Goal: Communication & Community: Answer question/provide support

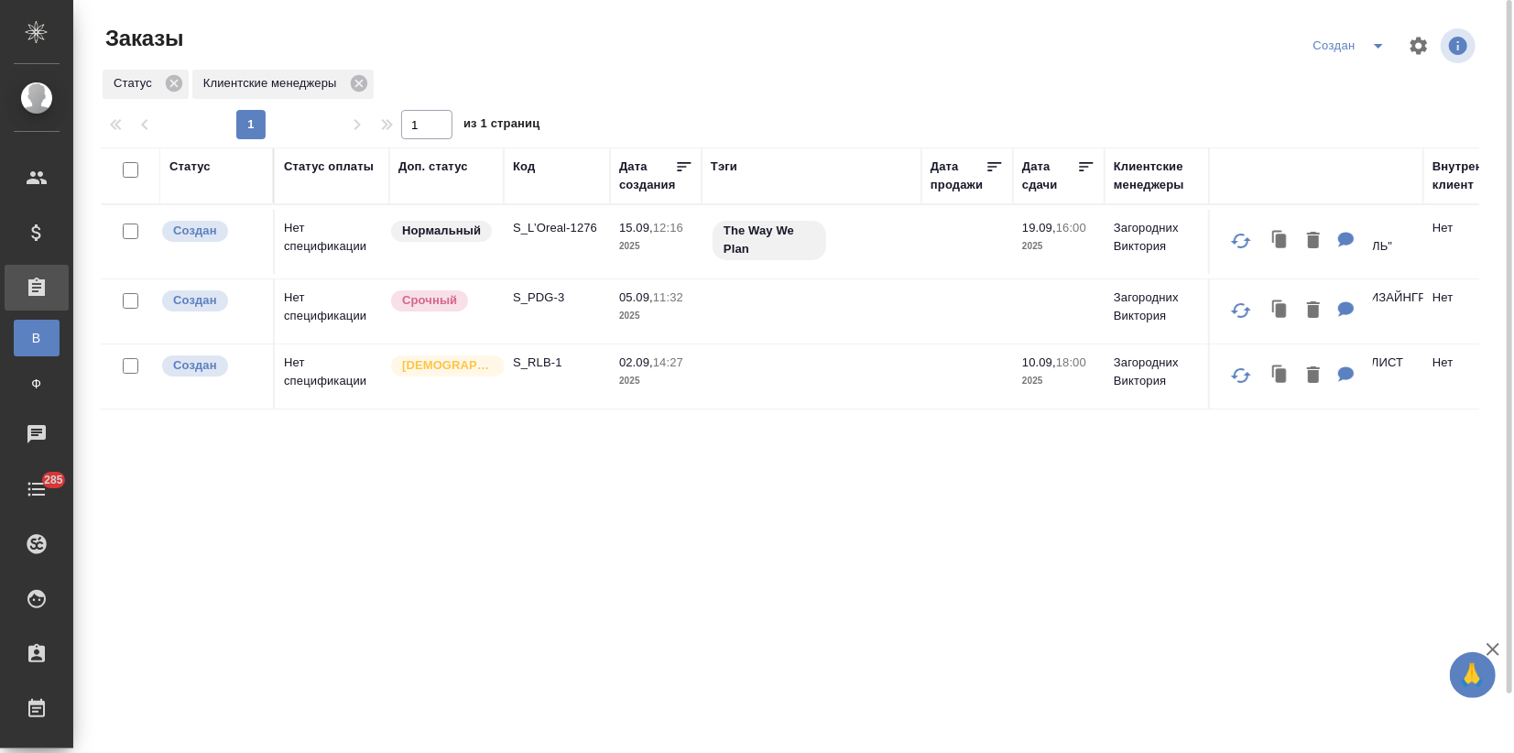
click at [311, 379] on td "Нет спецификации" at bounding box center [332, 376] width 115 height 64
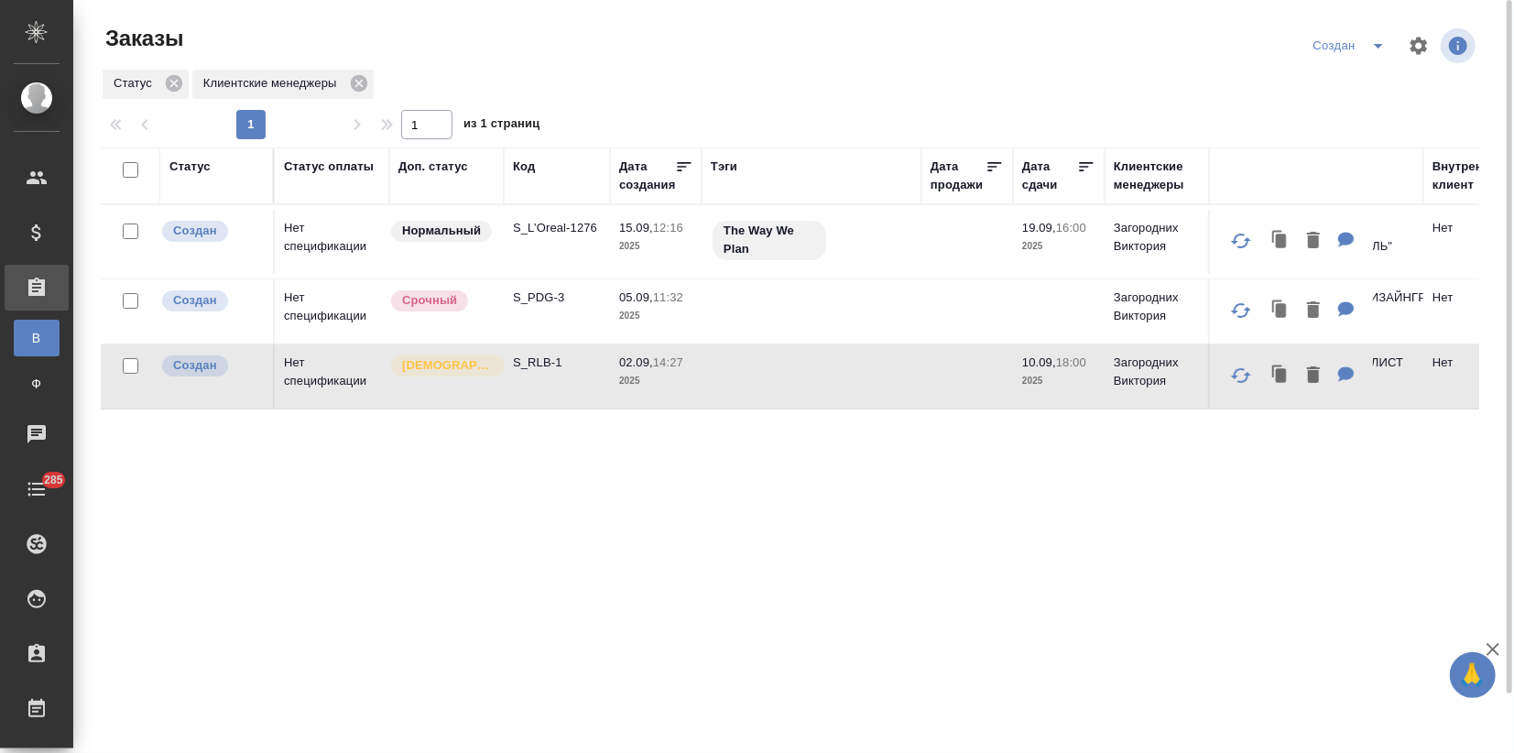
click at [311, 379] on td "Нет спецификации" at bounding box center [332, 376] width 115 height 64
click at [289, 292] on td "Нет спецификации" at bounding box center [332, 311] width 115 height 64
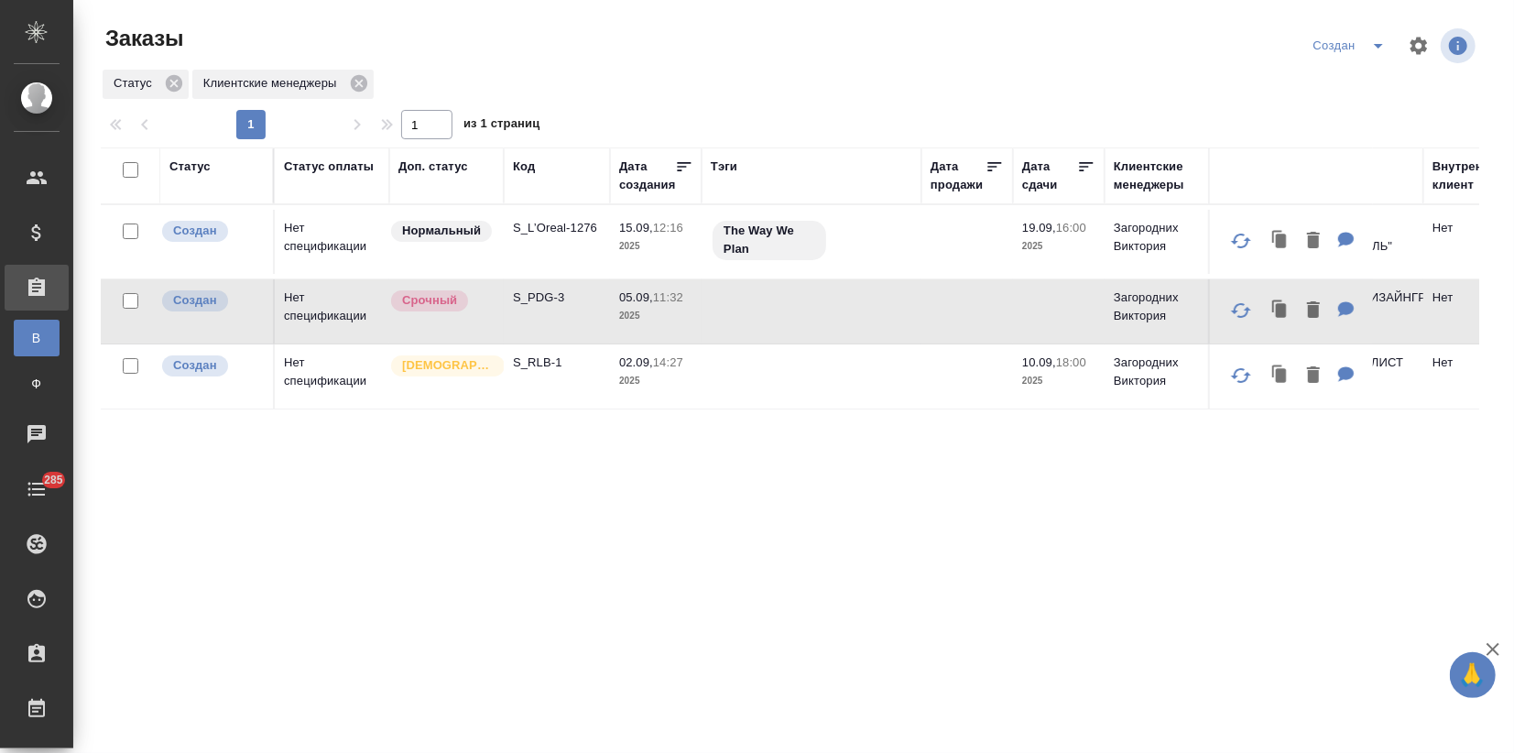
drag, startPoint x: 1365, startPoint y: 654, endPoint x: 1513, endPoint y: 801, distance: 208.6
click at [1513, 752] on html "🙏 .cls-1 fill:#fff; AWATERA Zagorodnikh Viktoria Клиенты Спецификации Заказы В …" at bounding box center [757, 376] width 1514 height 753
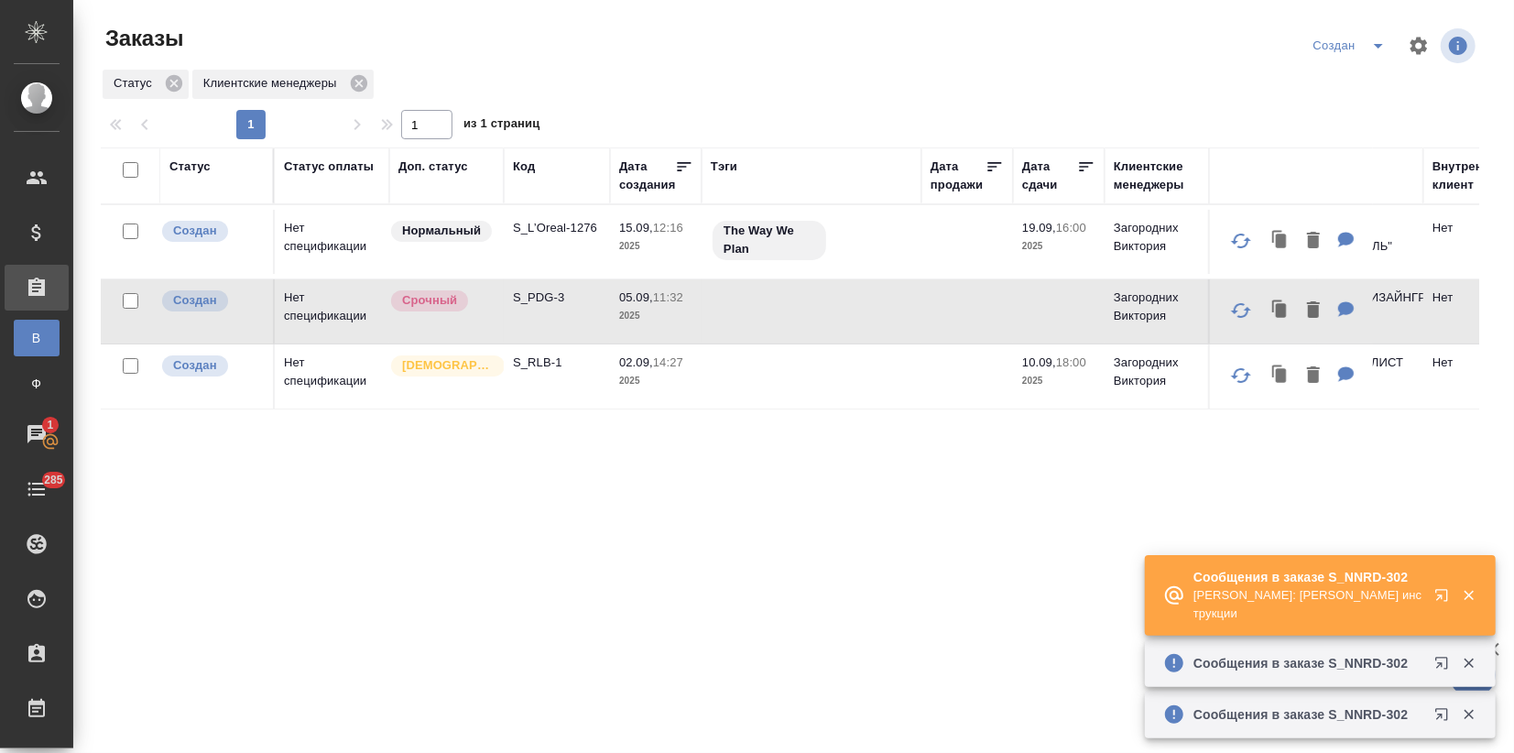
click at [1440, 597] on icon "button" at bounding box center [1441, 595] width 12 height 12
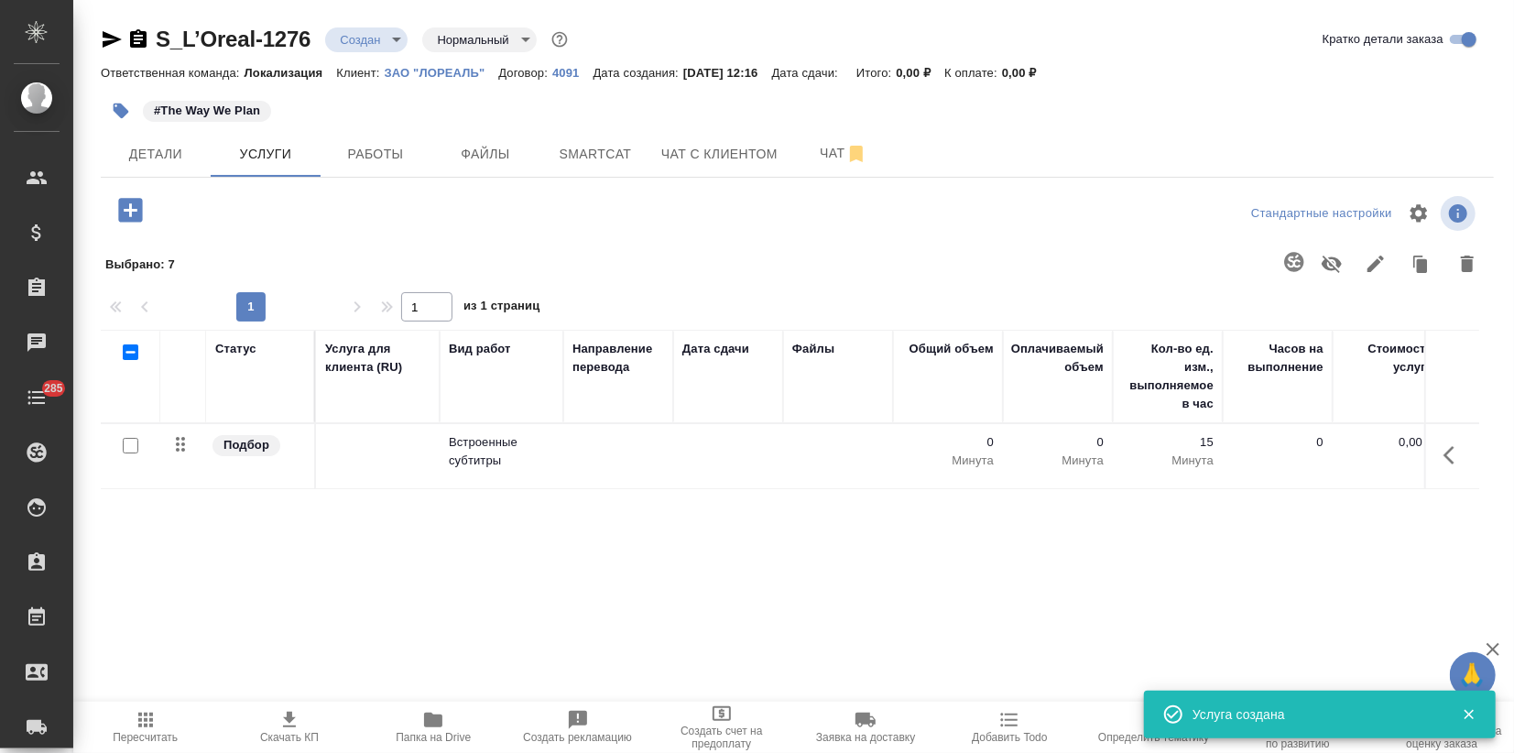
scroll to position [37, 0]
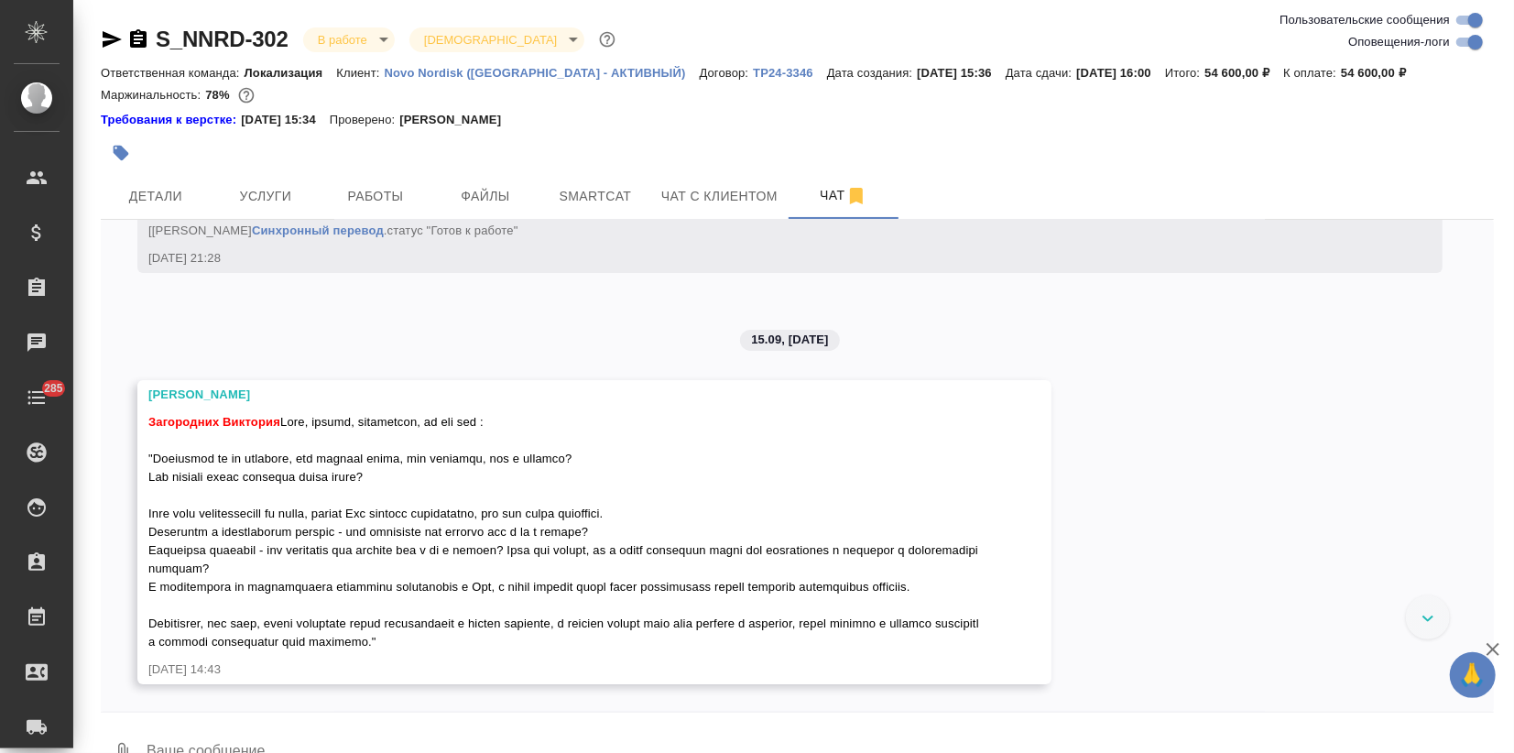
scroll to position [4620, 0]
drag, startPoint x: 380, startPoint y: 584, endPoint x: 154, endPoint y: 433, distance: 271.6
click at [154, 433] on div "Загородних Виктория" at bounding box center [567, 530] width 839 height 243
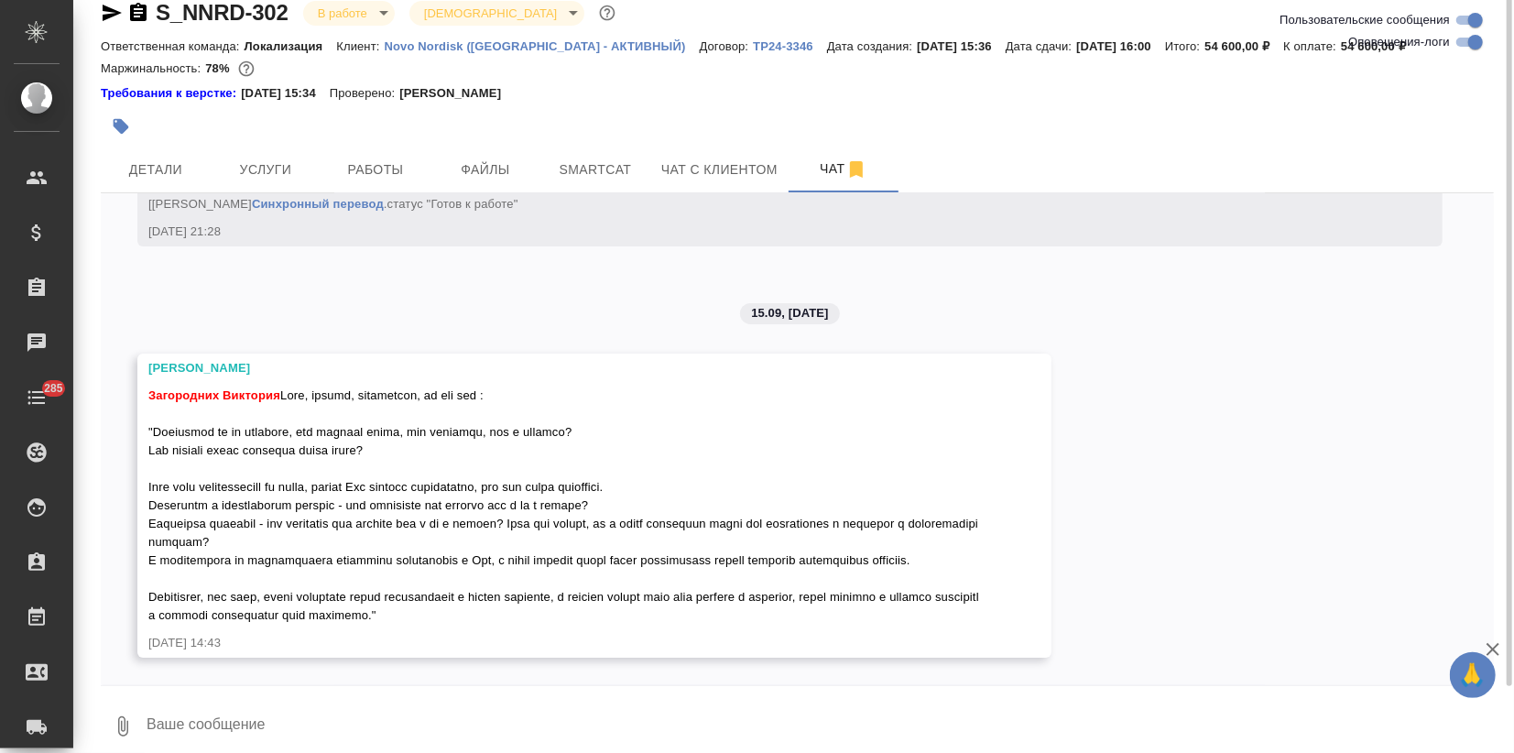
scroll to position [41, 0]
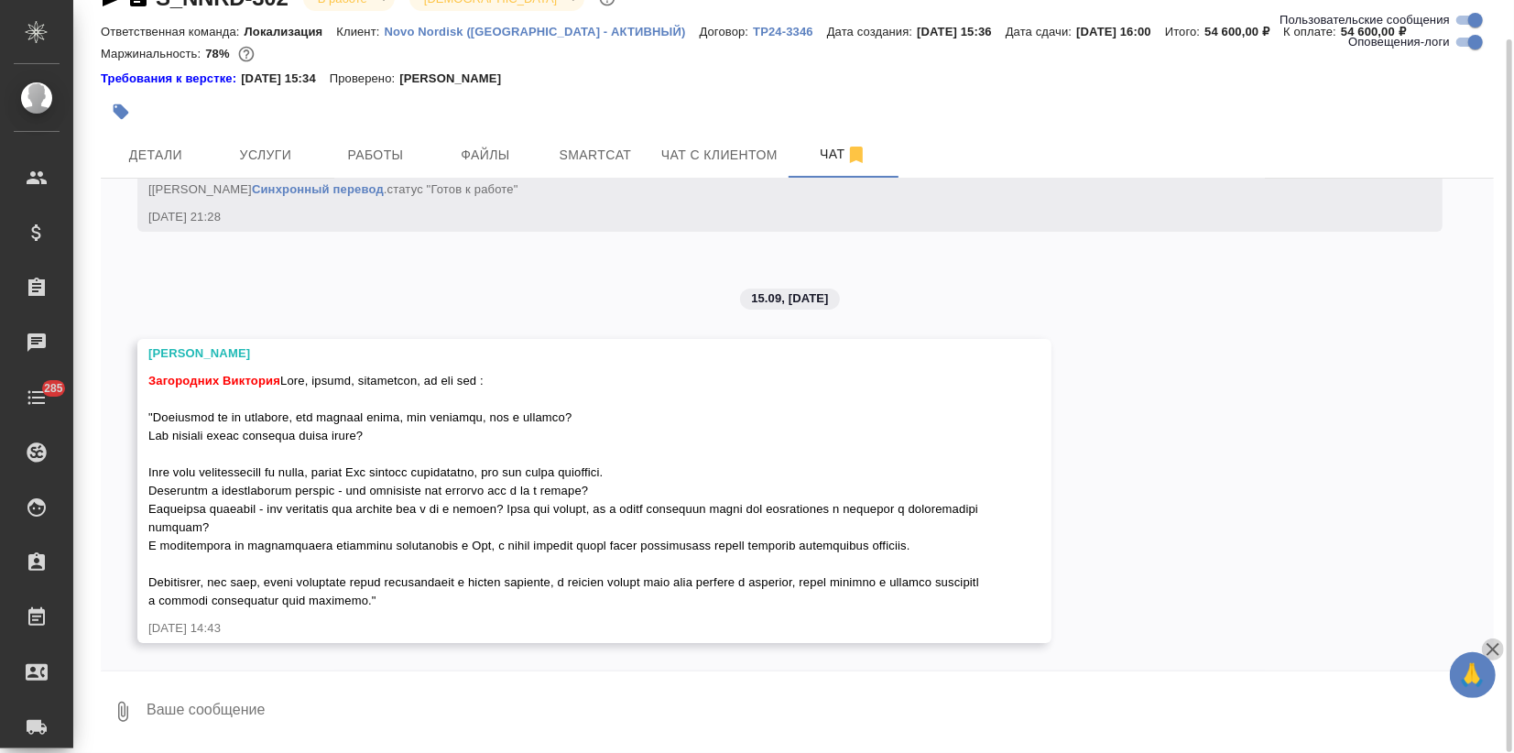
drag, startPoint x: 1492, startPoint y: 640, endPoint x: 1348, endPoint y: 520, distance: 187.3
click at [1493, 641] on icon "button" at bounding box center [1493, 649] width 22 height 22
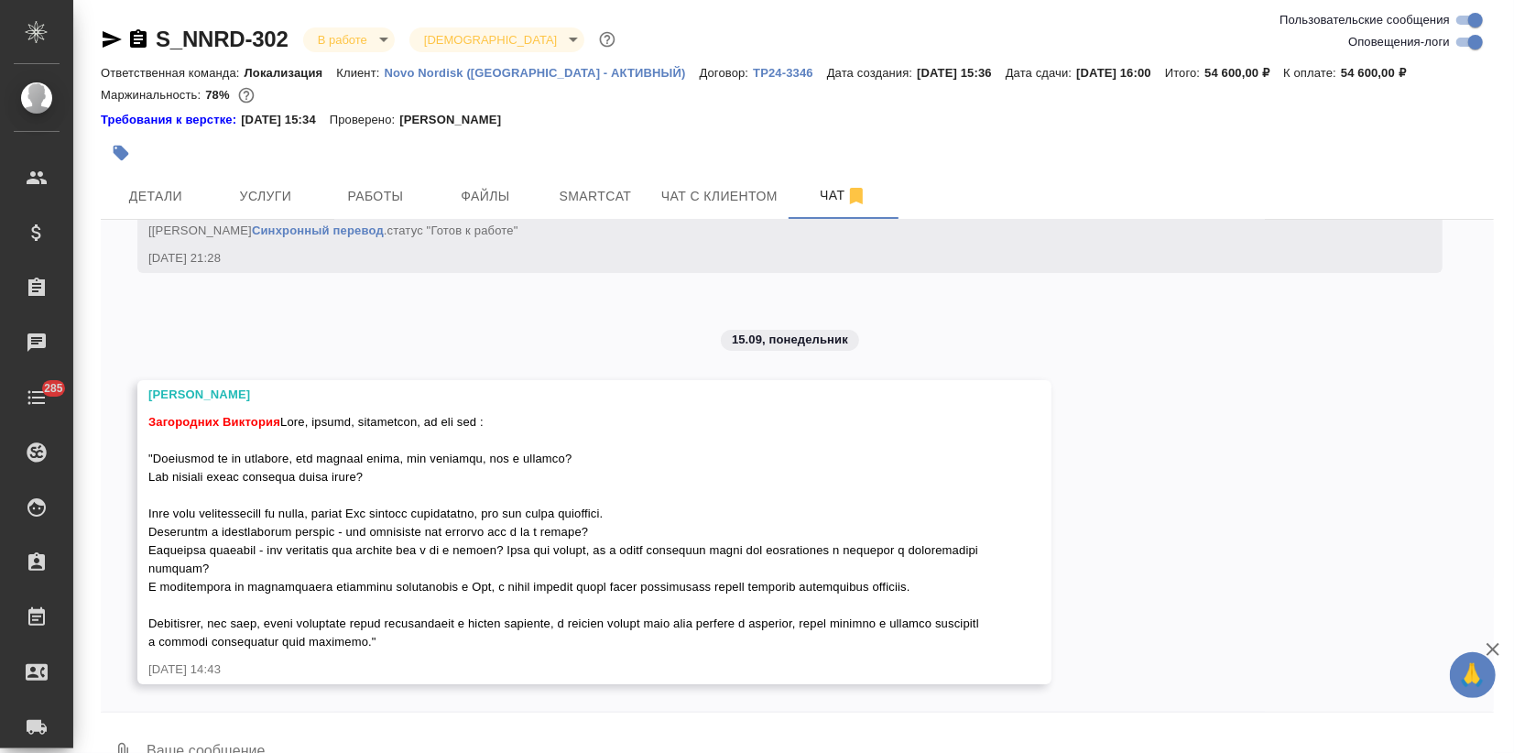
scroll to position [4620, 0]
click at [325, 736] on textarea at bounding box center [819, 753] width 1349 height 62
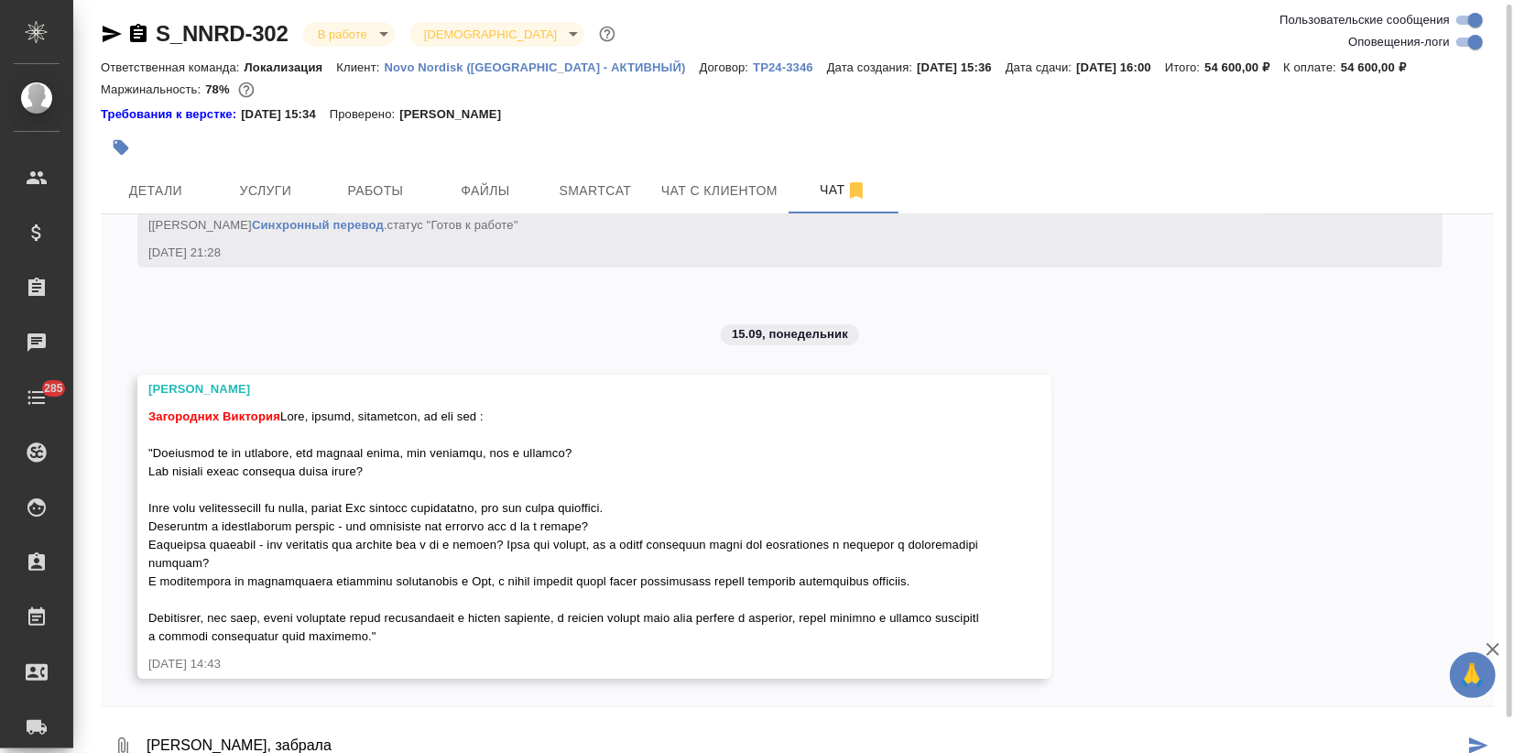
type textarea "Иринка, забрала"
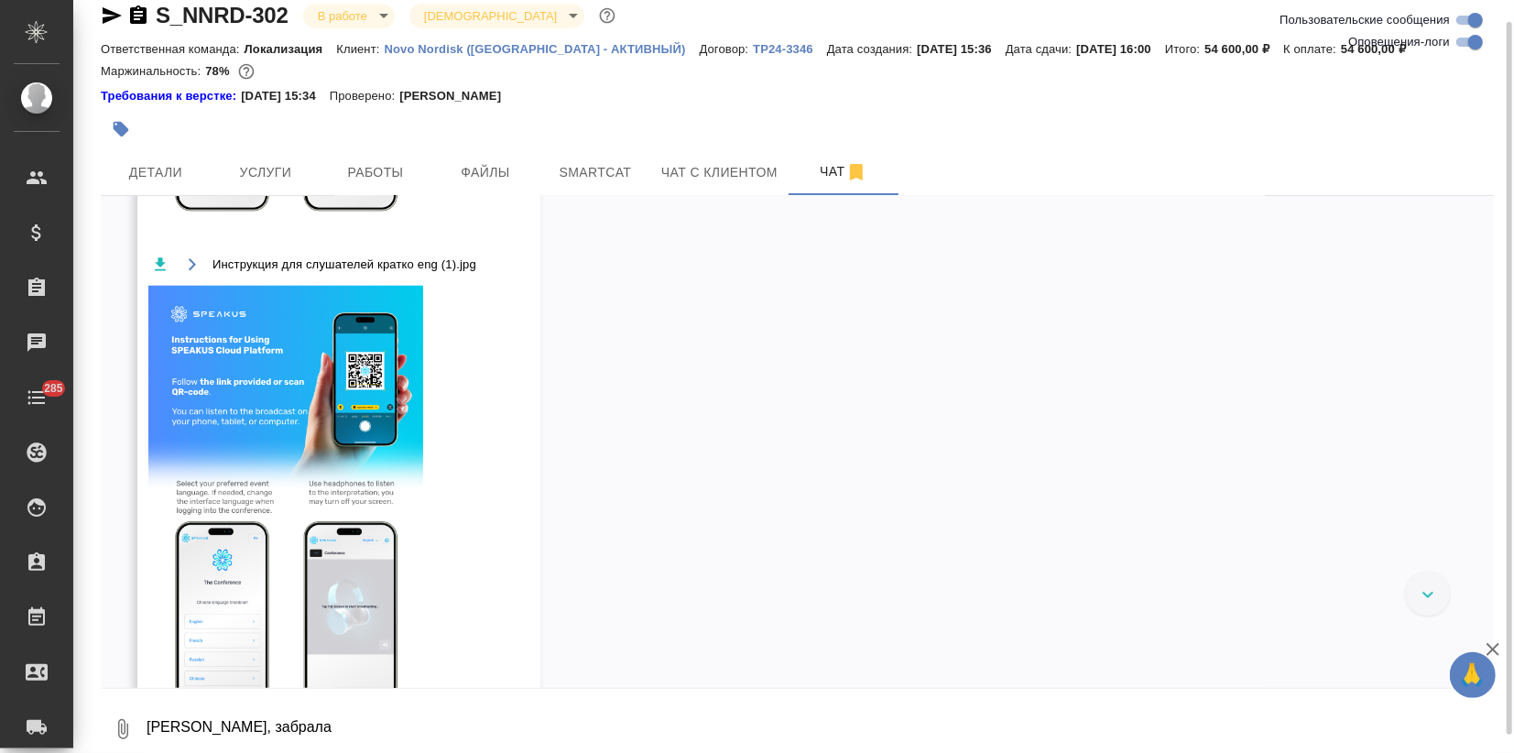
scroll to position [6106, 0]
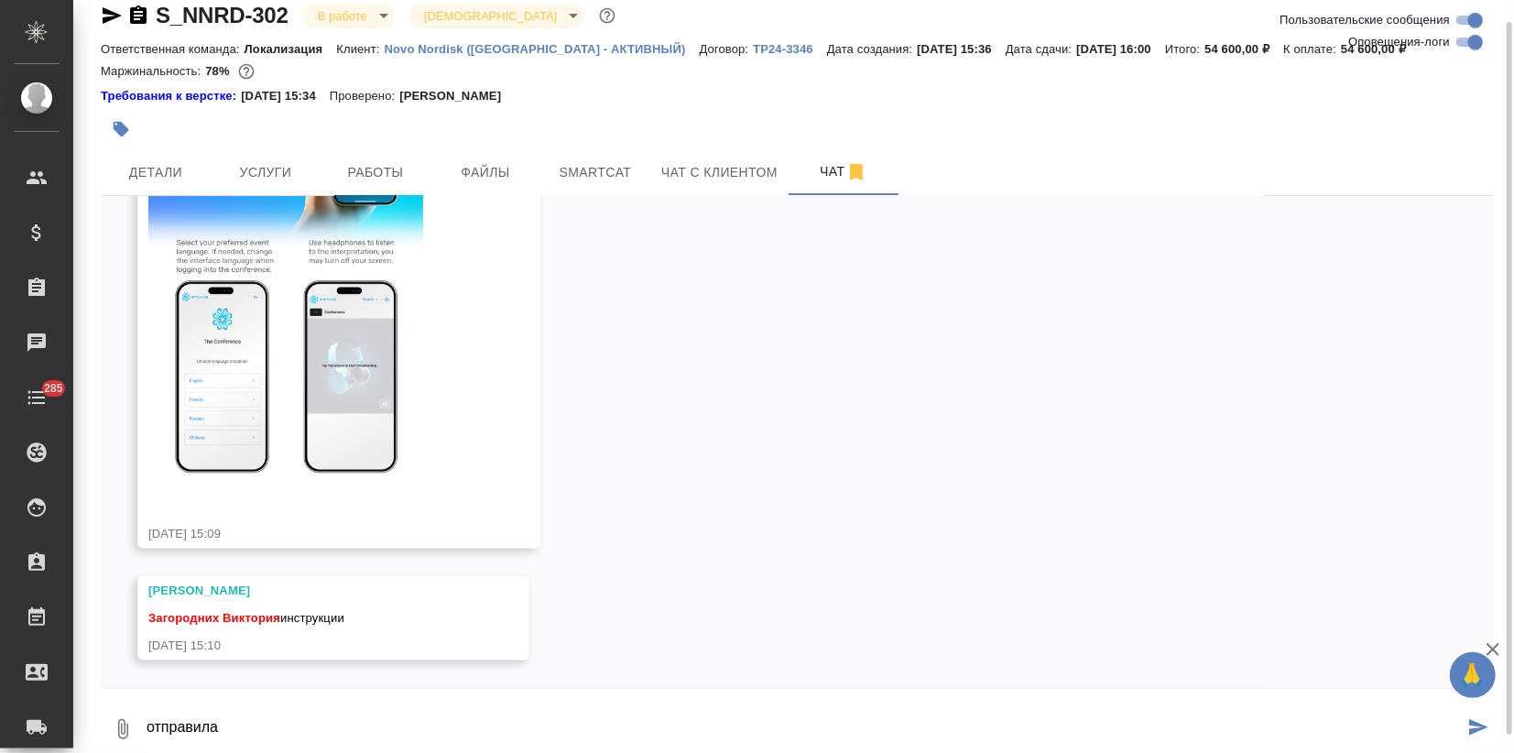
type textarea "отправила"
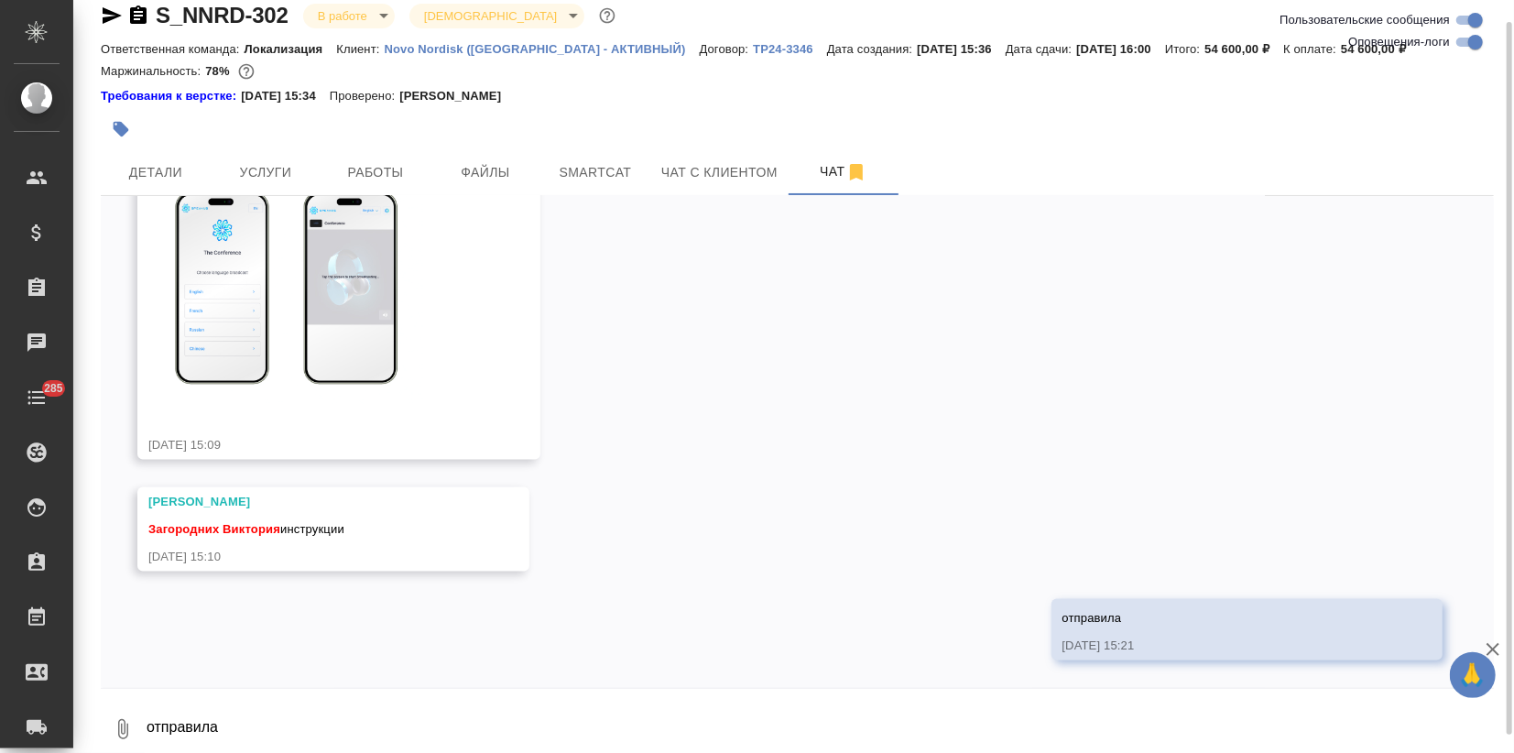
scroll to position [6195, 0]
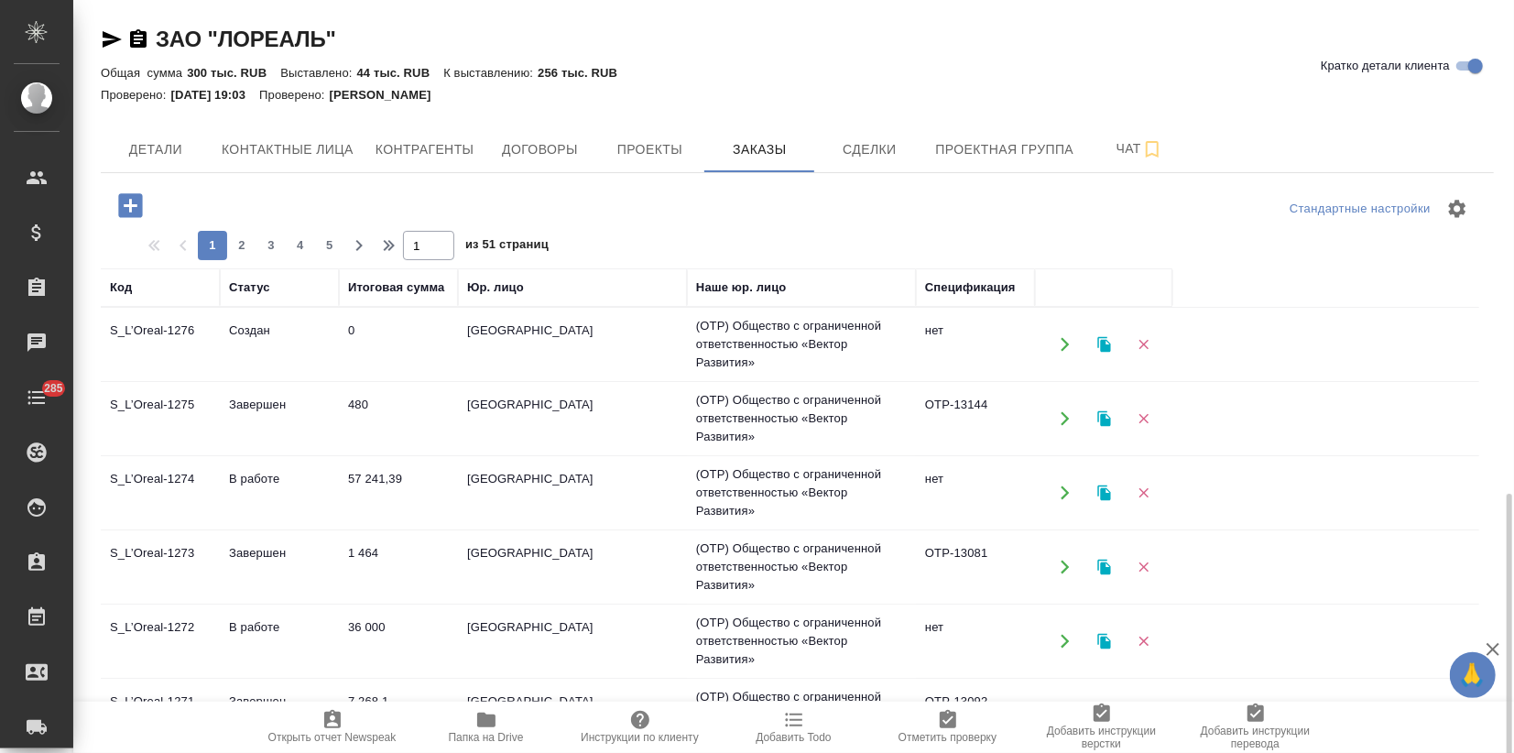
scroll to position [1176, 0]
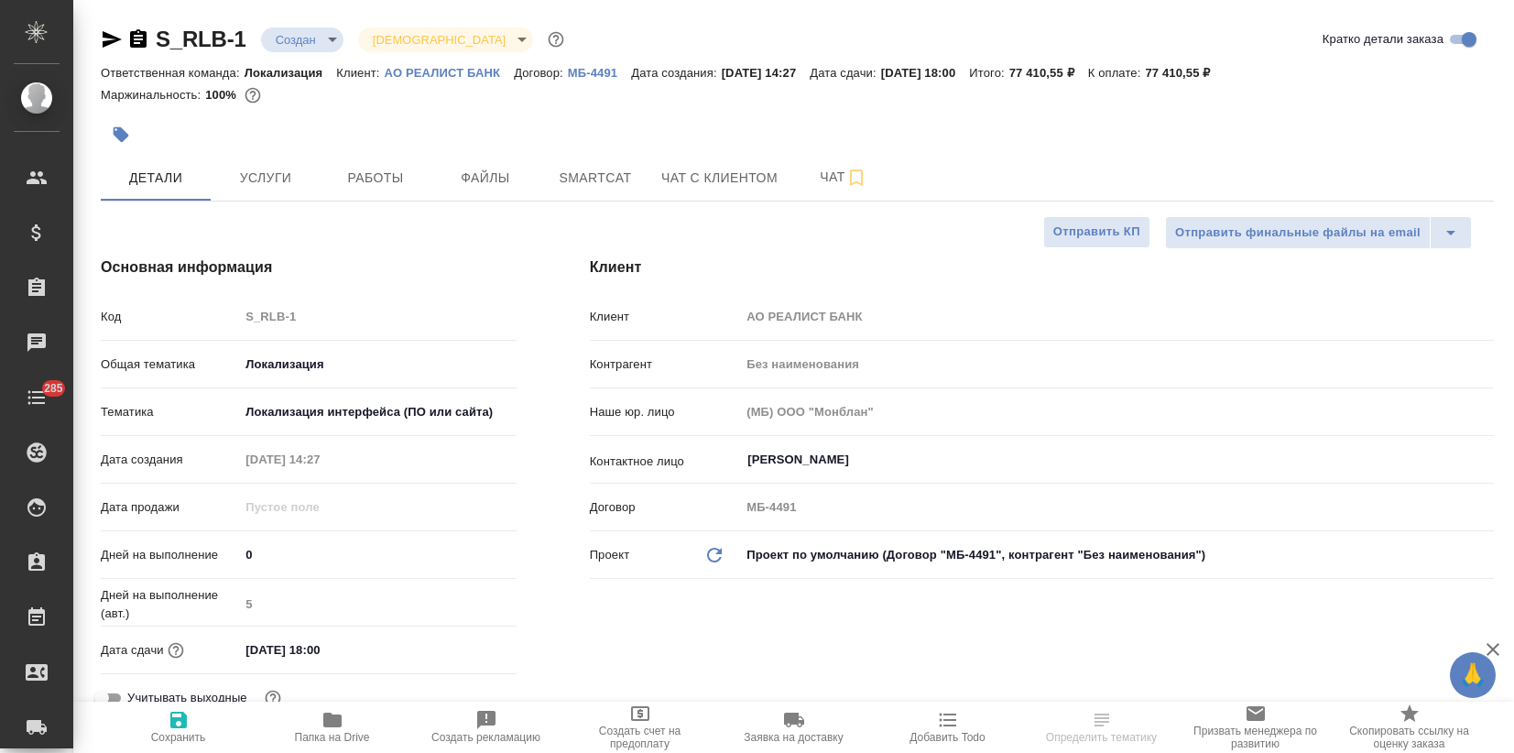
select select "RU"
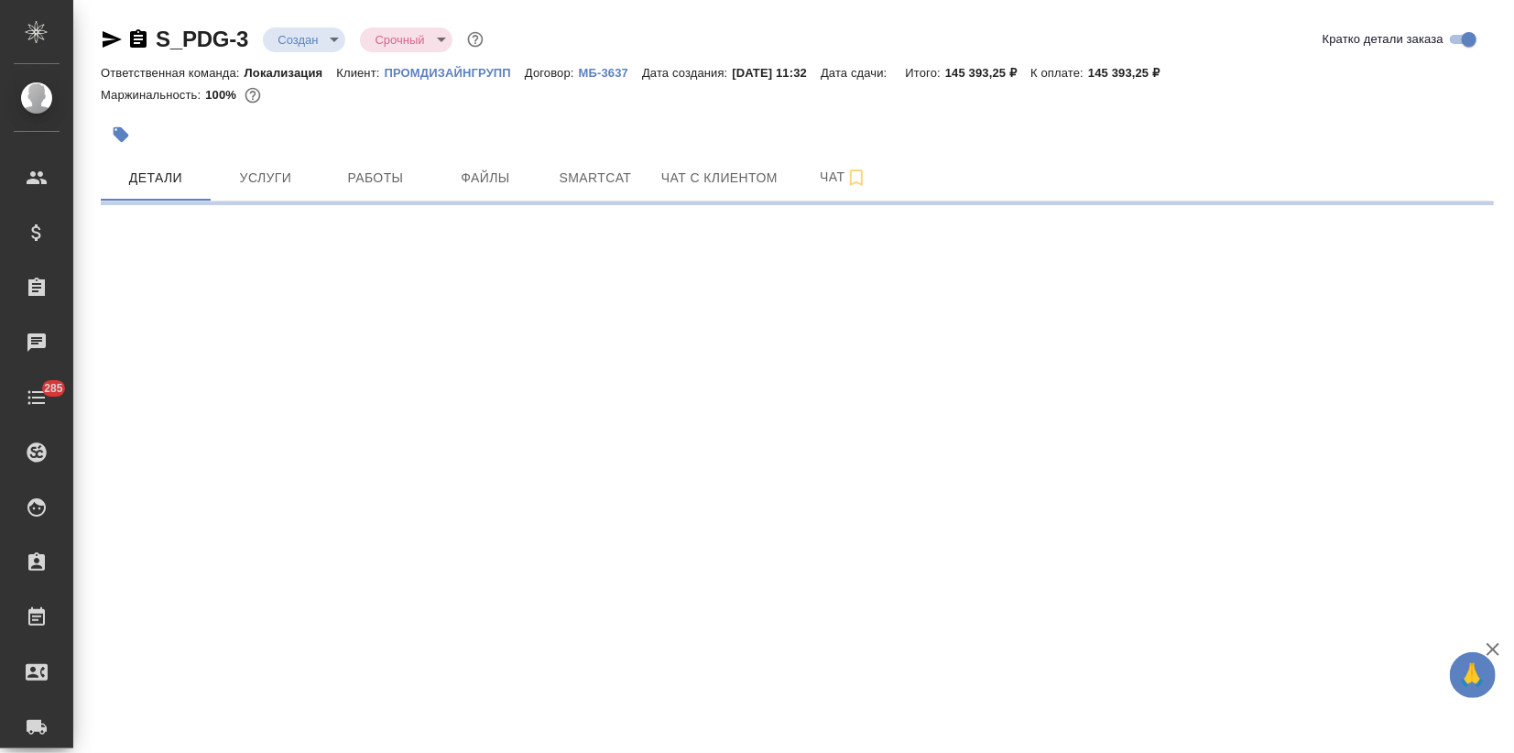
select select "RU"
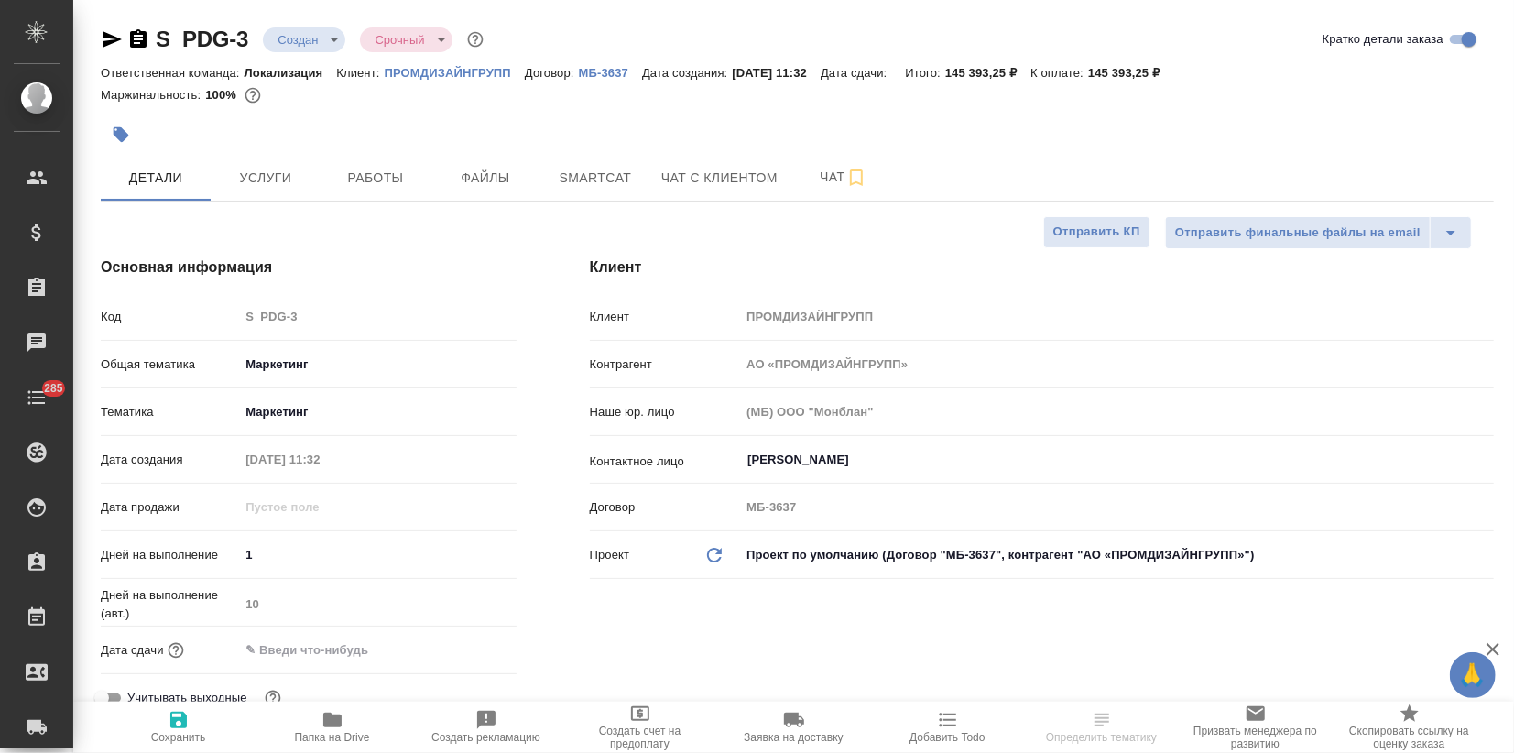
type textarea "x"
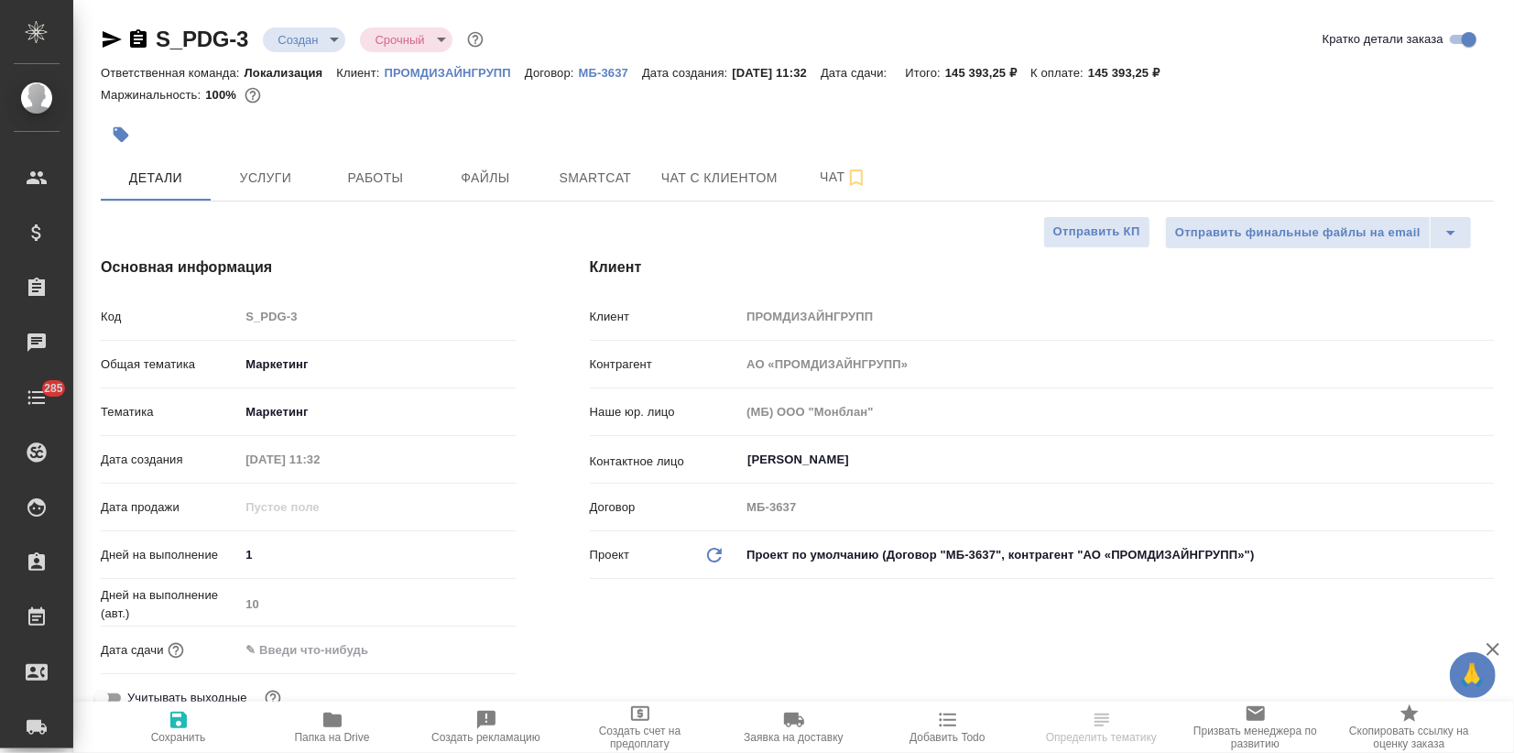
type textarea "x"
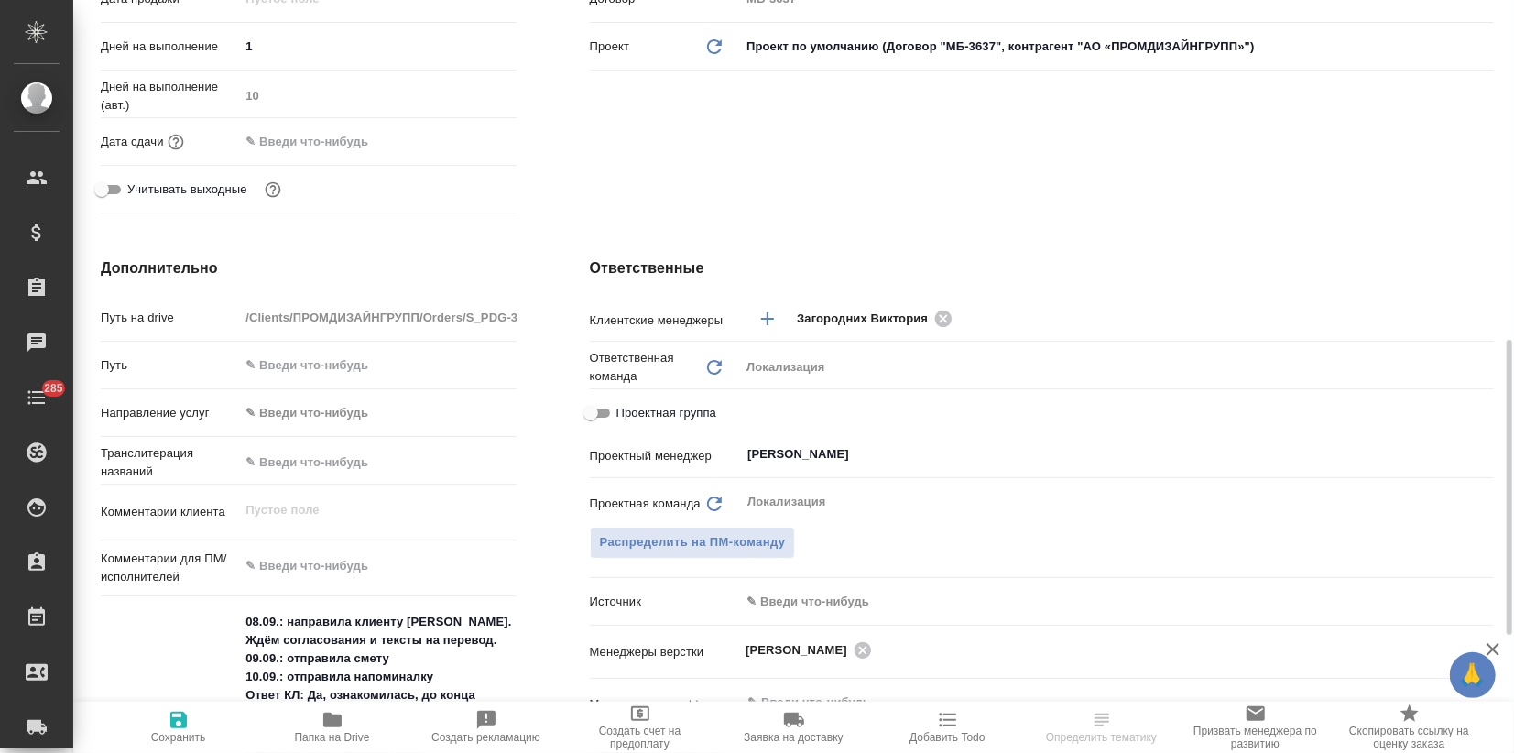
type textarea "x"
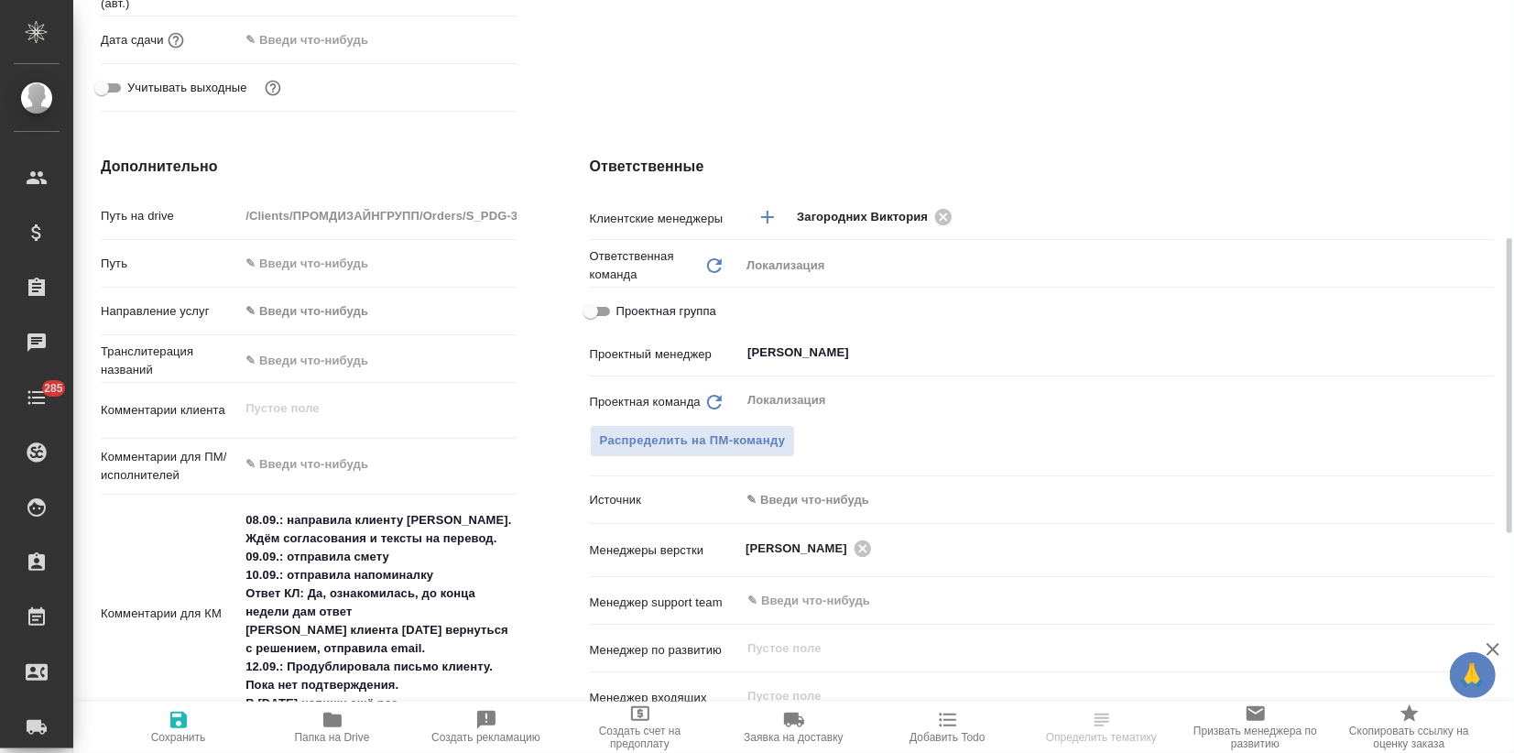
scroll to position [916, 0]
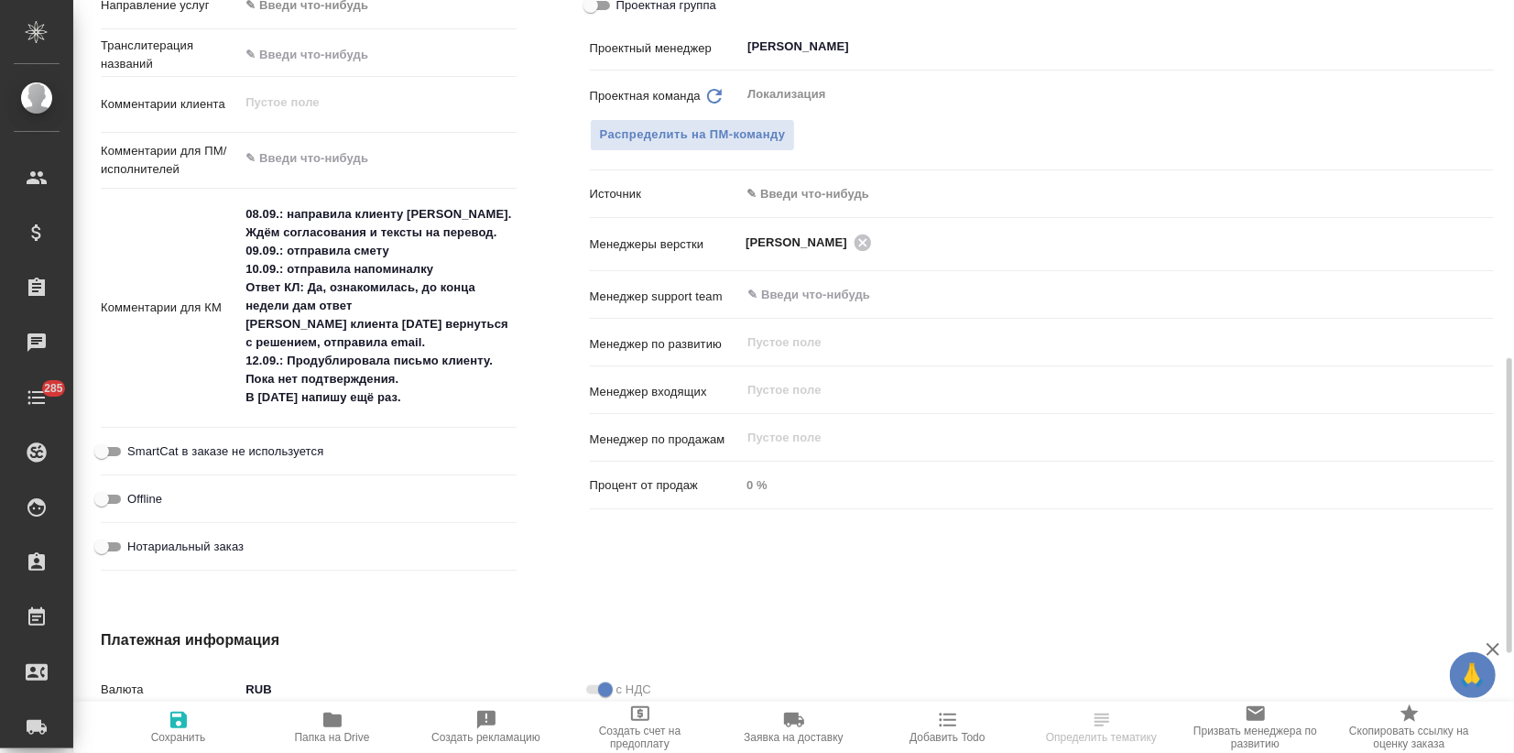
type textarea "x"
click at [404, 410] on textarea "08.09.: направила клиенту NDA. Ждём согласования и тексты на перевод. 09.09.: о…" at bounding box center [377, 307] width 275 height 214
type textarea "x"
type textarea "08.09.: направила клиенту NDA. Ждём согласования и тексты на перевод. 09.09.: о…"
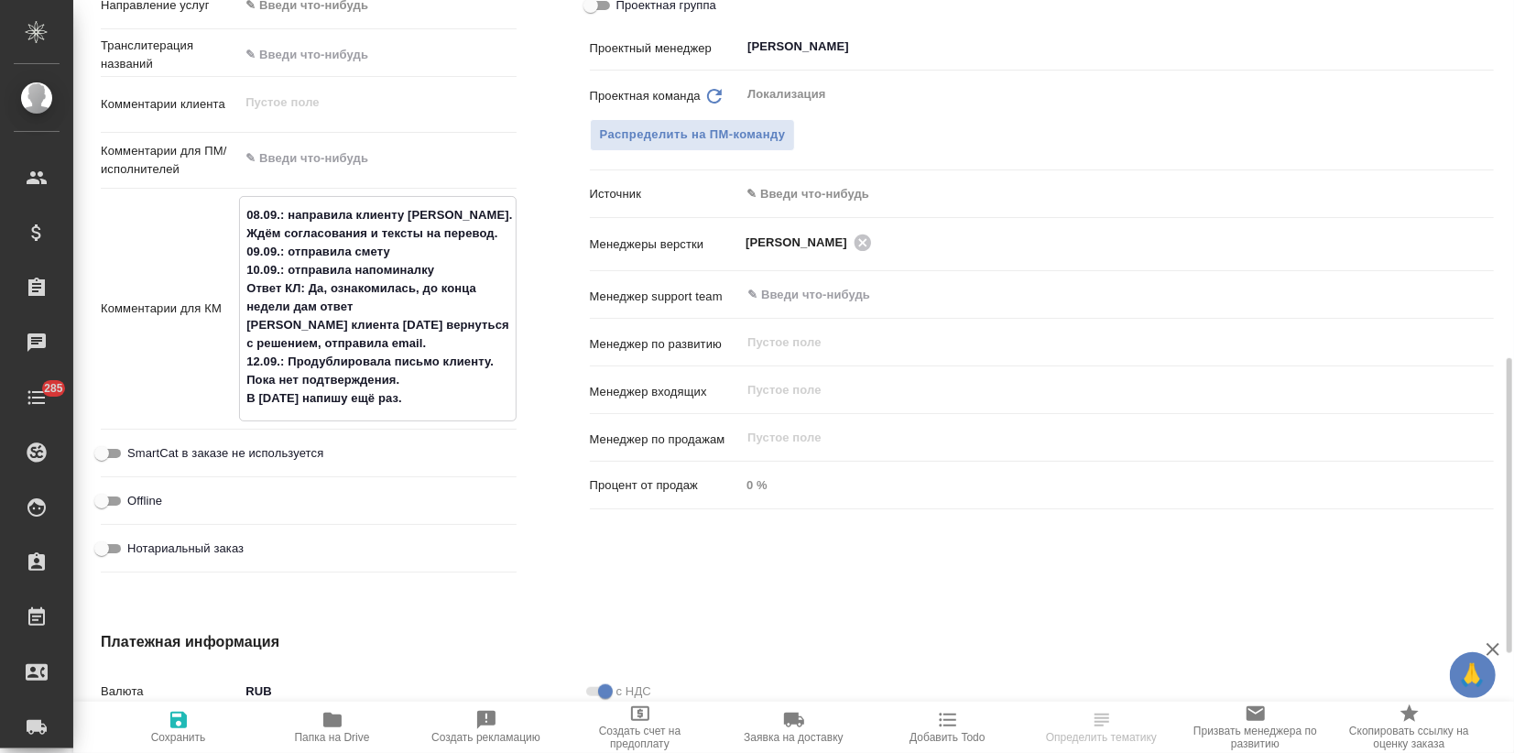
type textarea "x"
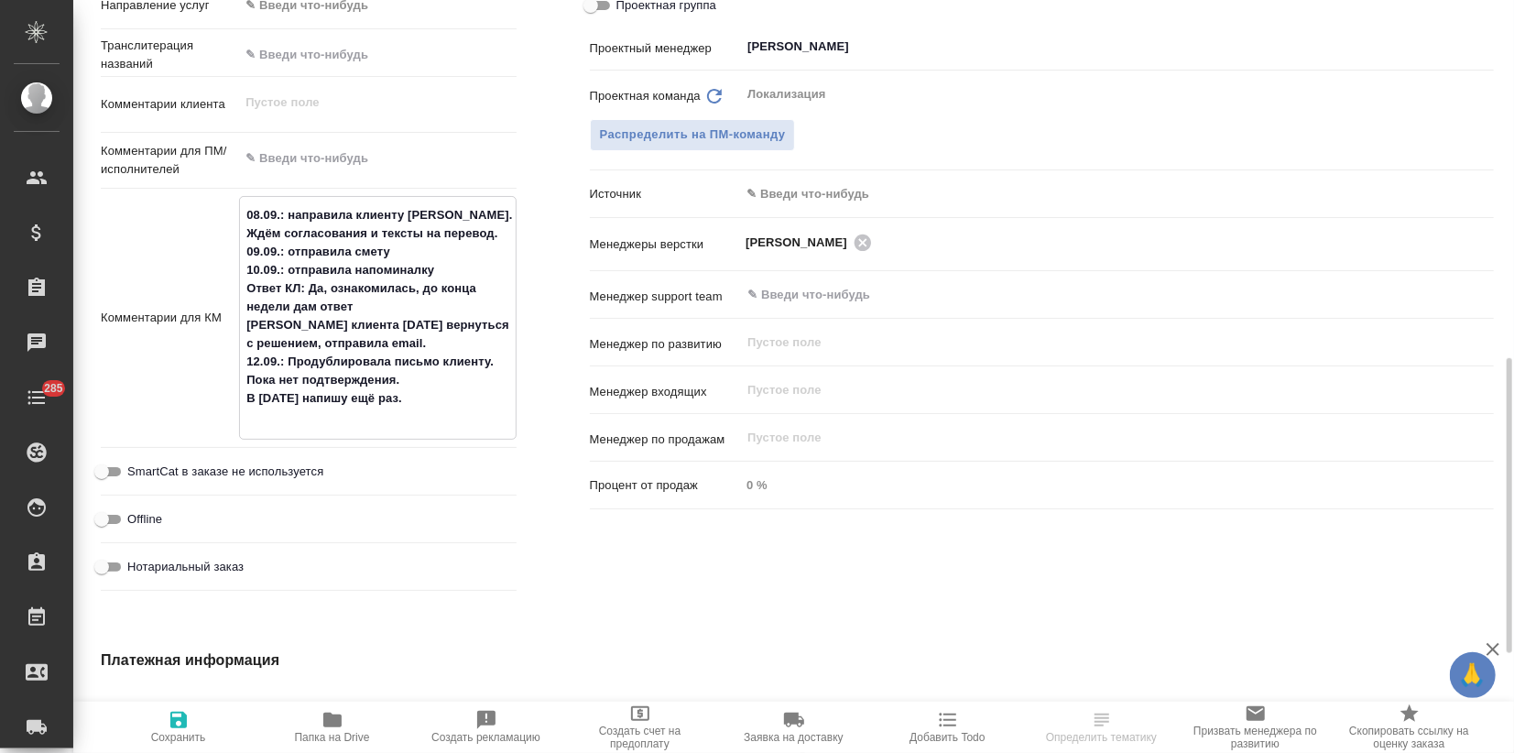
type textarea "x"
type textarea "08.09.: направила клиенту NDA. Ждём согласования и тексты на перевод. 09.09.: о…"
type textarea "x"
type textarea "08.09.: направила клиенту NDA. Ждём согласования и тексты на перевод. 09.09.: о…"
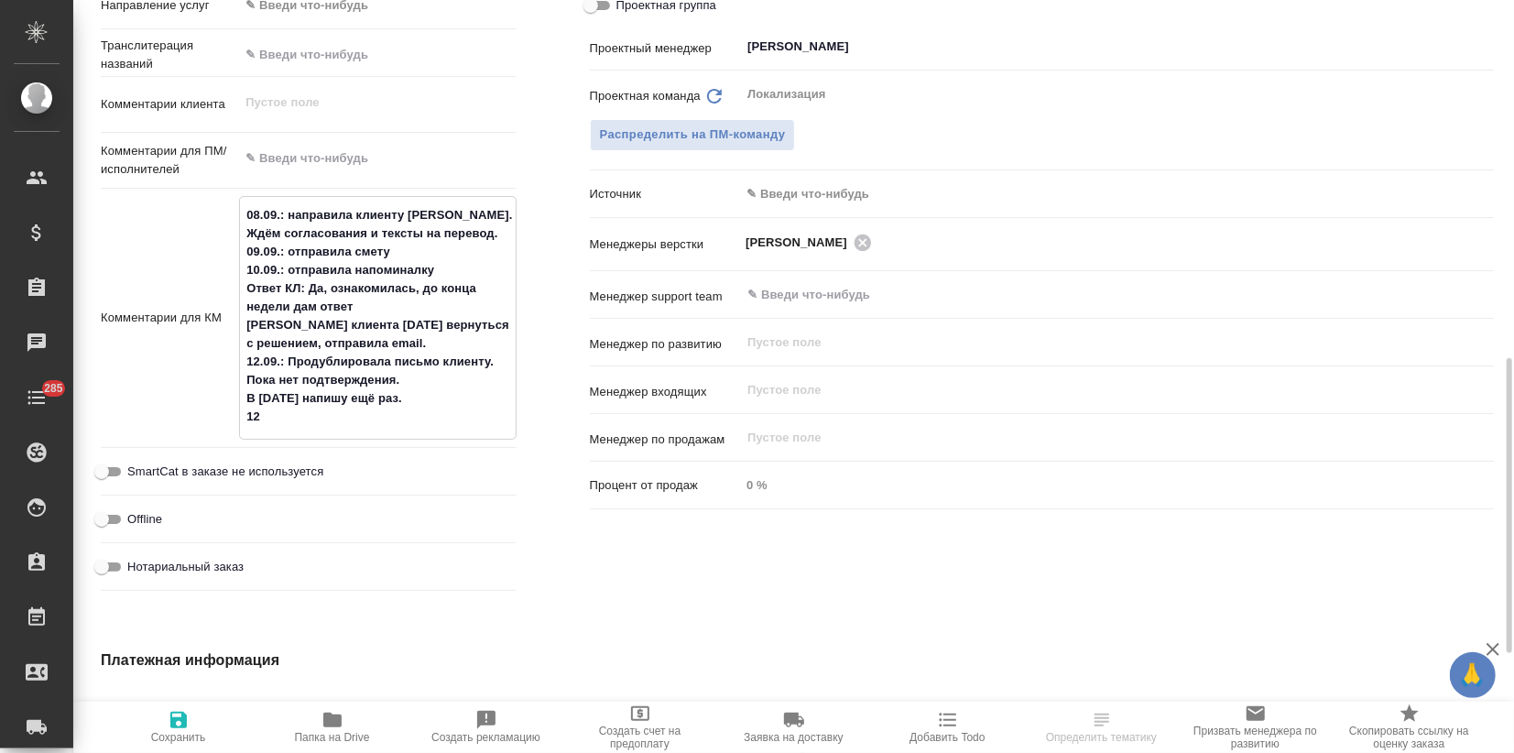
type textarea "x"
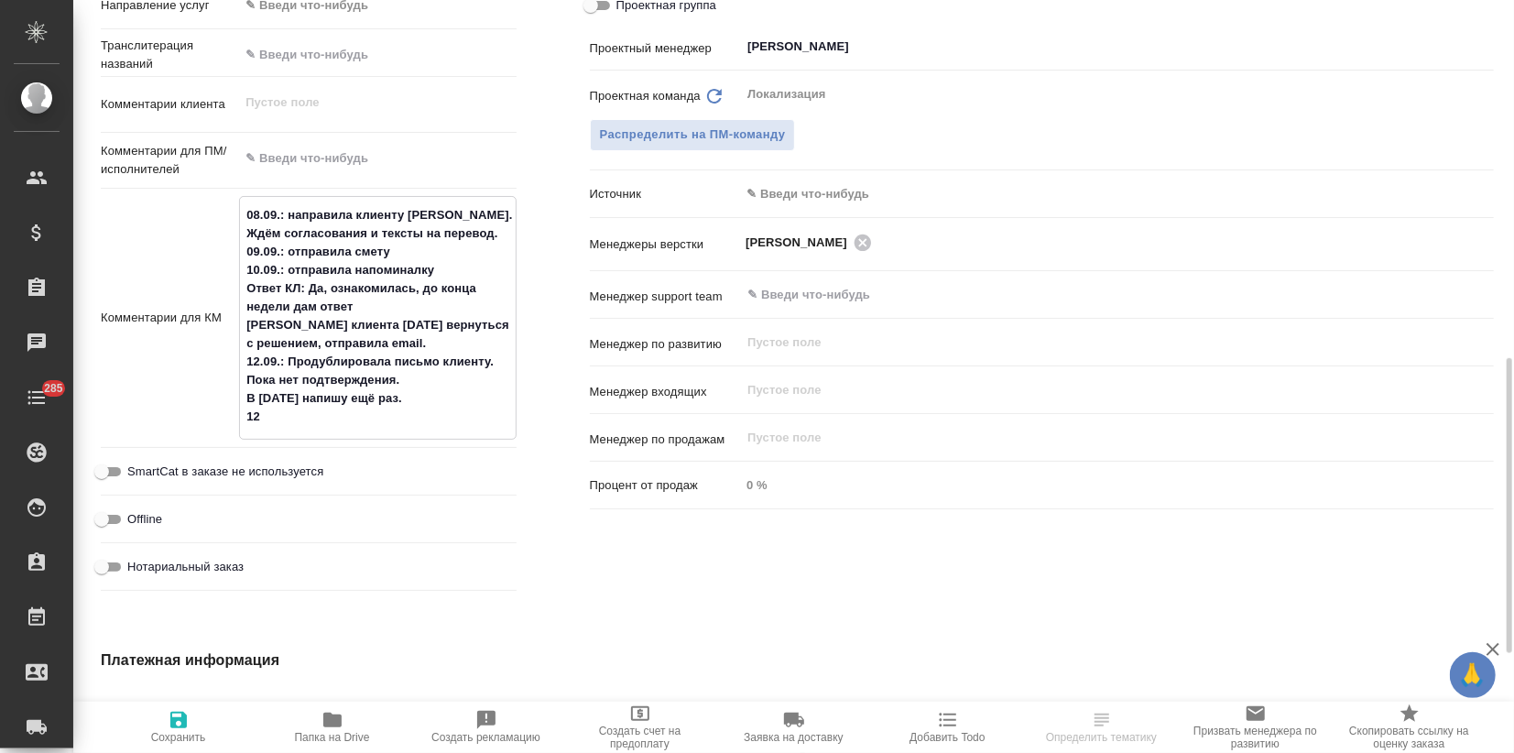
type textarea "08.09.: направила клиенту NDA. Ждём согласования и тексты на перевод. 09.09.: о…"
type textarea "x"
type textarea "08.09.: направила клиенту NDA. Ждём согласования и тексты на перевод. 09.09.: о…"
type textarea "x"
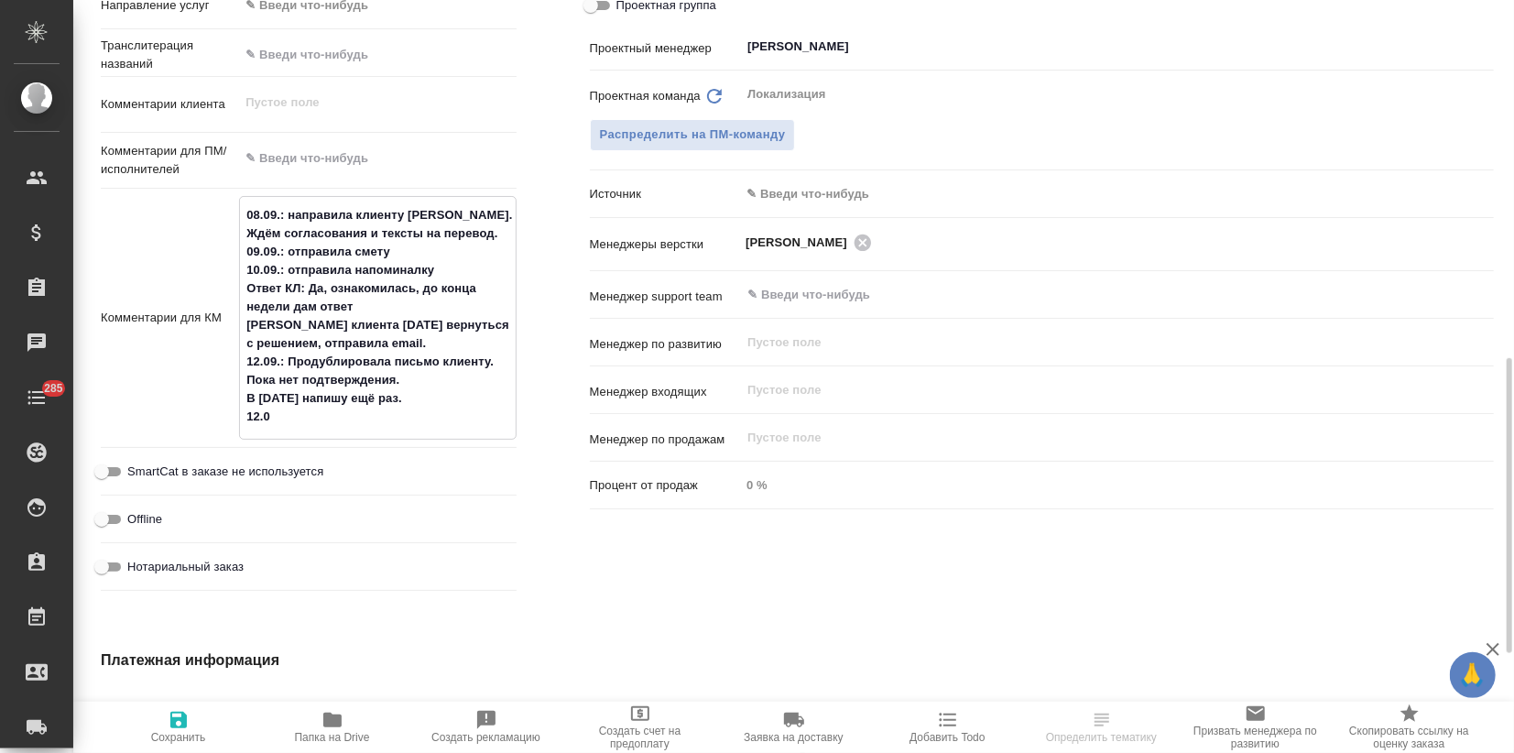
type textarea "08.09.: направила клиенту NDA. Ждём согласования и тексты на перевод. 09.09.: о…"
type textarea "x"
type textarea "08.09.: направила клиенту NDA. Ждём согласования и тексты на перевод. 09.09.: о…"
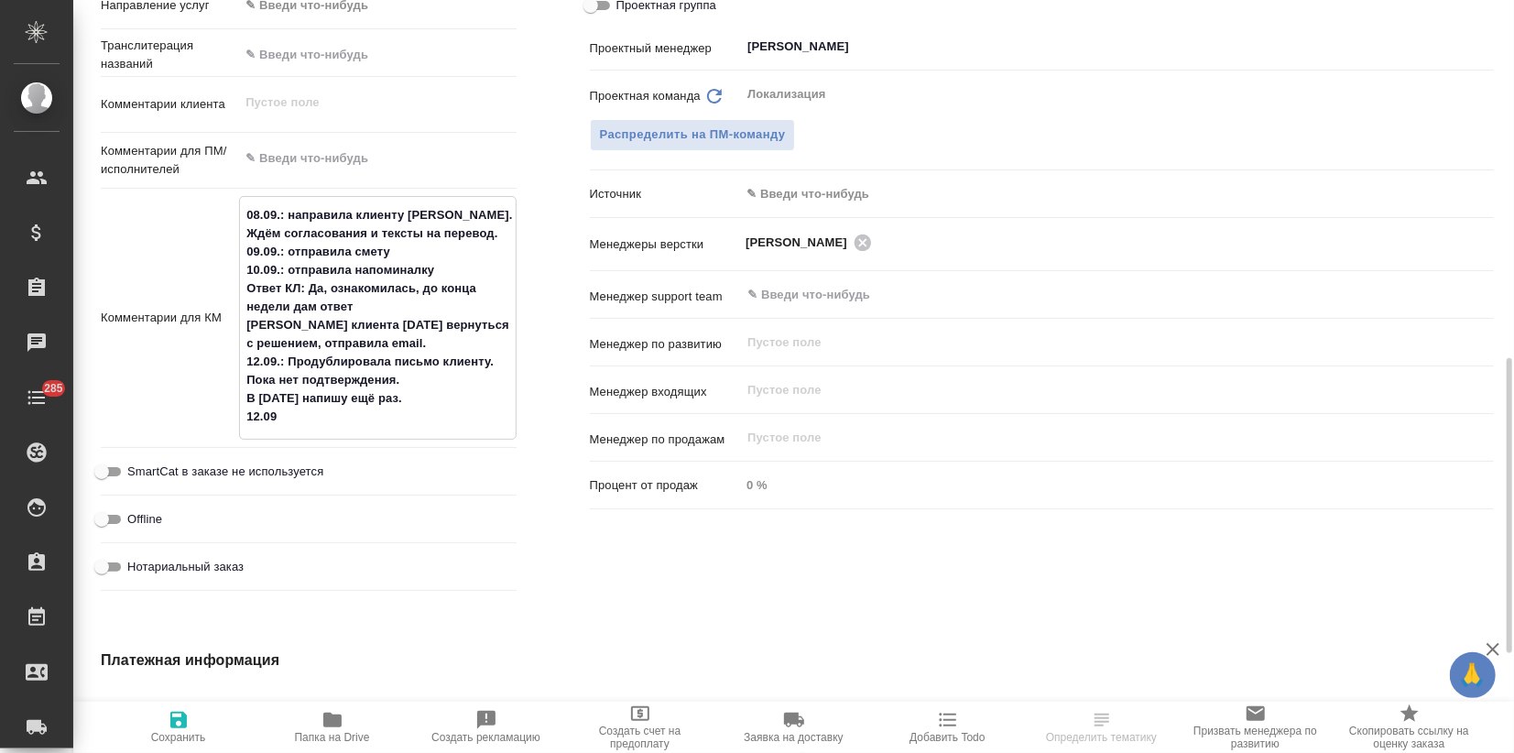
type textarea "x"
type textarea "08.09.: направила клиенту NDA. Ждём согласования и тексты на перевод. 09.09.: о…"
type textarea "x"
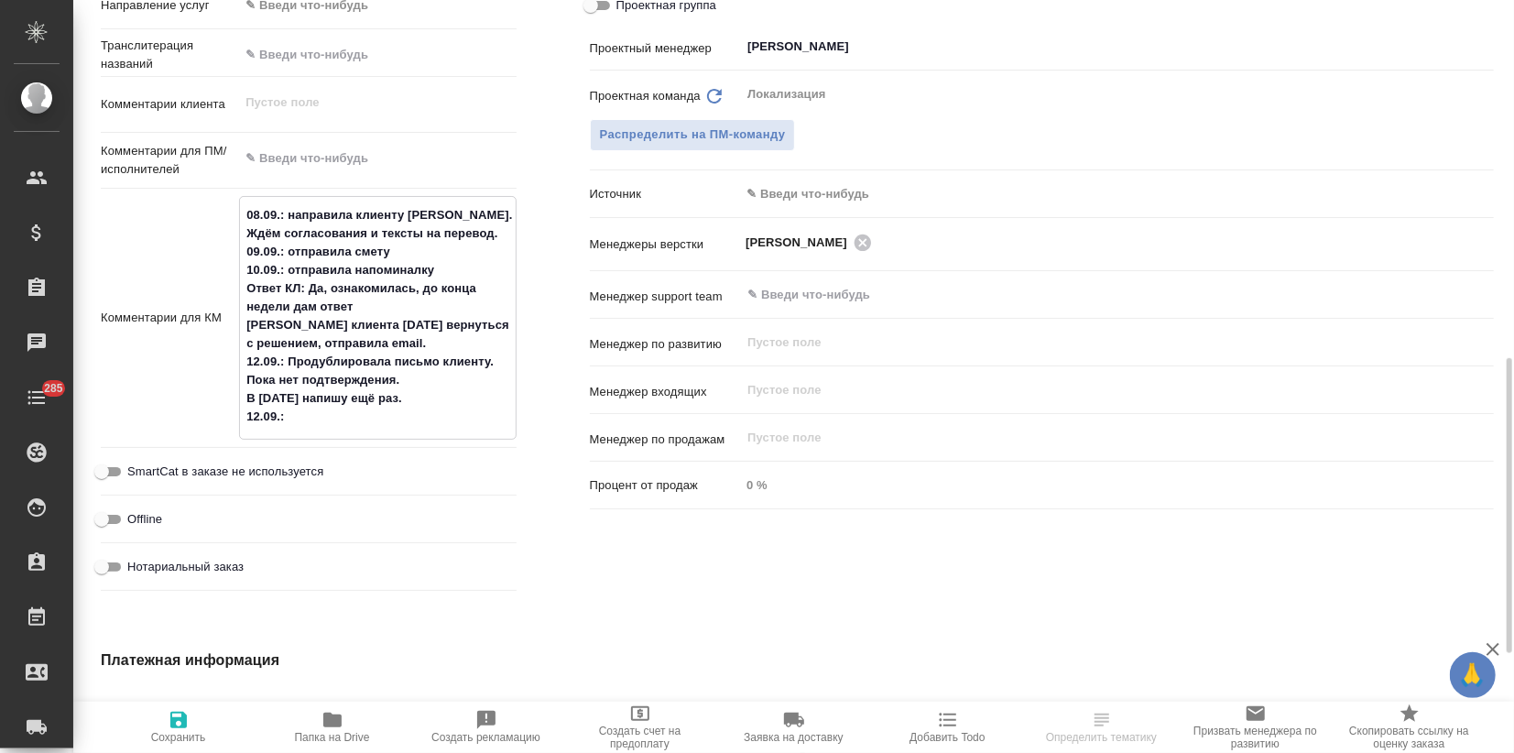
type textarea "x"
type textarea "08.09.: направила клиенту NDA. Ждём согласования и тексты на перевод. 09.09.: о…"
type textarea "x"
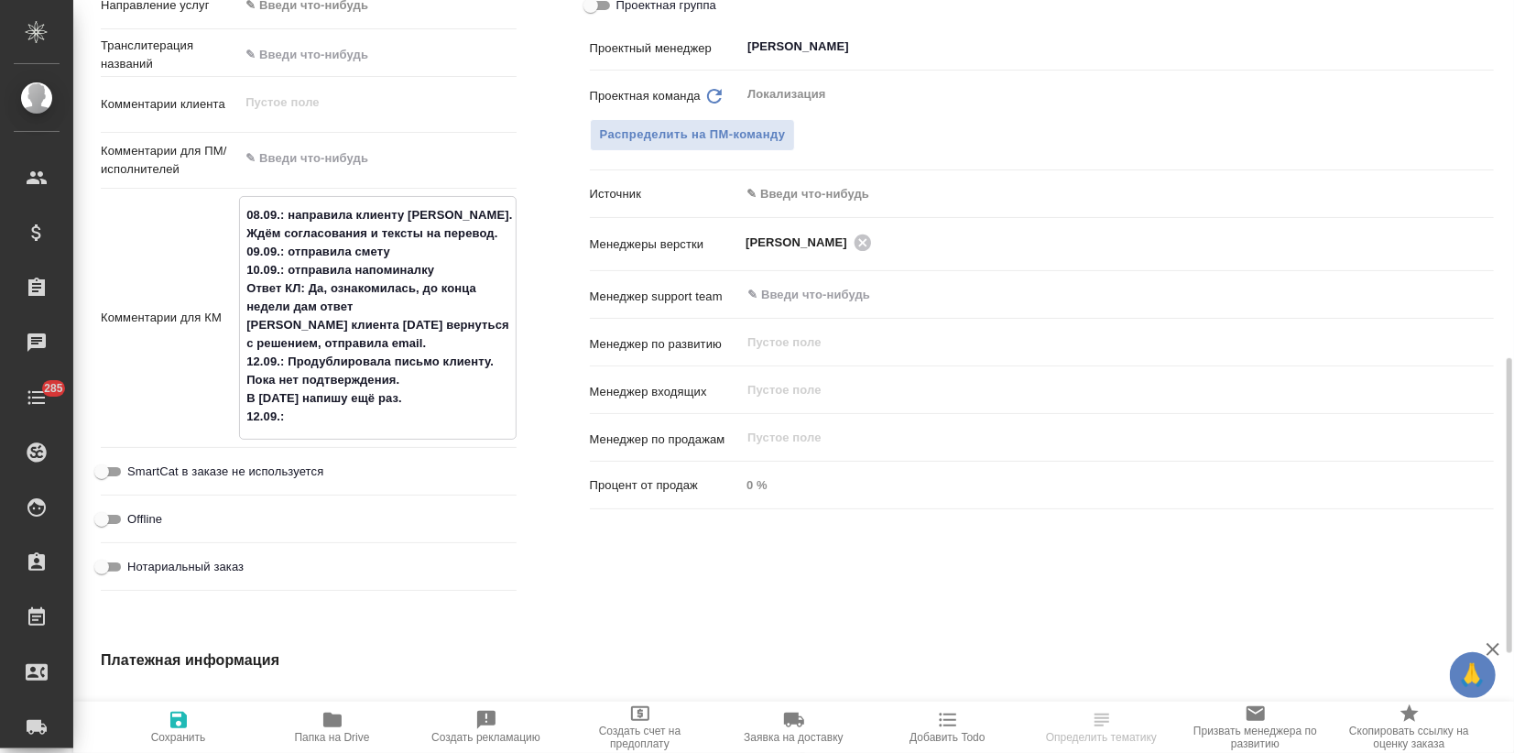
type textarea "x"
type textarea "08.09.: направила клиенту NDA. Ждём согласования и тексты на перевод. 09.09.: о…"
type textarea "x"
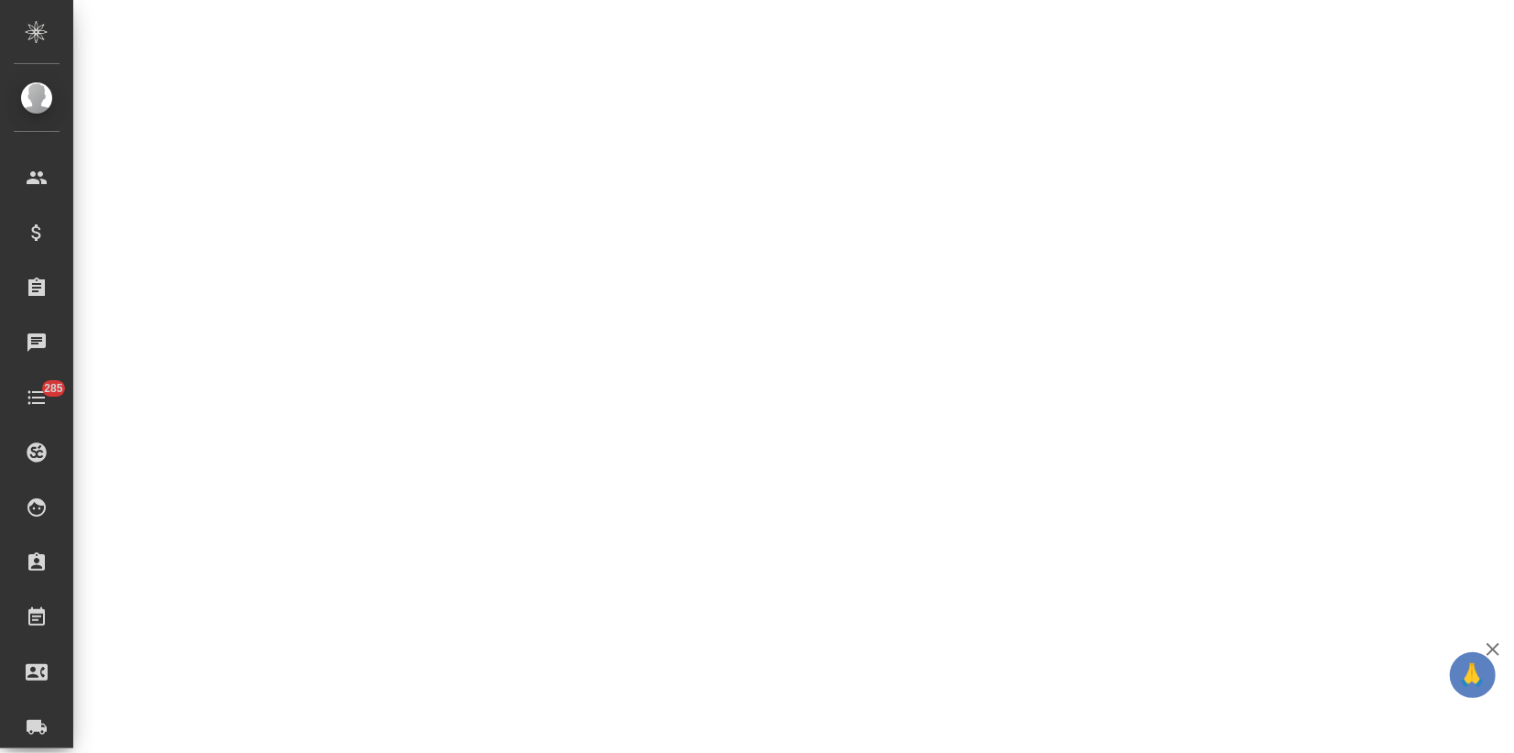
select select "RU"
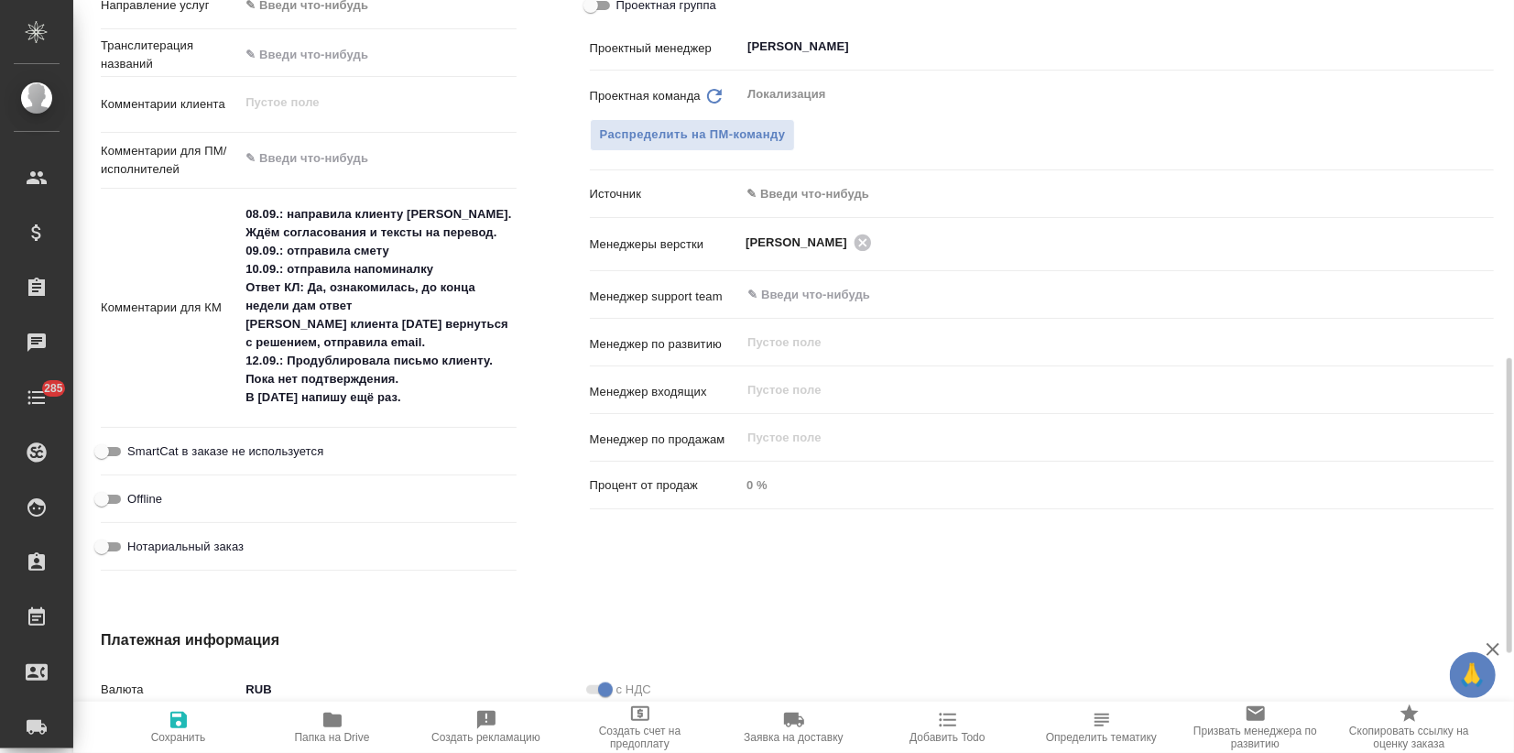
type textarea "x"
click at [412, 381] on textarea "08.09.: направила клиенту NDA. Ждём согласования и тексты на перевод. 09.09.: о…" at bounding box center [377, 306] width 277 height 214
click at [410, 396] on textarea "08.09.: направила клиенту NDA. Ждём согласования и тексты на перевод. 09.09.: о…" at bounding box center [377, 307] width 275 height 214
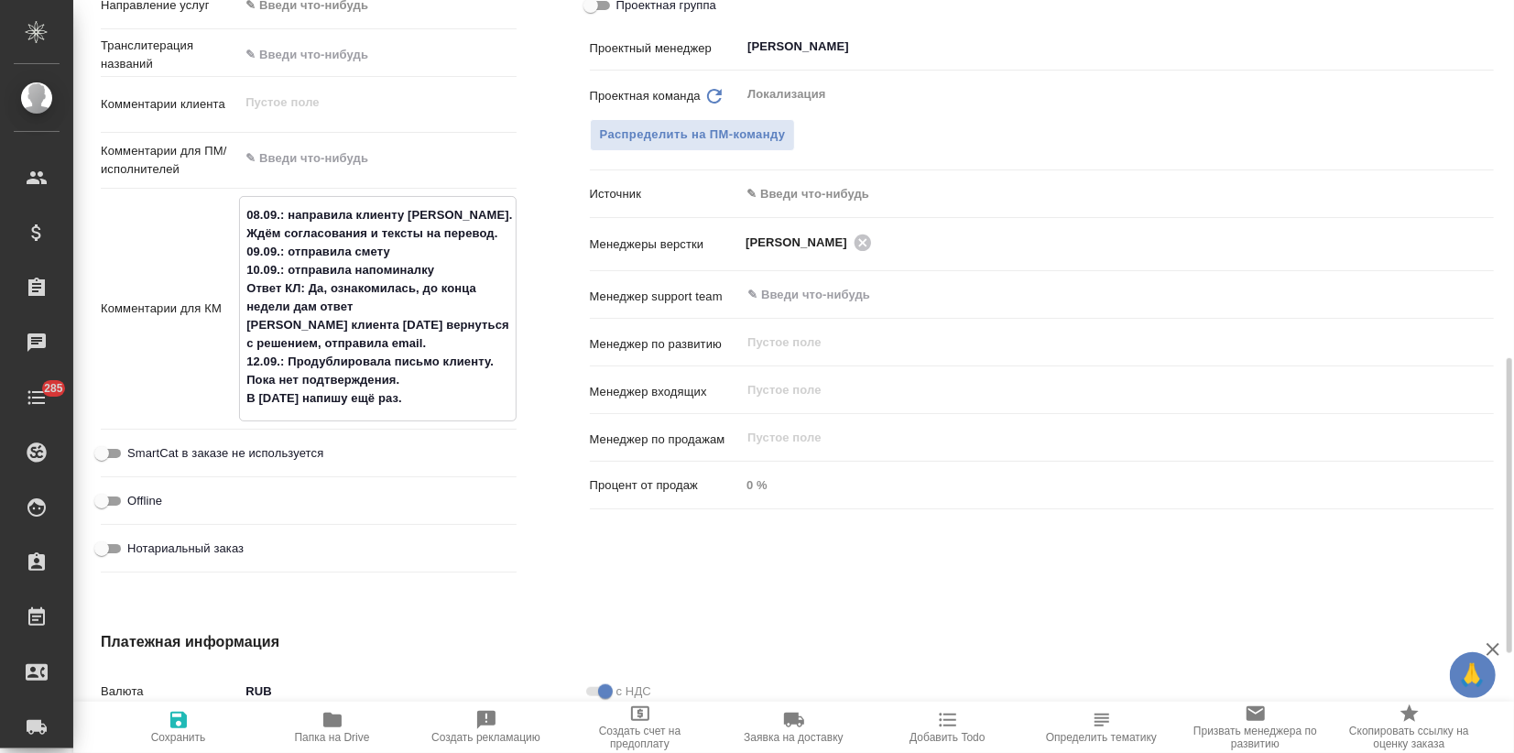
type textarea "x"
type textarea "08.09.: направила клиенту NDA. Ждём согласования и тексты на перевод. 09.09.: о…"
type textarea "x"
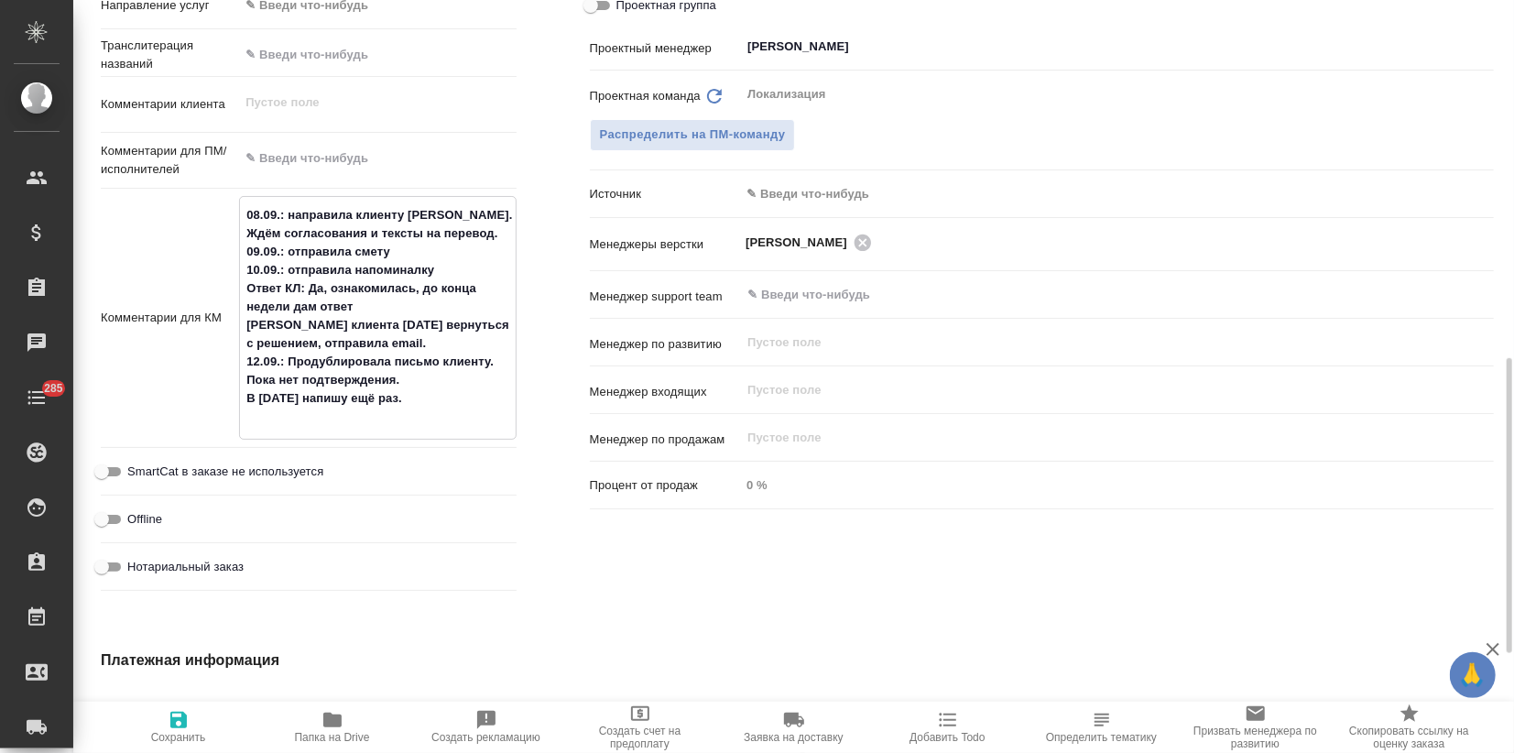
type textarea "x"
type textarea "08.09.: направила клиенту NDA. Ждём согласования и тексты на перевод. 09.09.: о…"
type textarea "x"
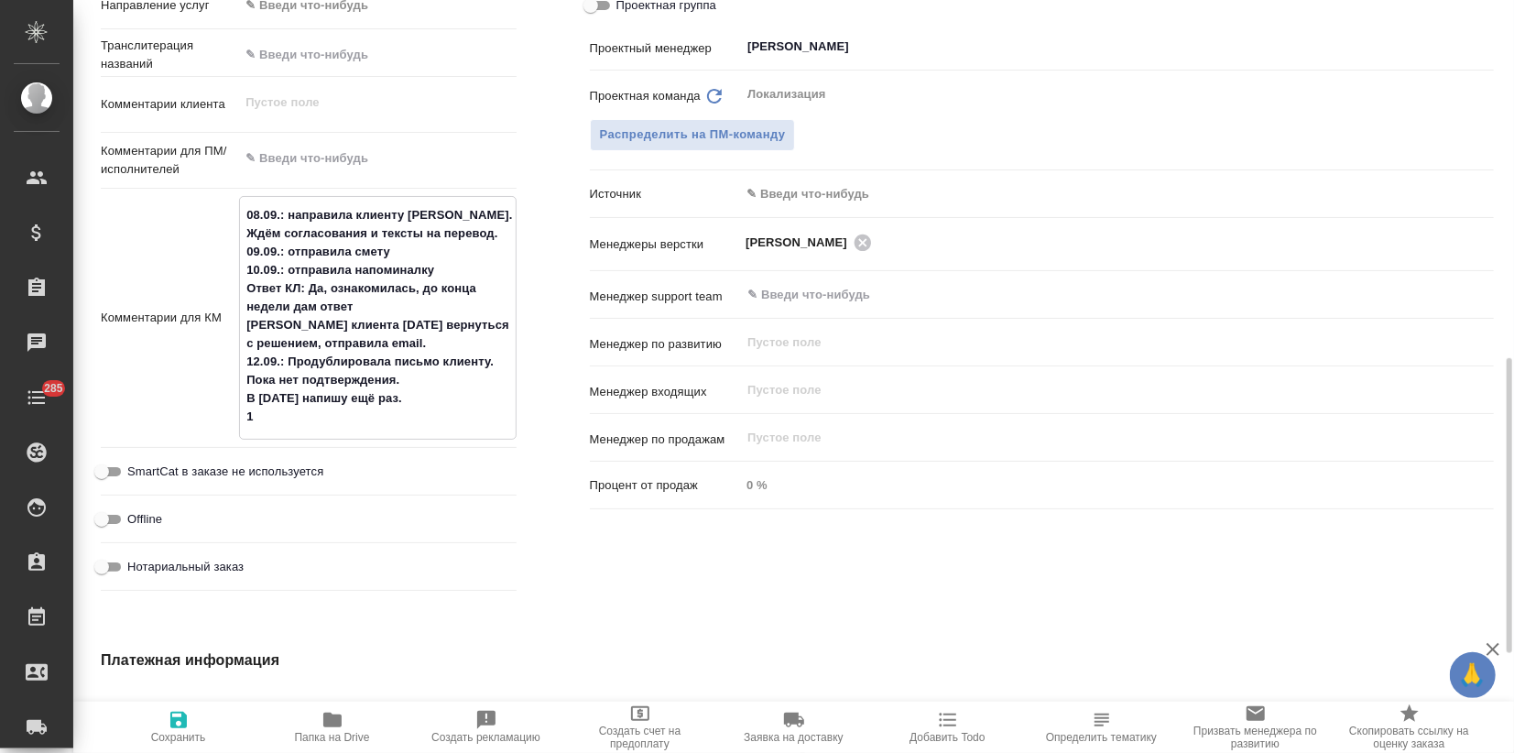
type textarea "x"
type textarea "08.09.: направила клиенту NDA. Ждём согласования и тексты на перевод. 09.09.: о…"
type textarea "x"
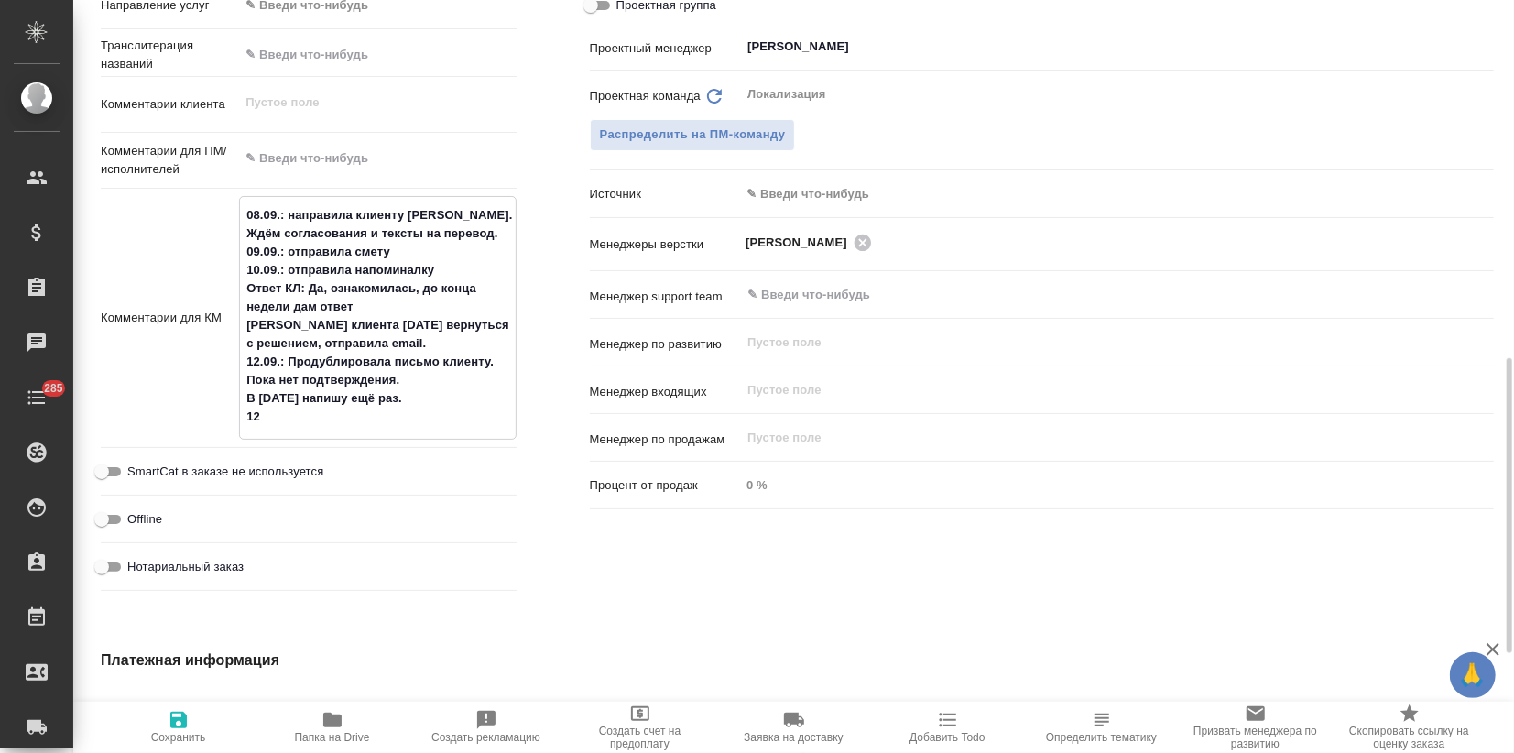
type textarea "08.09.: направила клиенту NDA. Ждём согласования и тексты на перевод. 09.09.: о…"
type textarea "x"
type textarea "08.09.: направила клиенту NDA. Ждём согласования и тексты на перевод. 09.09.: о…"
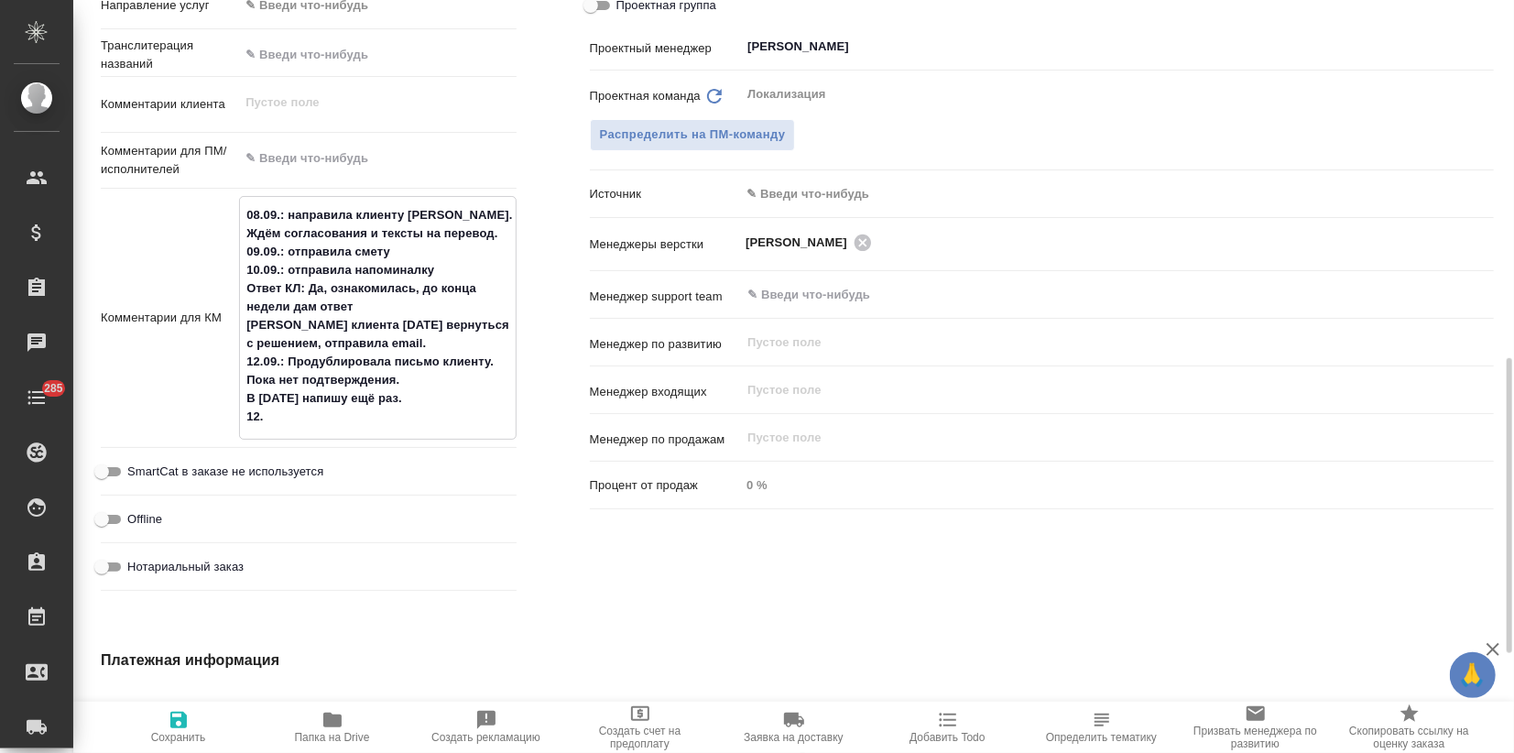
type textarea "x"
type textarea "08.09.: направила клиенту NDA. Ждём согласования и тексты на перевод. 09.09.: о…"
type textarea "x"
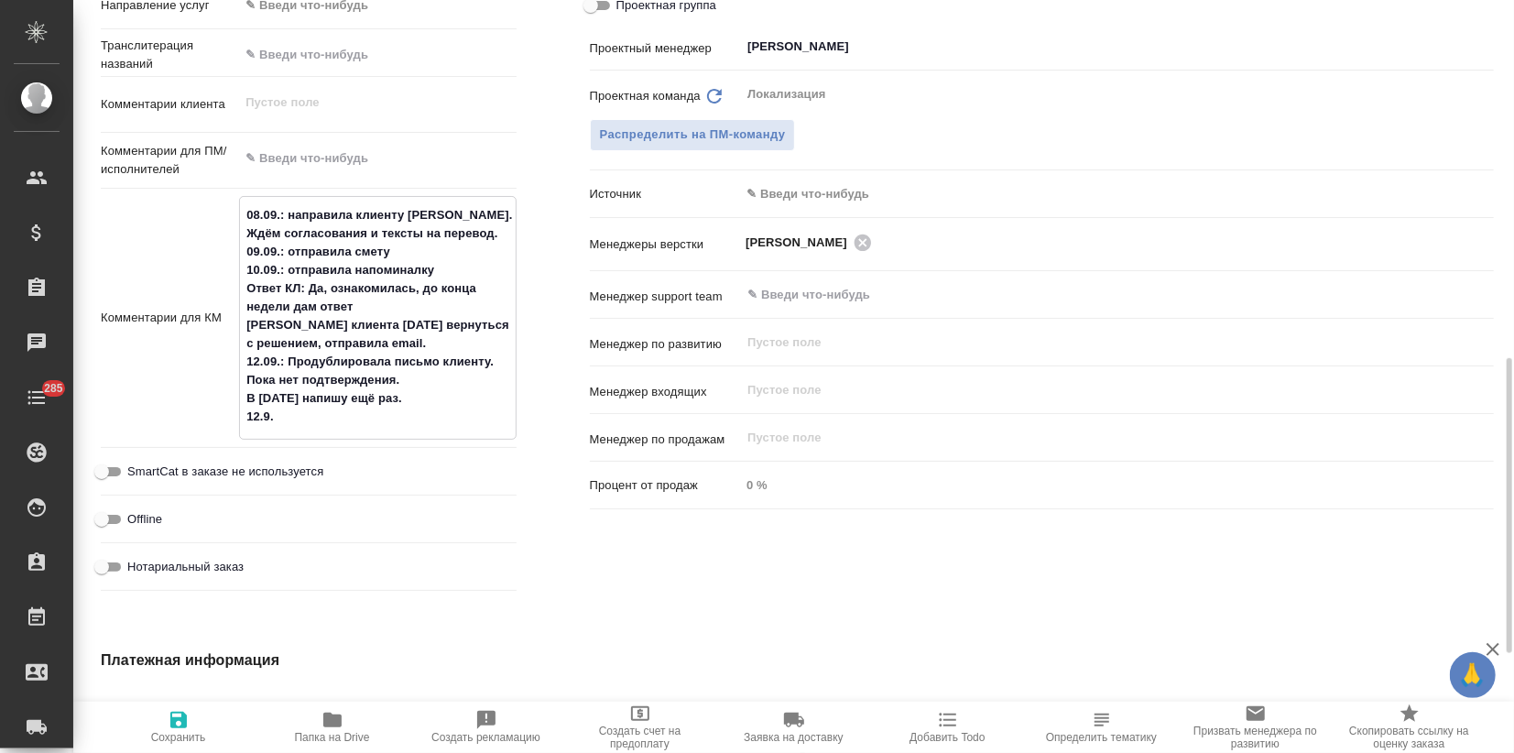
type textarea "x"
type textarea "08.09.: направила клиенту NDA. Ждём согласования и тексты на перевод. 09.09.: о…"
type textarea "x"
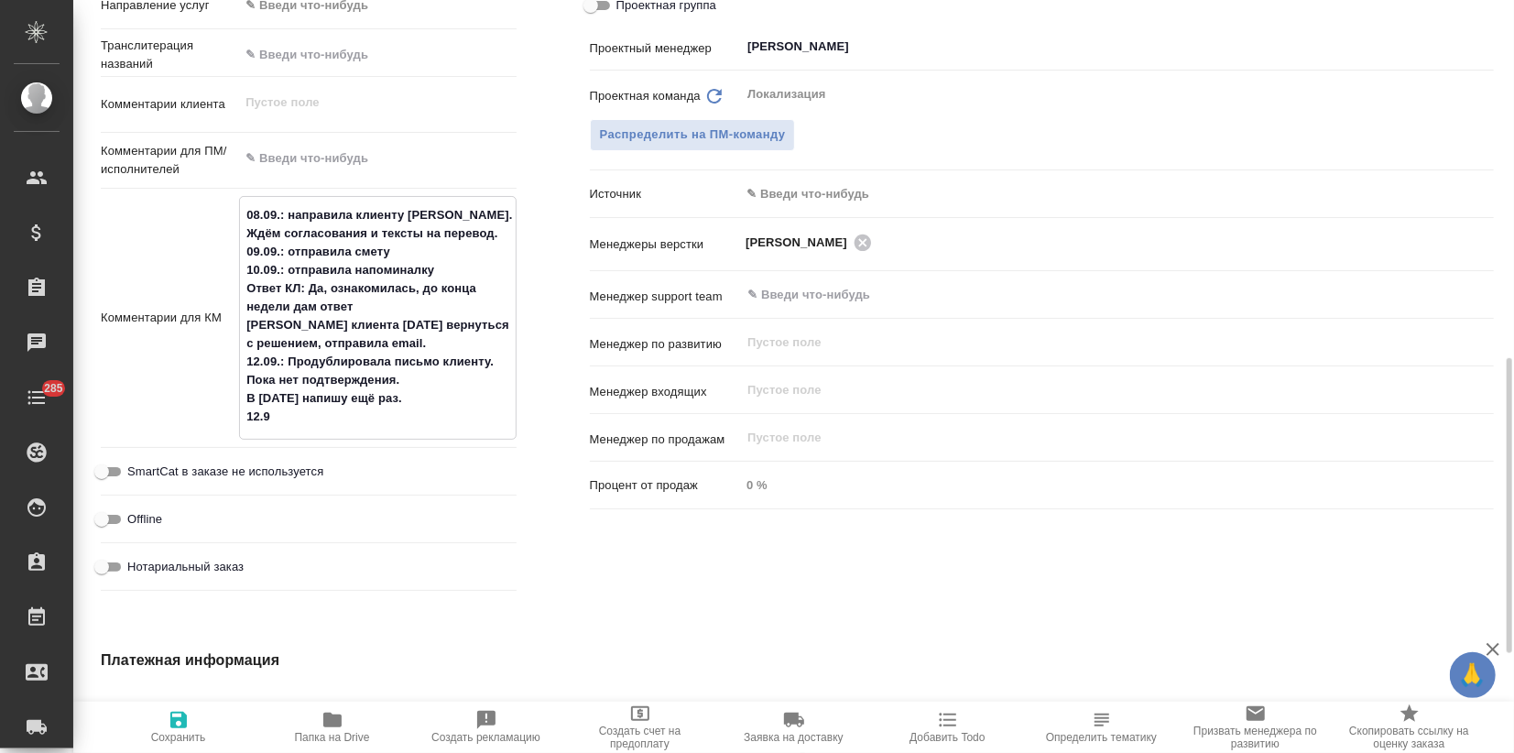
type textarea "x"
type textarea "08.09.: направила клиенту NDA. Ждём согласования и тексты на перевод. 09.09.: о…"
type textarea "x"
type textarea "08.09.: направила клиенту NDA. Ждём согласования и тексты на перевод. 09.09.: о…"
type textarea "x"
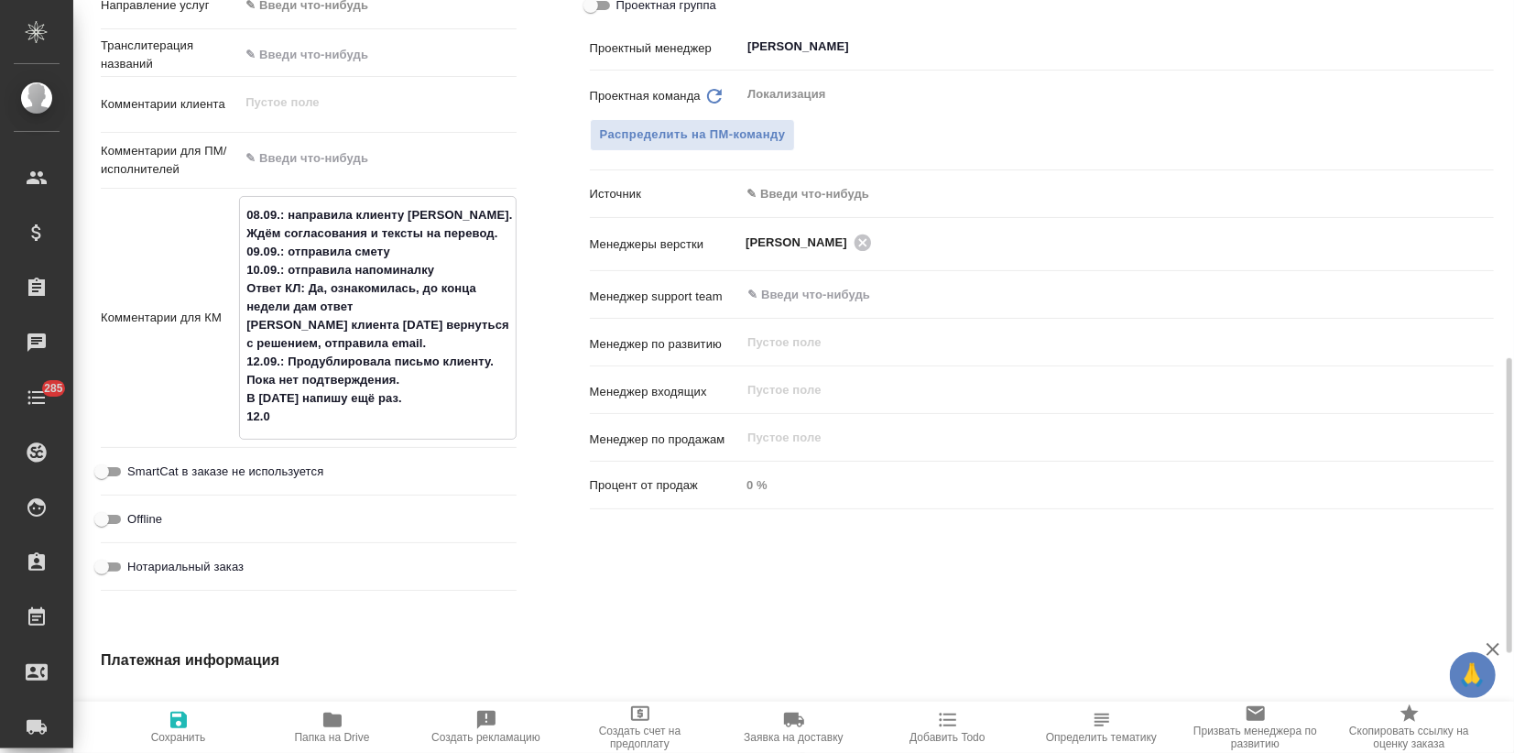
type textarea "x"
type textarea "08.09.: направила клиенту NDA. Ждём согласования и тексты на перевод. 09.09.: о…"
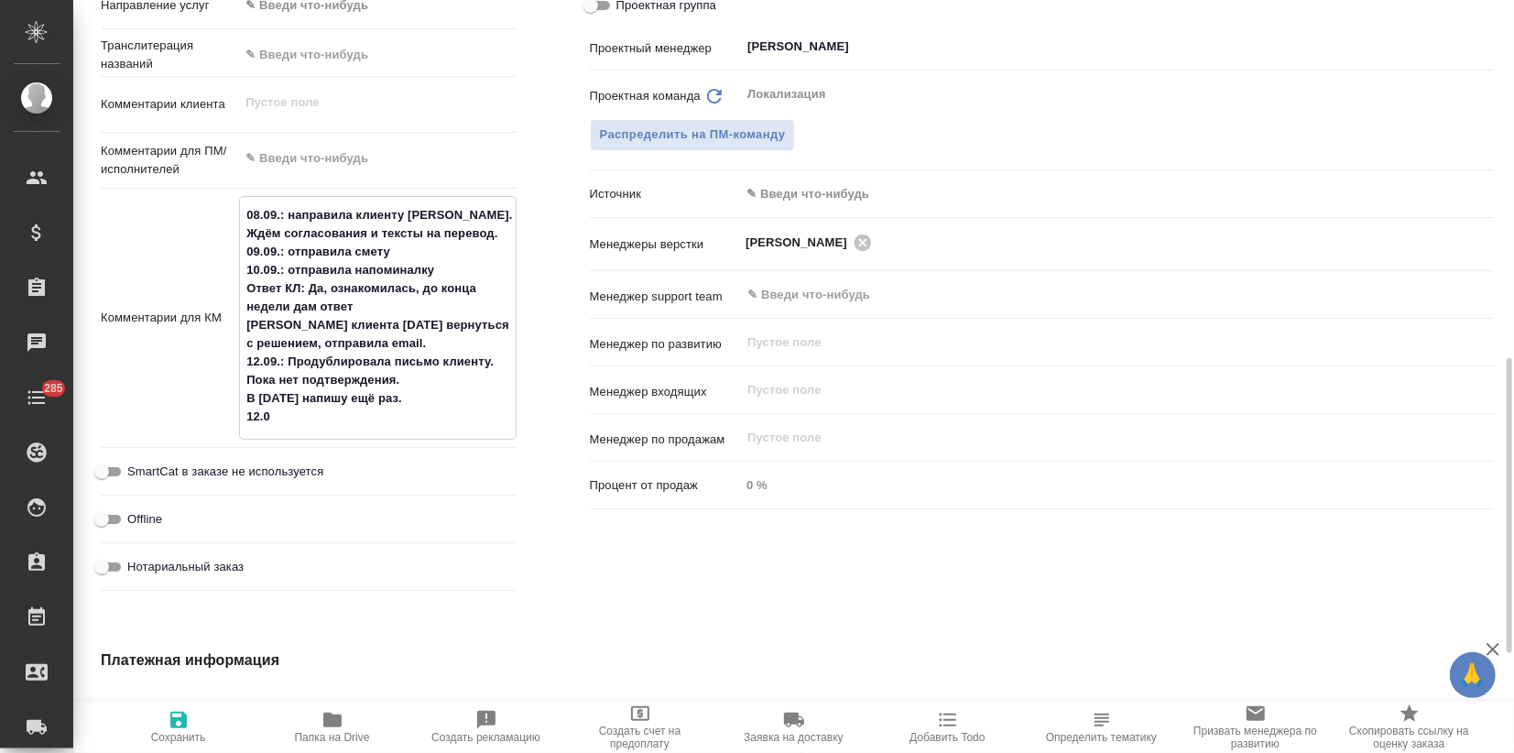
type textarea "x"
type textarea "08.09.: направила клиенту NDA. Ждём согласования и тексты на перевод. 09.09.: о…"
type textarea "x"
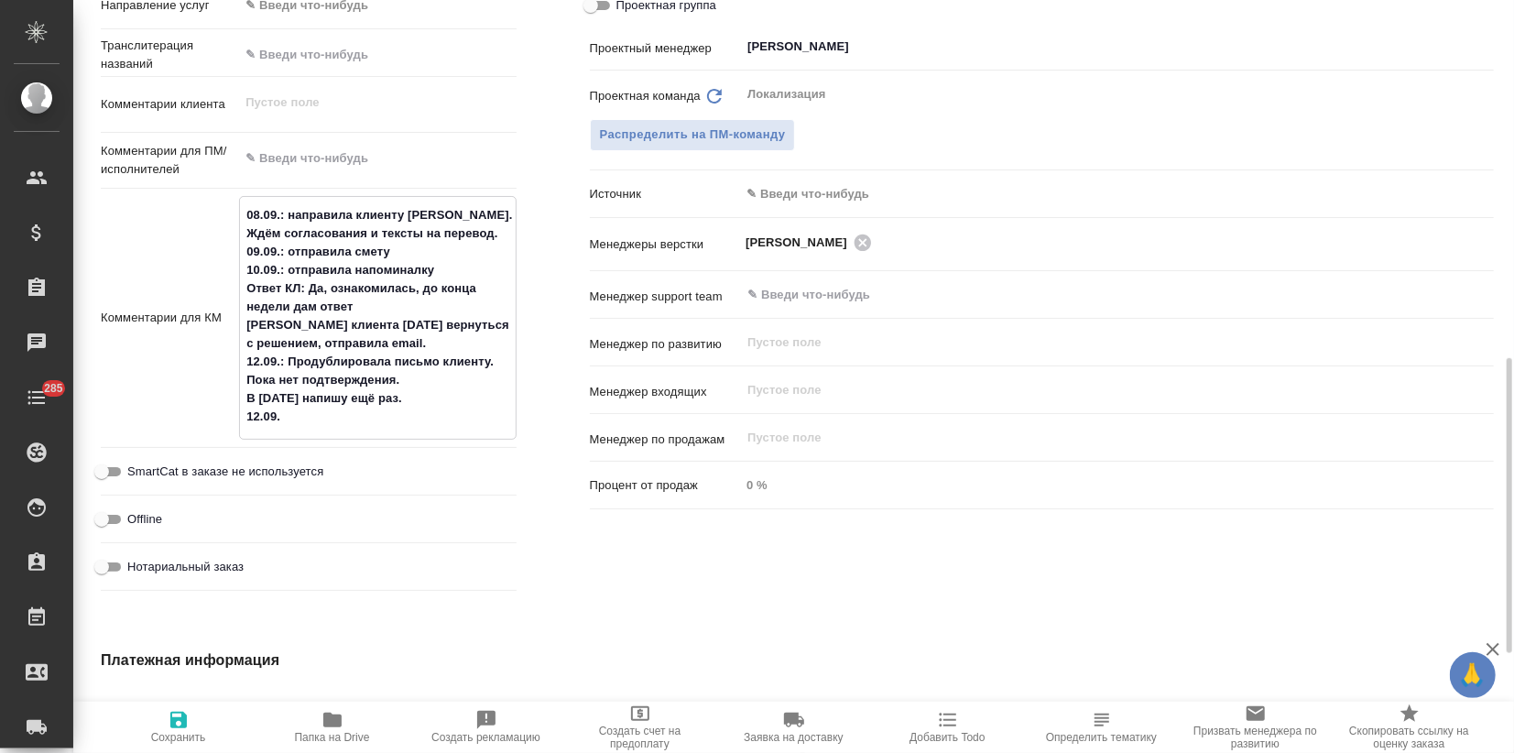
type textarea "x"
type textarea "08.09.: направила клиенту NDA. Ждём согласования и тексты на перевод. 09.09.: о…"
type textarea "x"
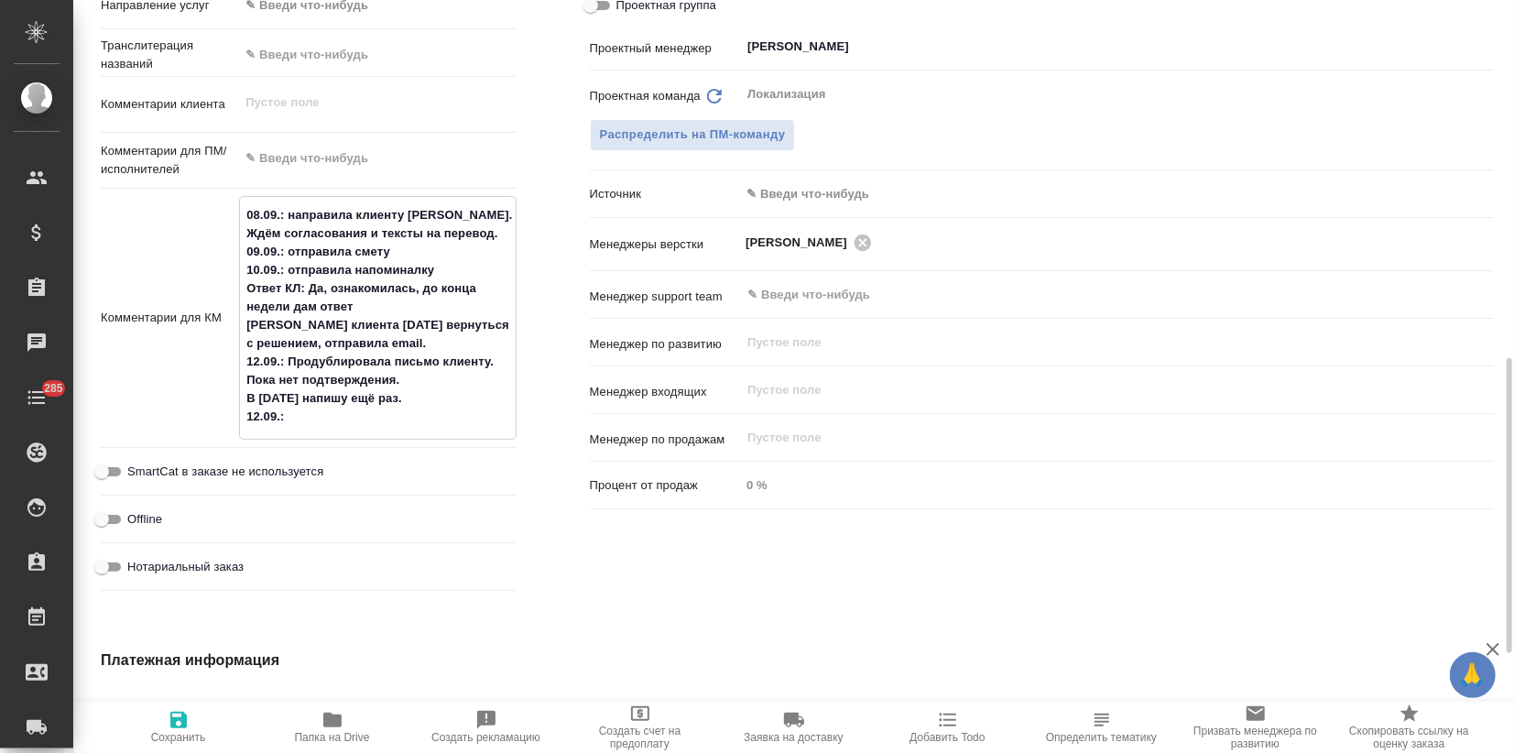
type textarea "x"
type textarea "08.09.: направила клиенту NDA. Ждём согласования и тексты на перевод. 09.09.: о…"
type textarea "x"
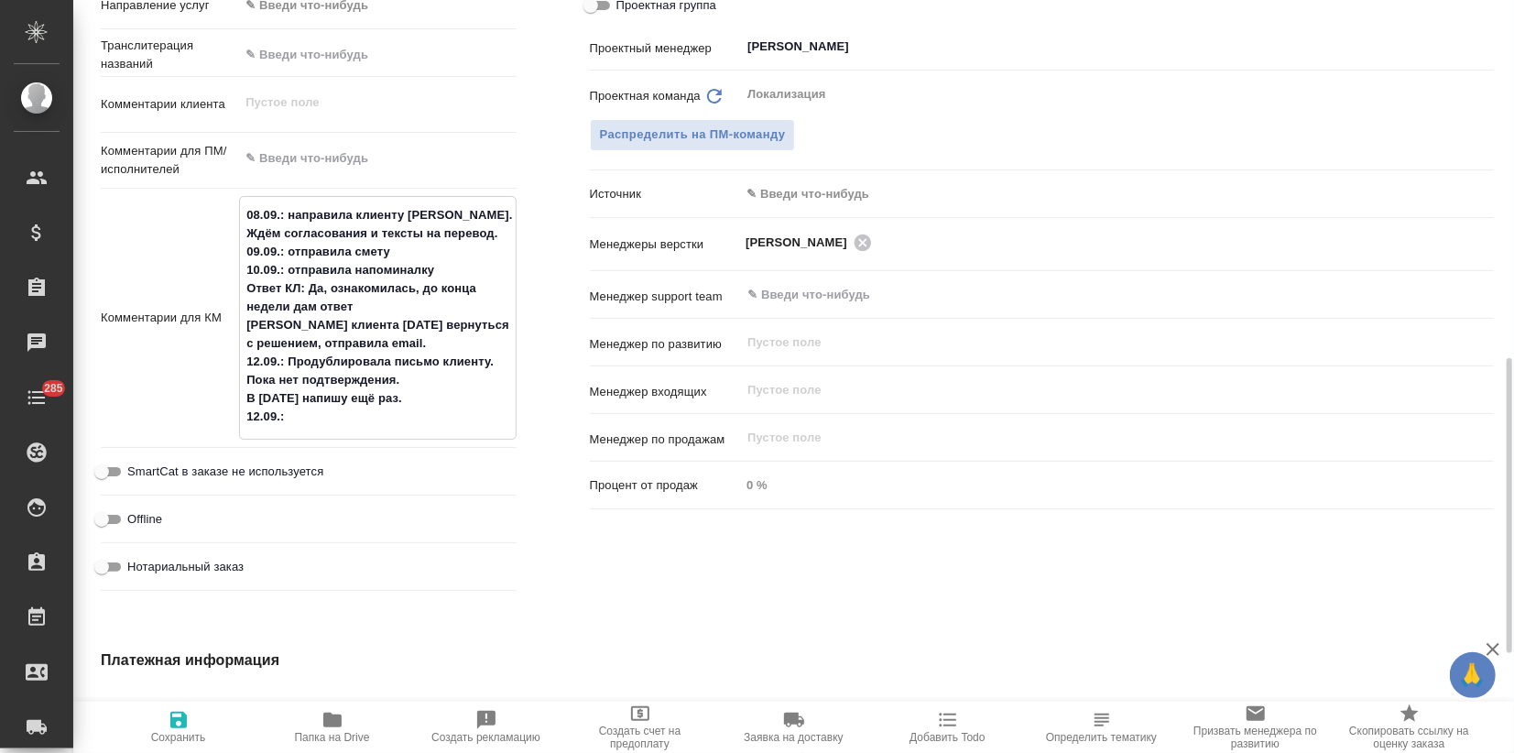
type textarea "08.09.: направила клиенту NDA. Ждём согласования и тексты на перевод. 09.09.: о…"
type textarea "x"
type textarea "08.09.: направила клиенту NDA. Ждём согласования и тексты на перевод. 09.09.: о…"
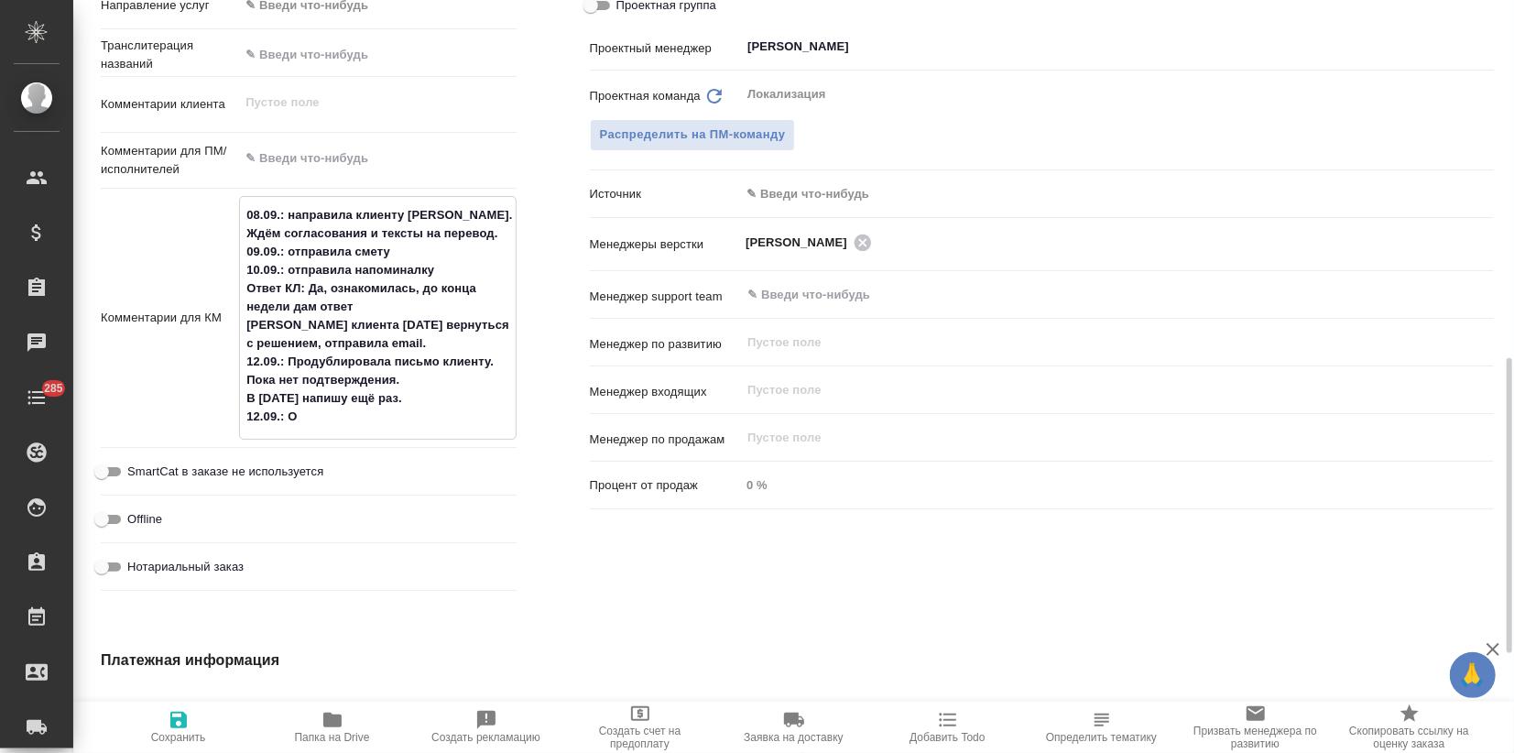
type textarea "x"
type textarea "08.09.: направила клиенту NDA. Ждём согласования и тексты на перевод. 09.09.: о…"
type textarea "x"
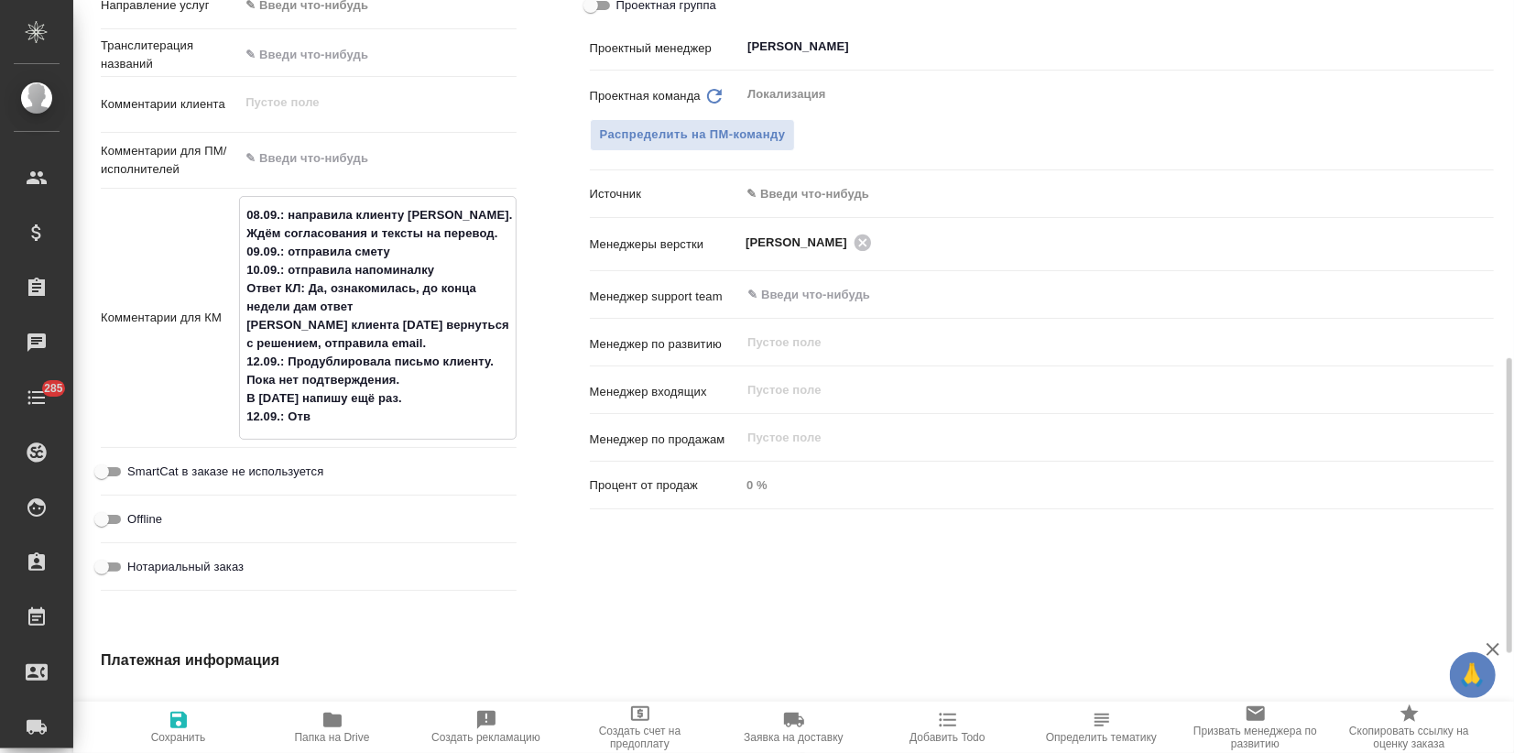
type textarea "x"
type textarea "08.09.: направила клиенту NDA. Ждём согласования и тексты на перевод. 09.09.: о…"
type textarea "x"
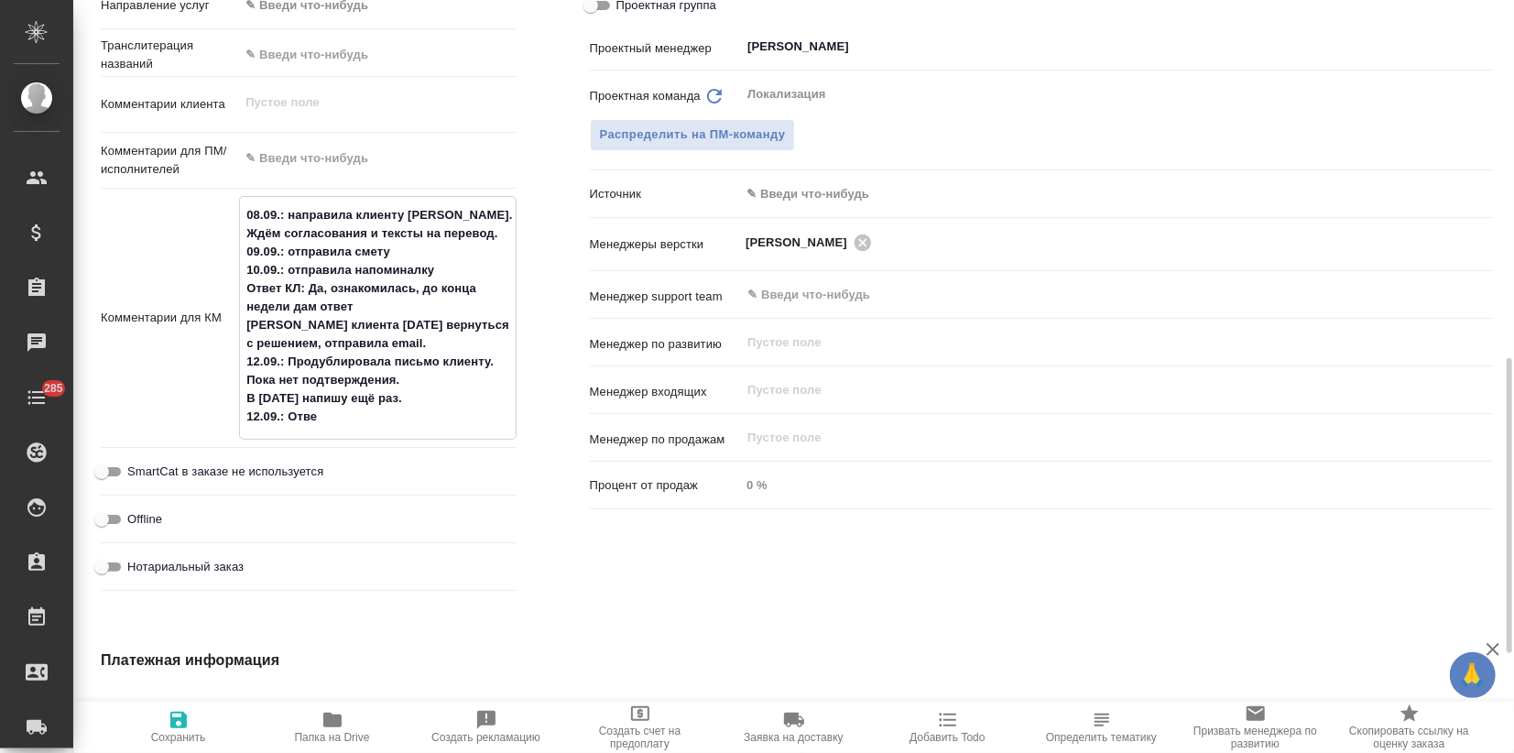
type textarea "x"
type textarea "08.09.: направила клиенту NDA. Ждём согласования и тексты на перевод. 09.09.: о…"
type textarea "x"
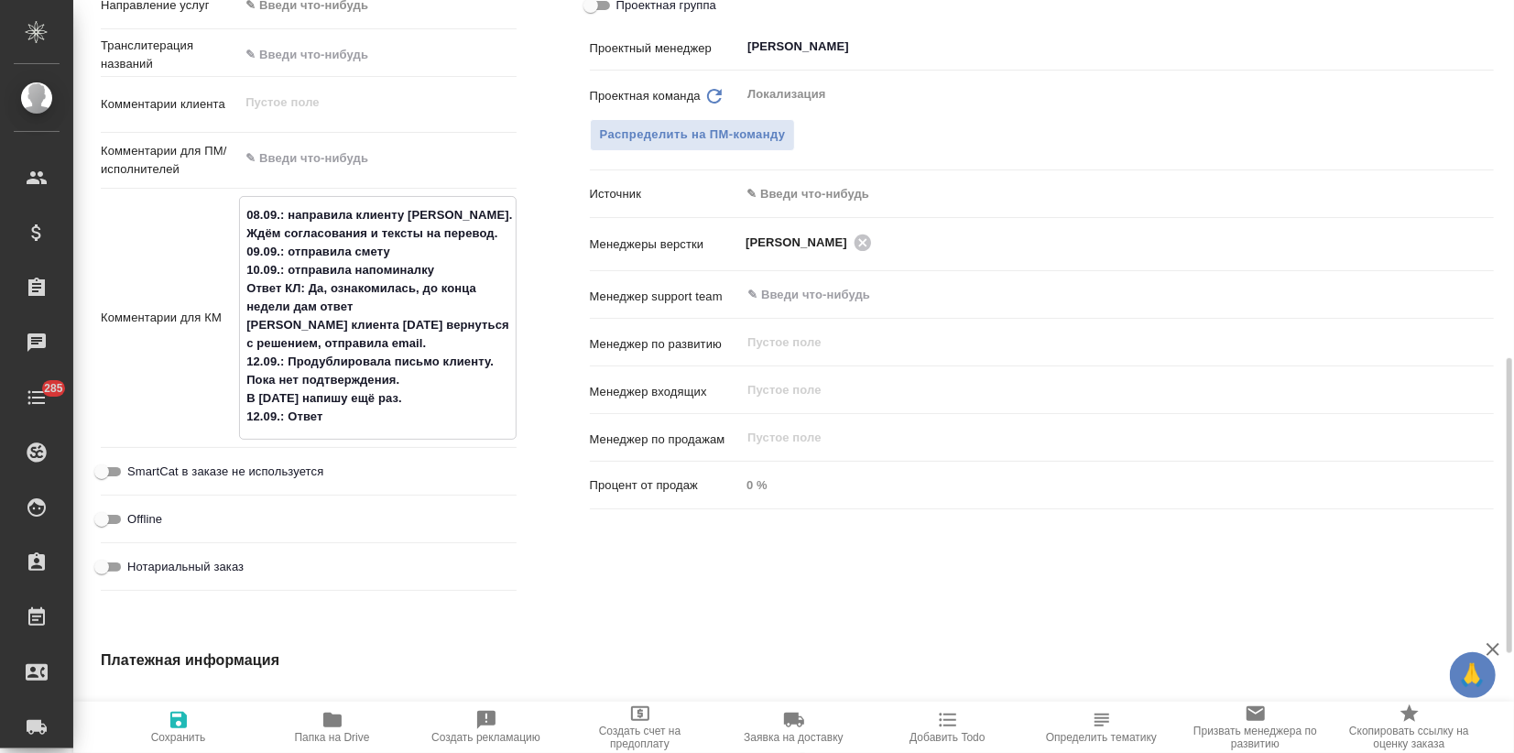
type textarea "08.09.: направила клиенту NDA. Ждём согласования и тексты на перевод. 09.09.: о…"
type textarea "x"
type textarea "08.09.: направила клиенту NDA. Ждём согласования и тексты на перевод. 09.09.: о…"
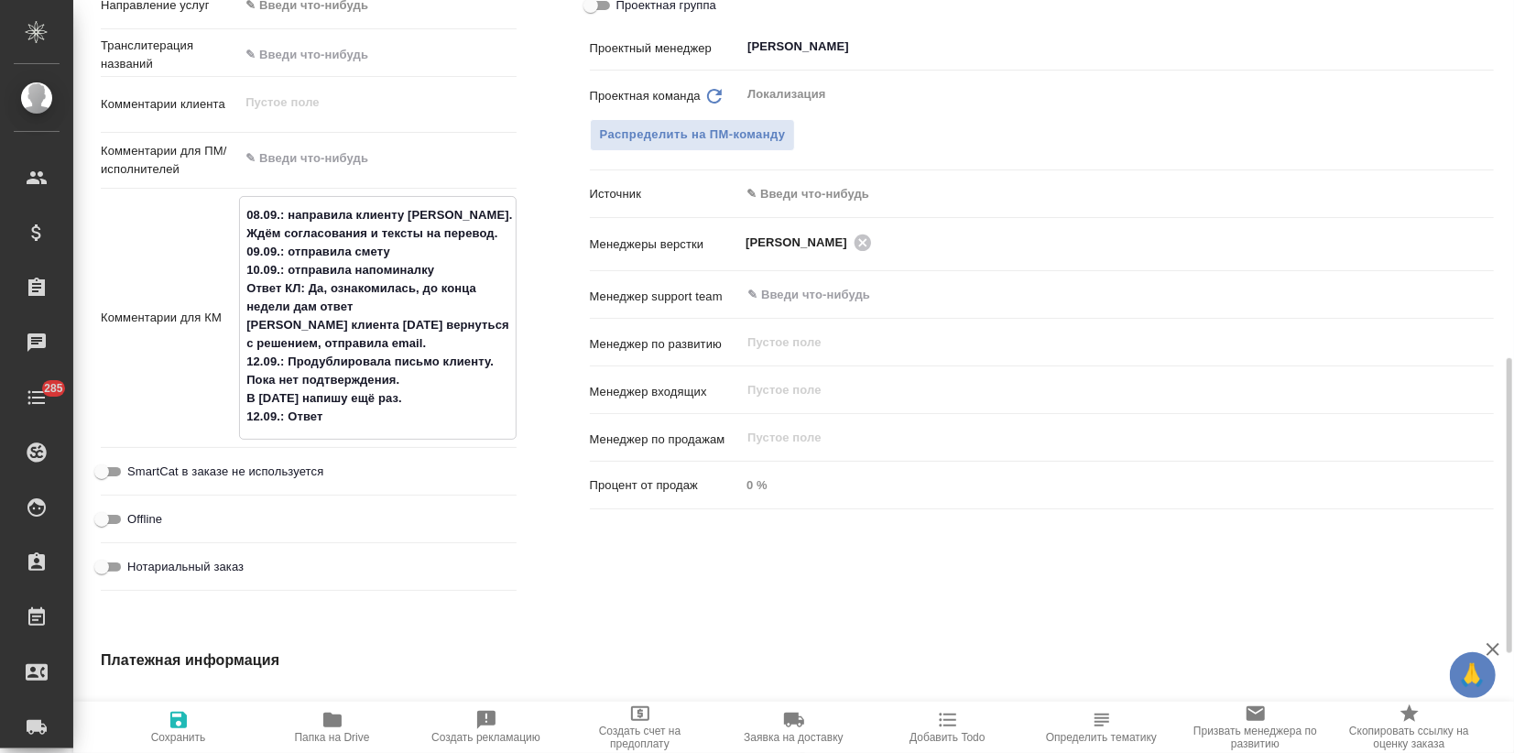
type textarea "x"
type textarea "08.09.: направила клиенту NDA. Ждём согласования и тексты на перевод. 09.09.: о…"
type textarea "x"
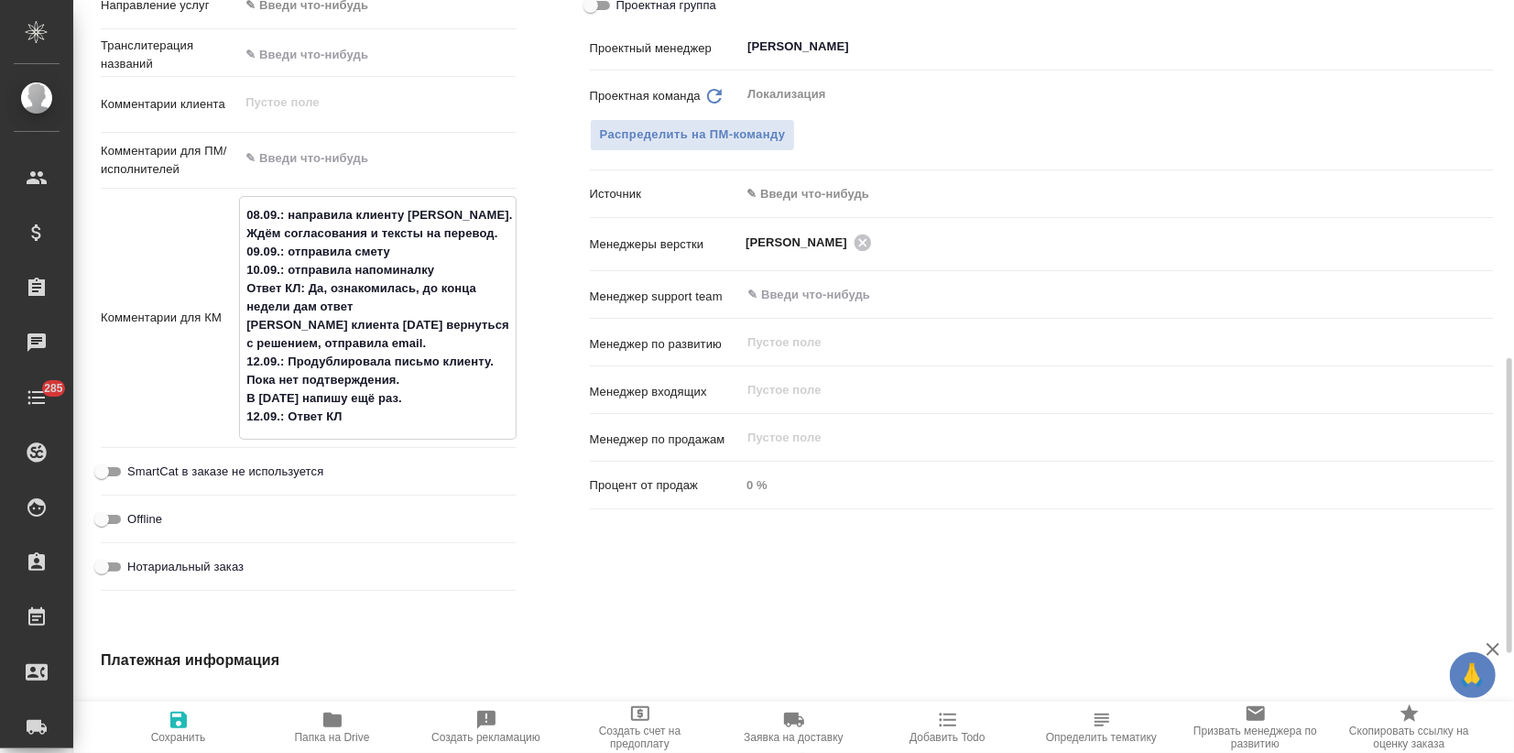
type textarea "x"
type textarea "08.09.: направила клиенту NDA. Ждём согласования и тексты на перевод. 09.09.: о…"
type textarea "x"
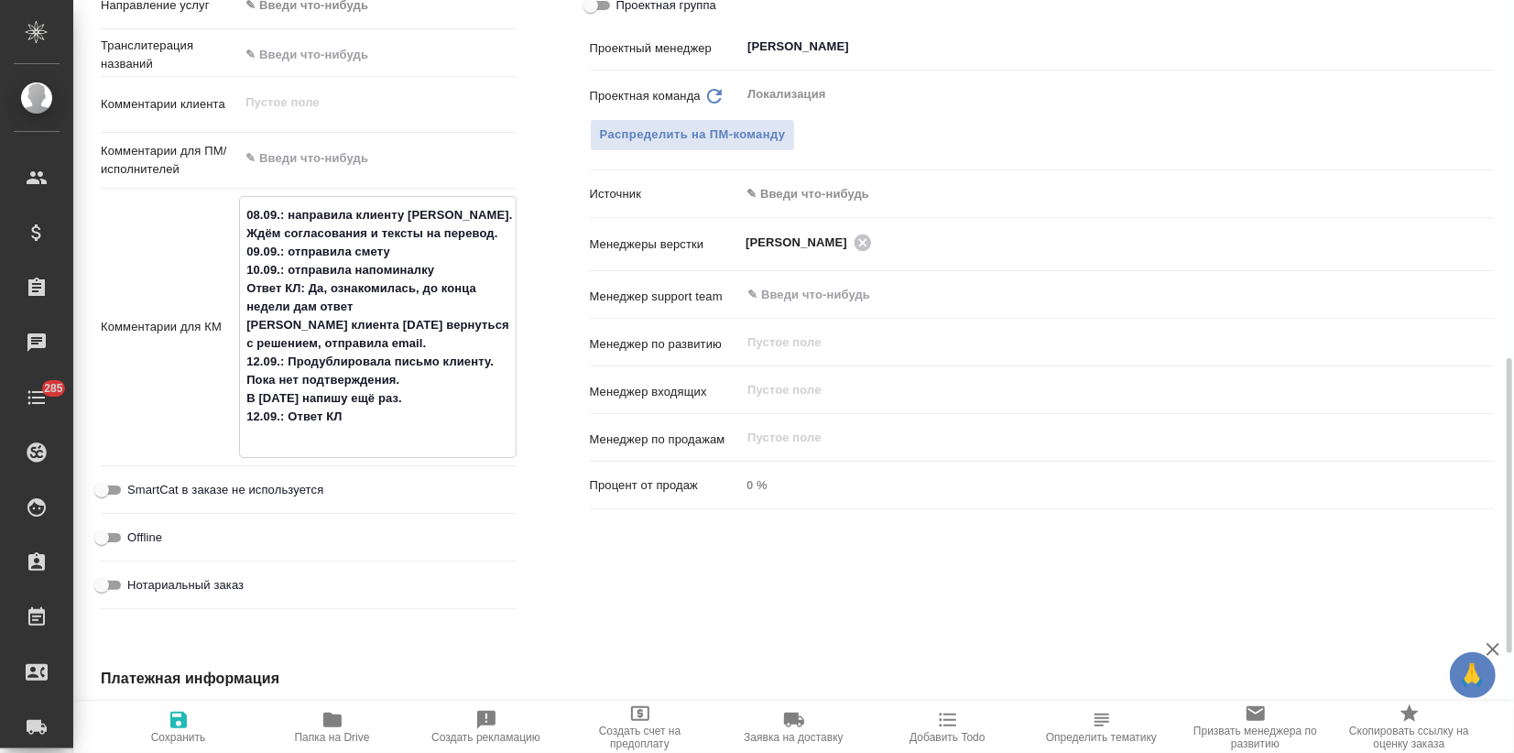
paste textarea "Решаем еще, я напишу как только будет финально ок ото всех участников"
type textarea "x"
type textarea "08.09.: направила клиенту NDA. Ждём согласования и тексты на перевод. 09.09.: о…"
type textarea "x"
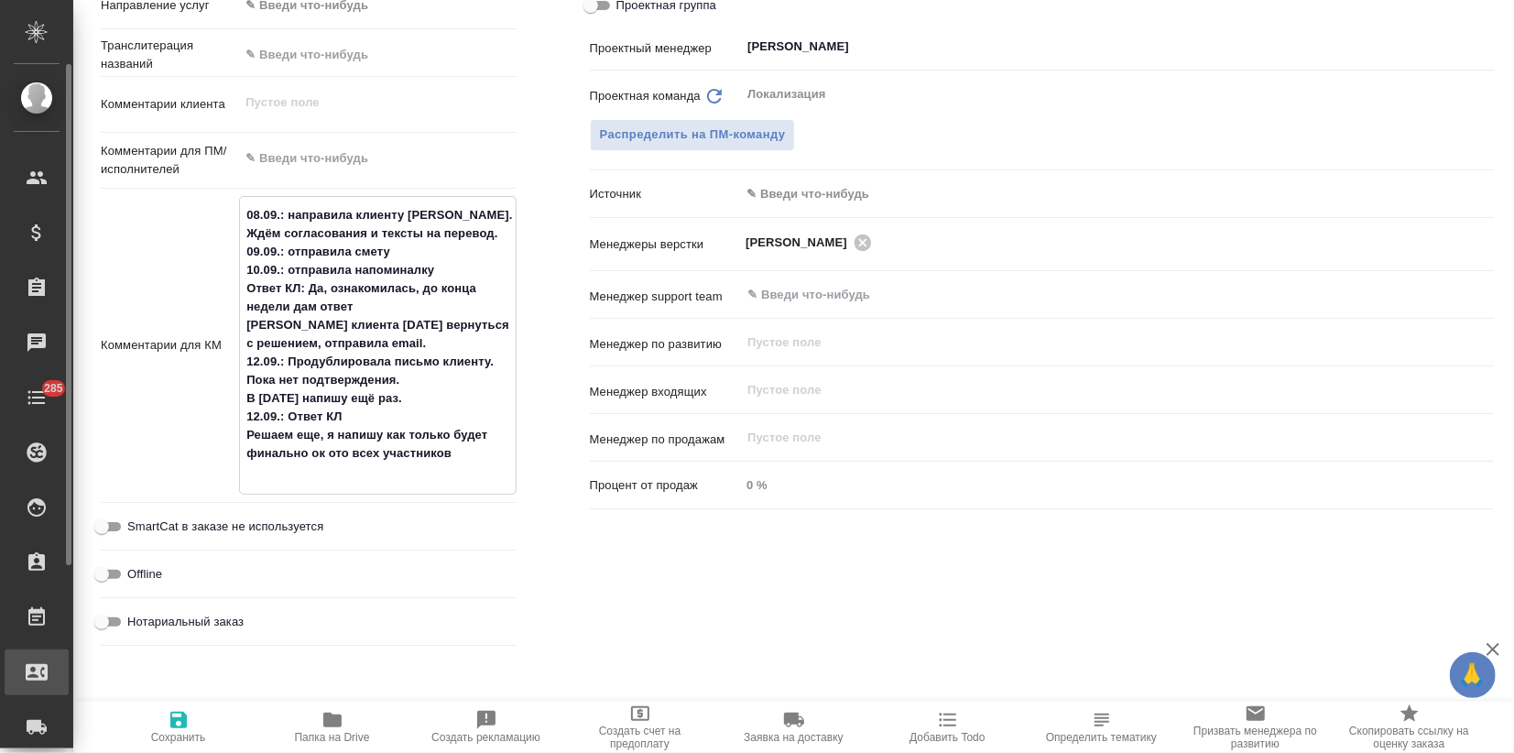
type textarea "x"
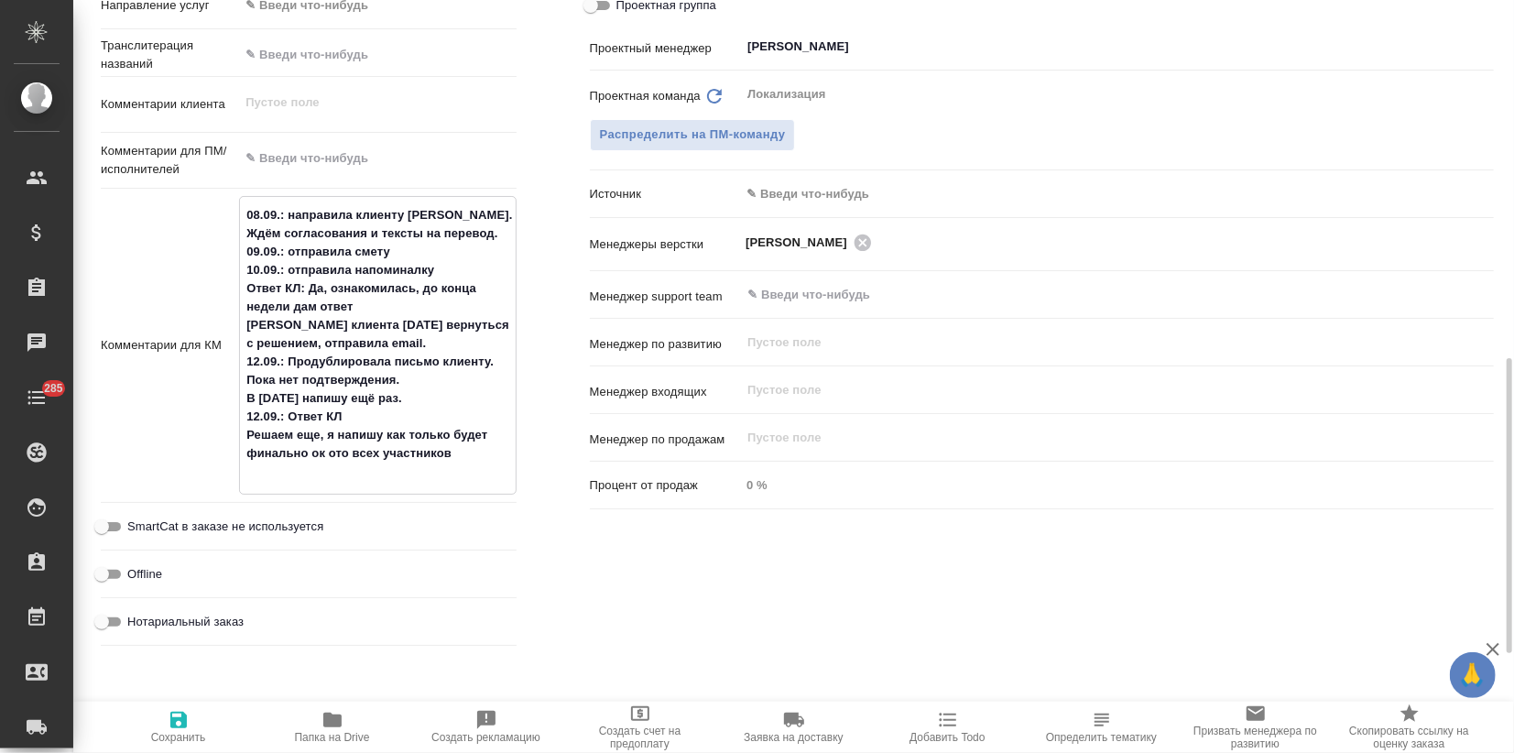
type textarea "x"
drag, startPoint x: 309, startPoint y: 450, endPoint x: 325, endPoint y: 455, distance: 17.4
click at [325, 455] on textarea "08.09.: направила клиенту NDA. Ждём согласования и тексты на перевод. 09.09.: о…" at bounding box center [377, 344] width 275 height 288
type textarea "08.09.: направила клиенту NDA. Ждём согласования и тексты на перевод. 09.09.: о…"
type textarea "x"
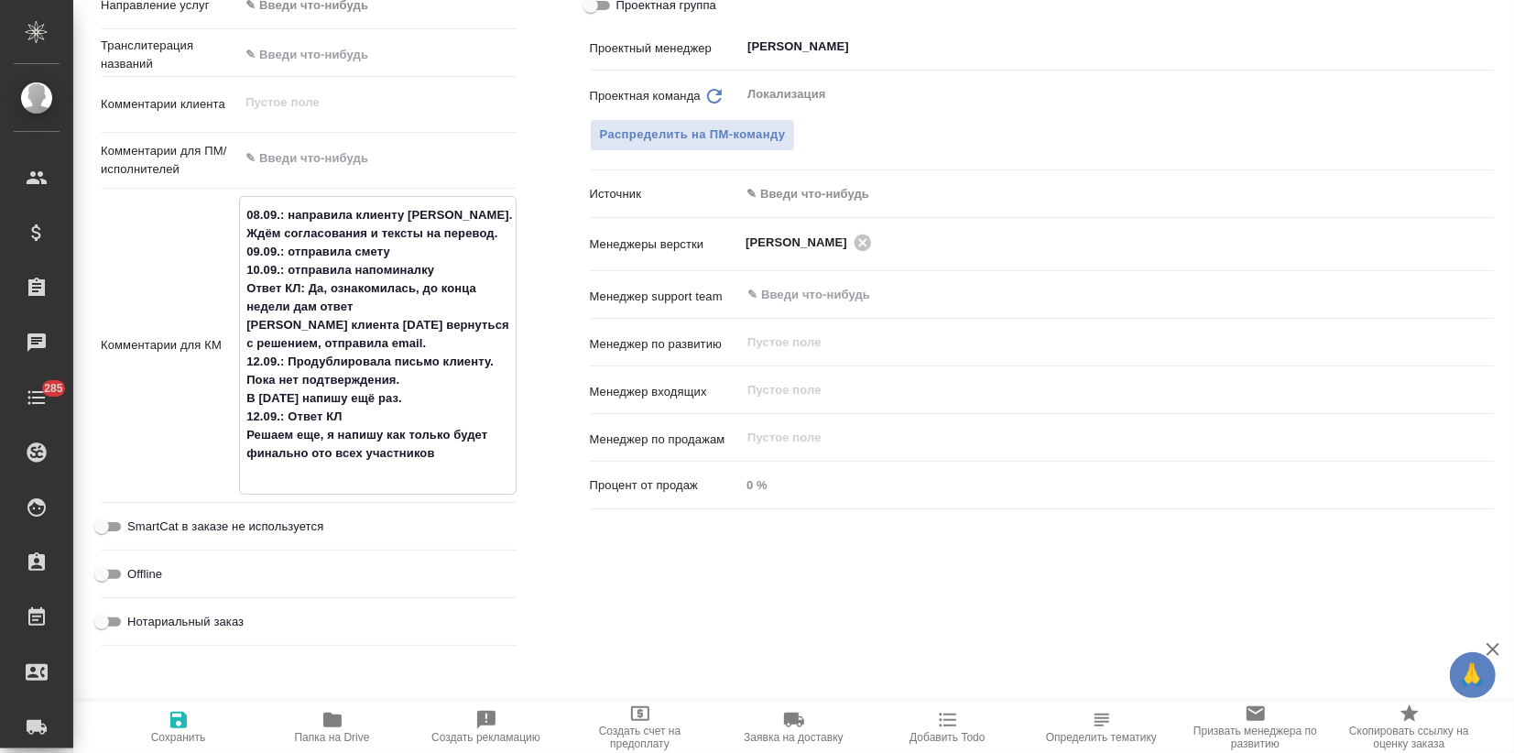
type textarea "x"
type textarea "08.09.: направила клиенту NDA. Ждём согласования и тексты на перевод. 09.09.: о…"
type textarea "x"
click at [184, 718] on icon "button" at bounding box center [178, 720] width 16 height 16
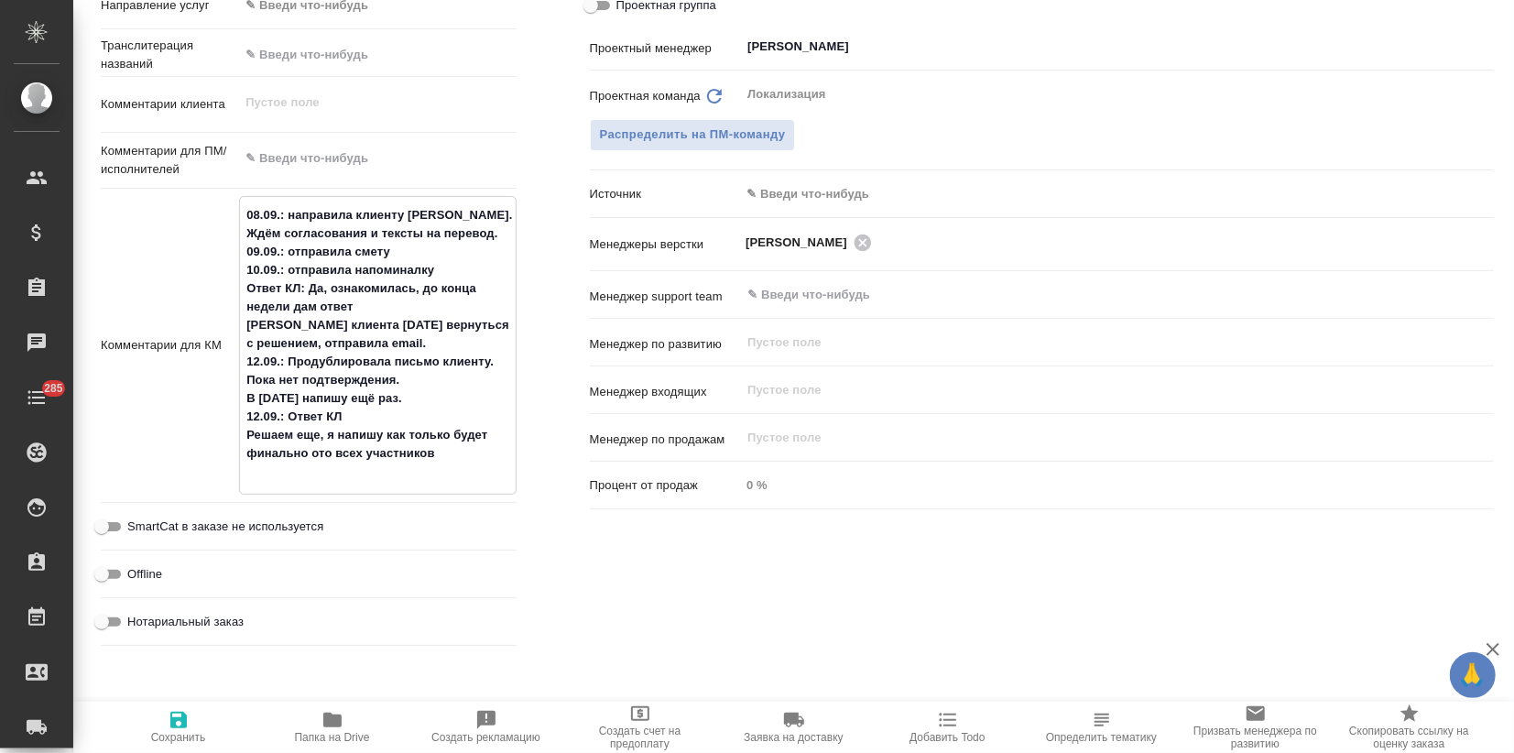
type textarea "x"
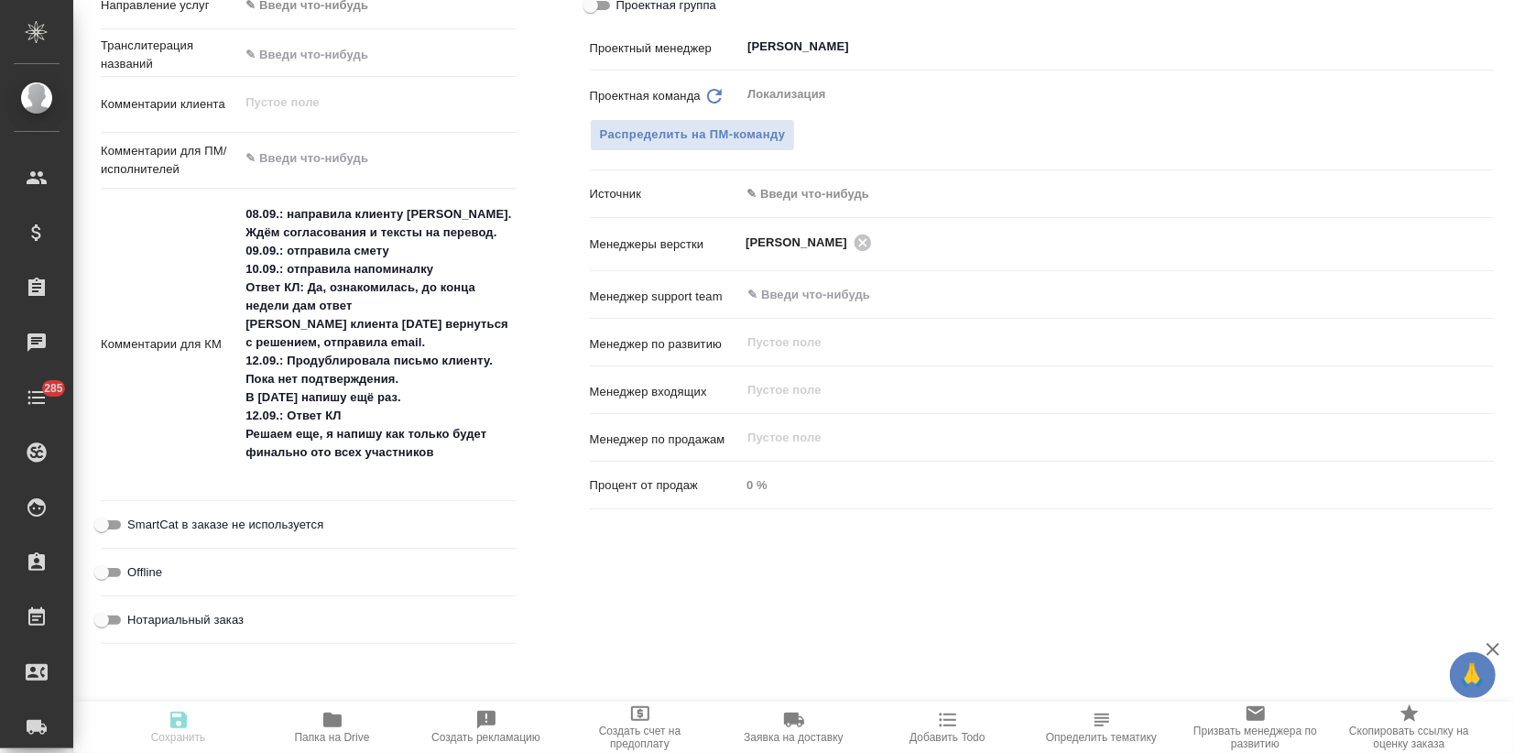
type textarea "x"
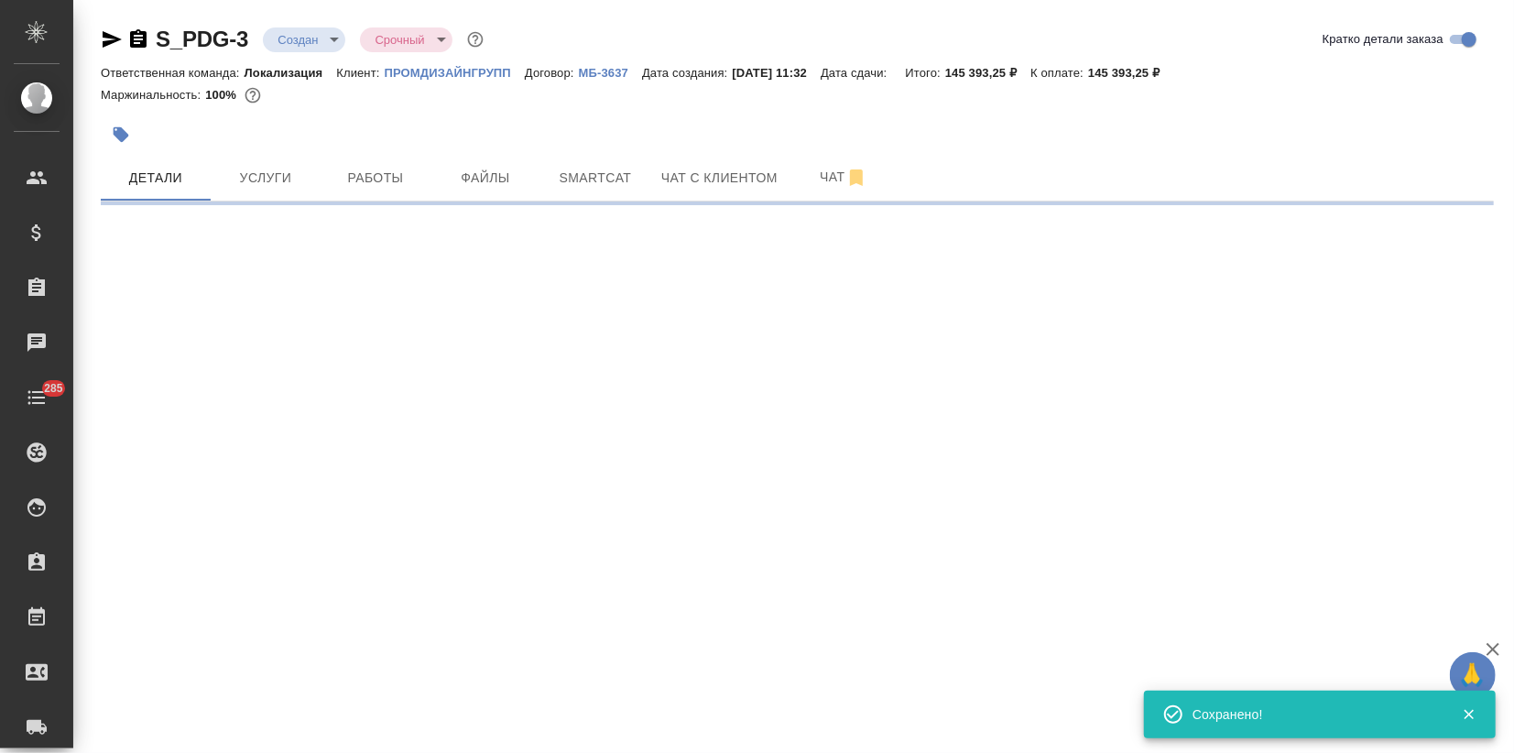
scroll to position [0, 0]
select select "RU"
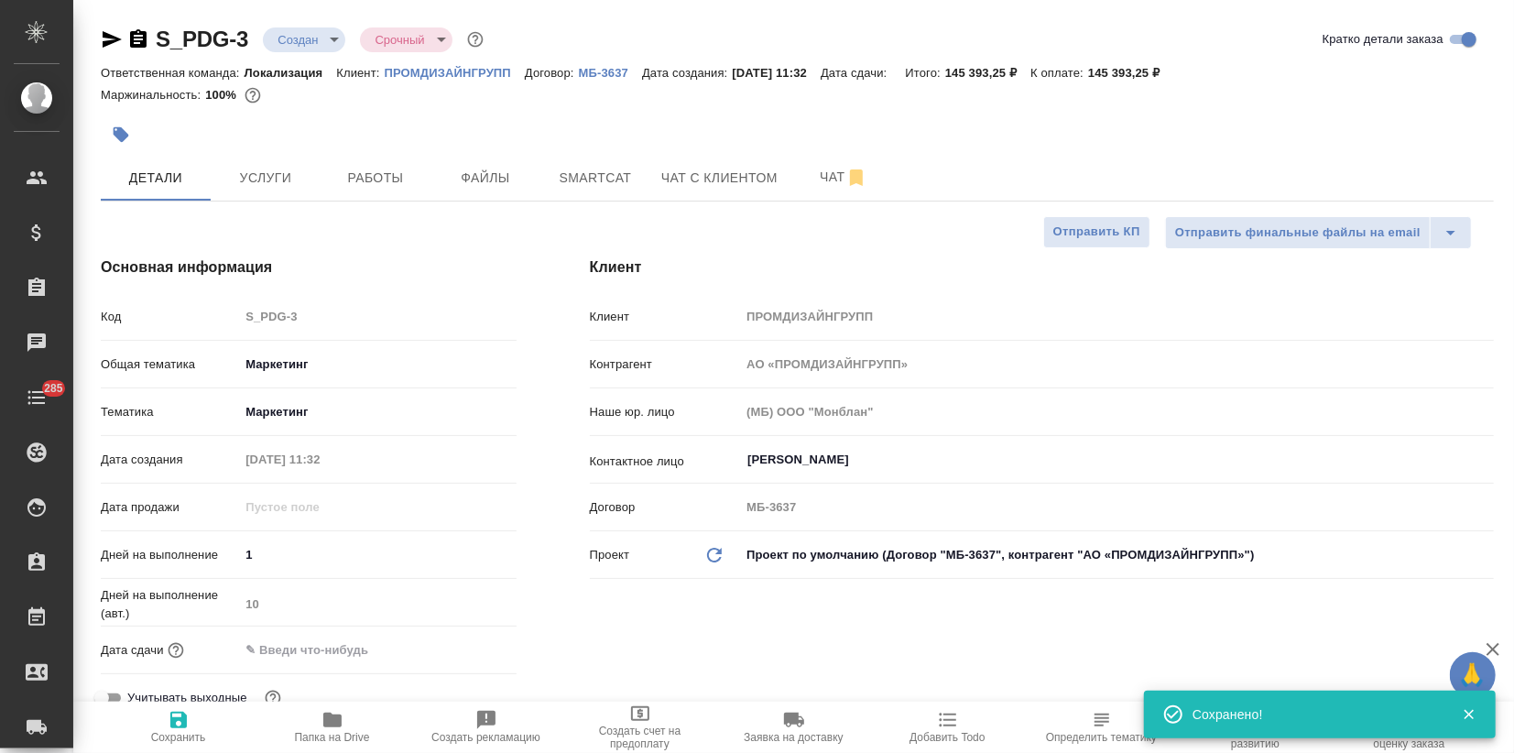
type textarea "x"
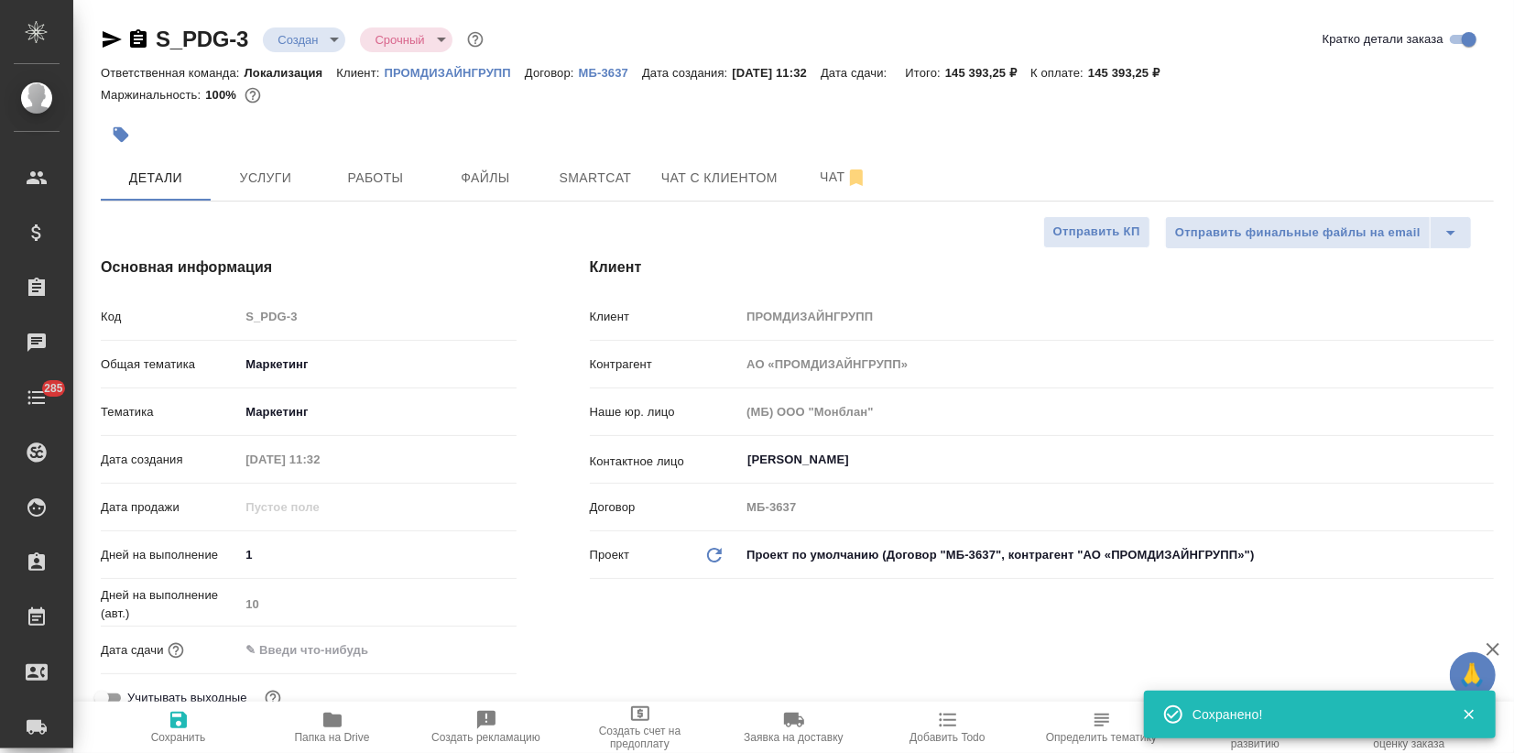
type textarea "x"
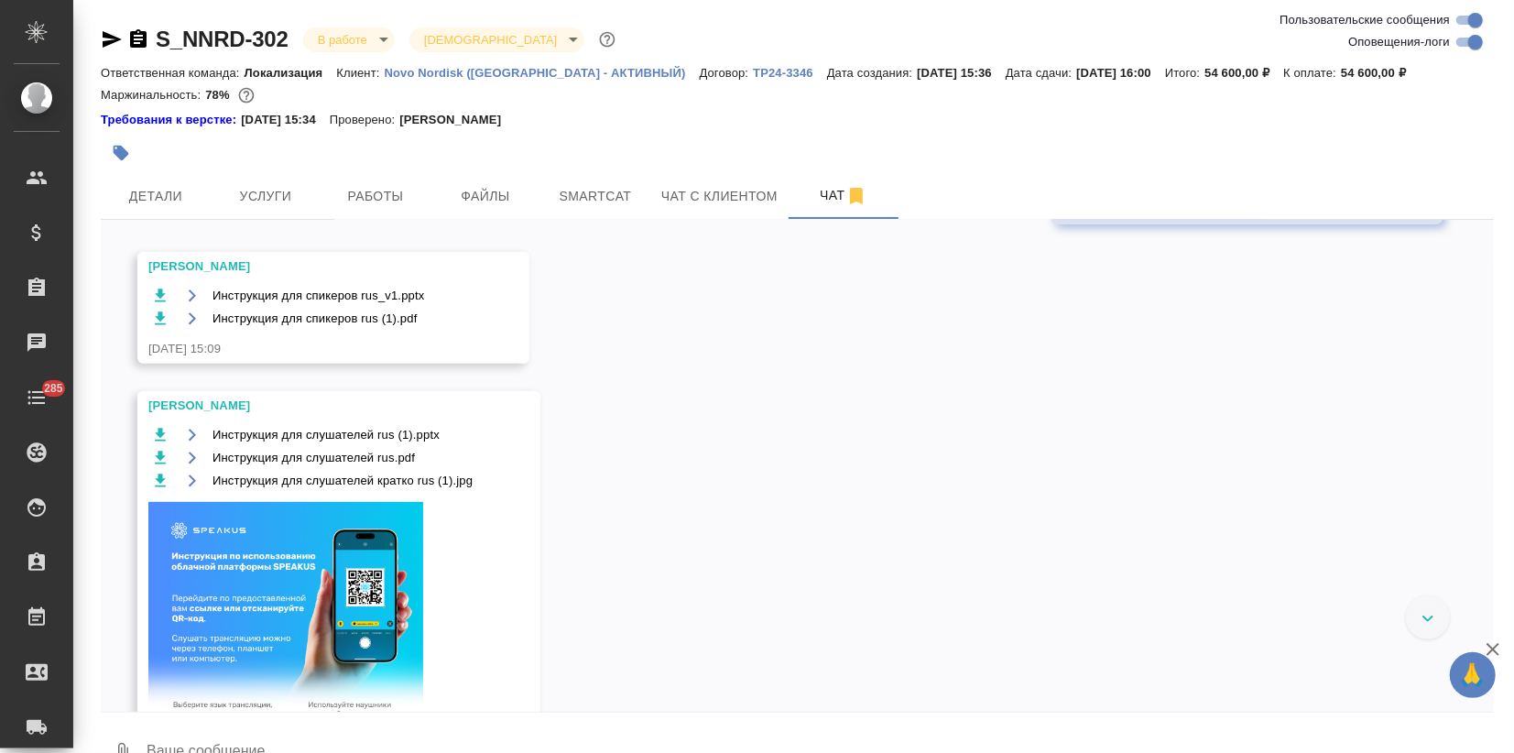
scroll to position [5089, 0]
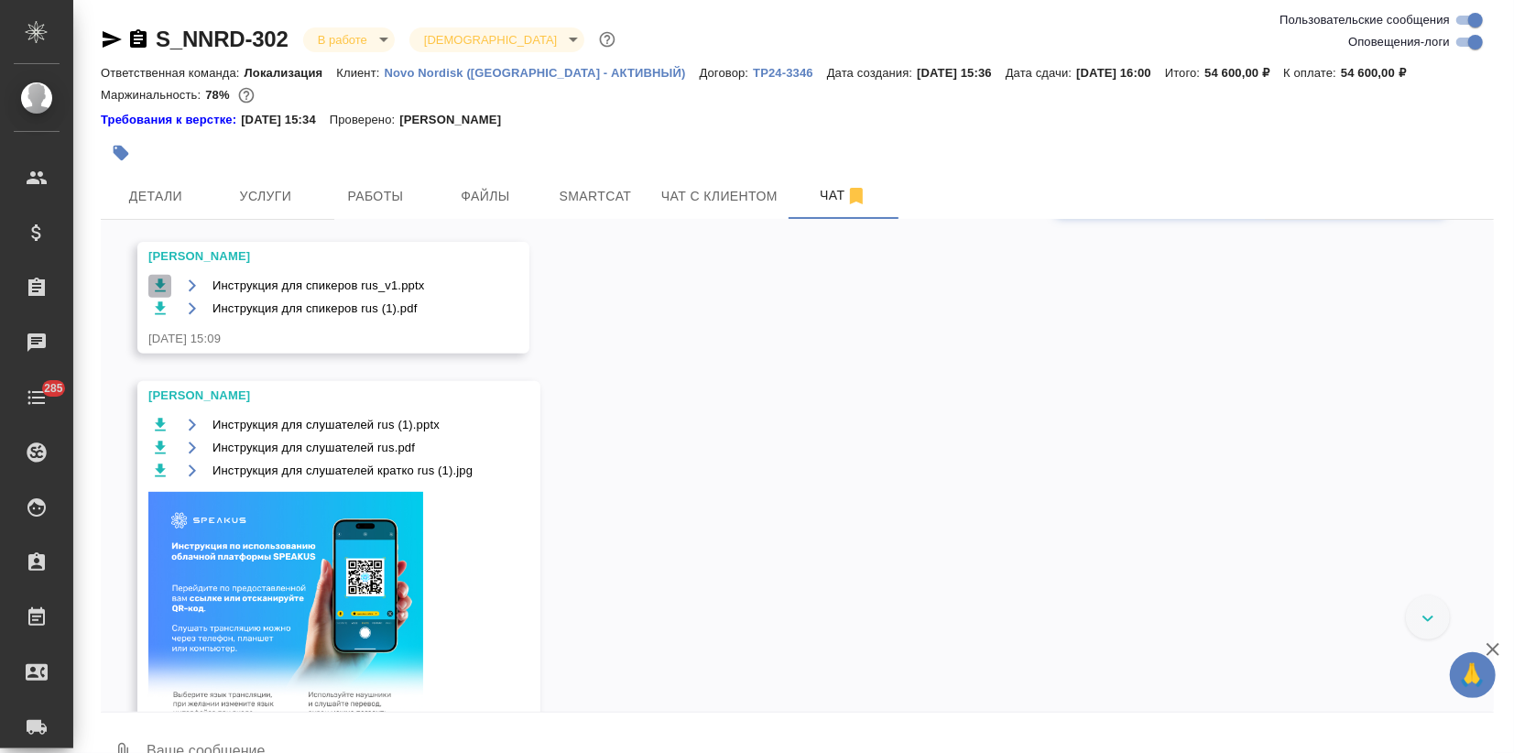
click at [161, 292] on icon "button" at bounding box center [160, 285] width 11 height 13
click at [161, 315] on icon "button" at bounding box center [160, 308] width 11 height 13
click at [165, 434] on icon "button" at bounding box center [160, 425] width 18 height 18
click at [158, 454] on icon "button" at bounding box center [160, 448] width 11 height 13
click at [159, 477] on icon "button" at bounding box center [160, 470] width 11 height 13
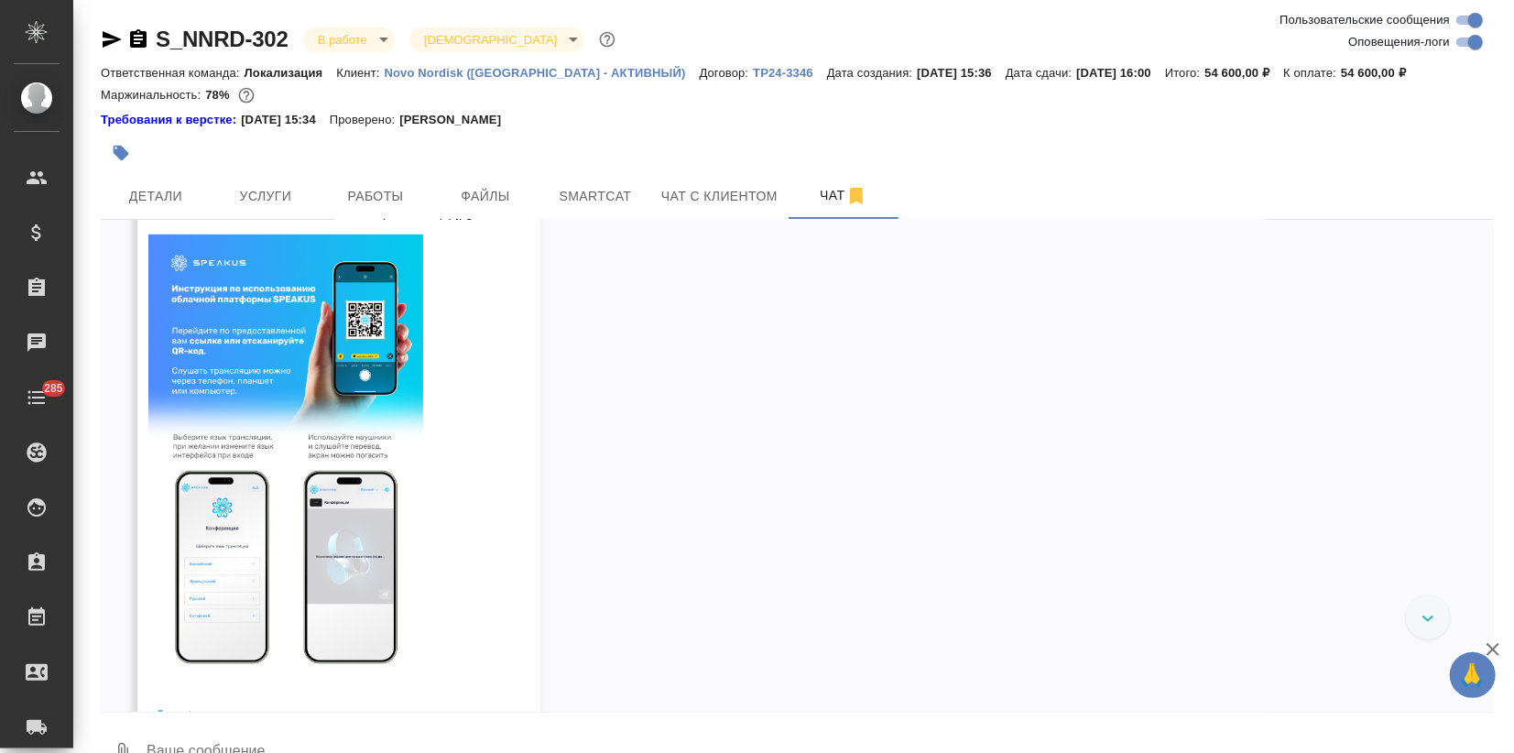
scroll to position [5598, 0]
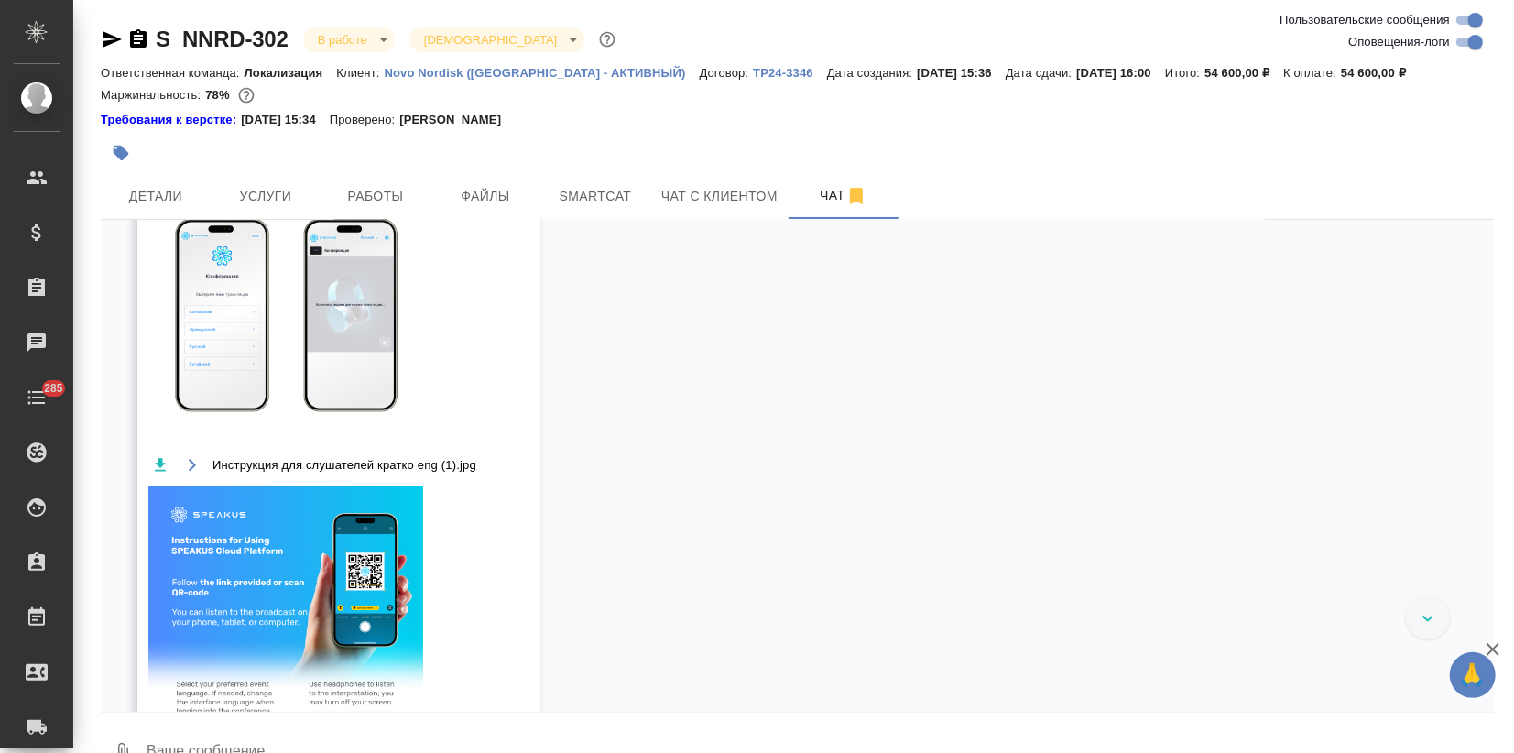
click at [155, 475] on icon "button" at bounding box center [160, 465] width 18 height 18
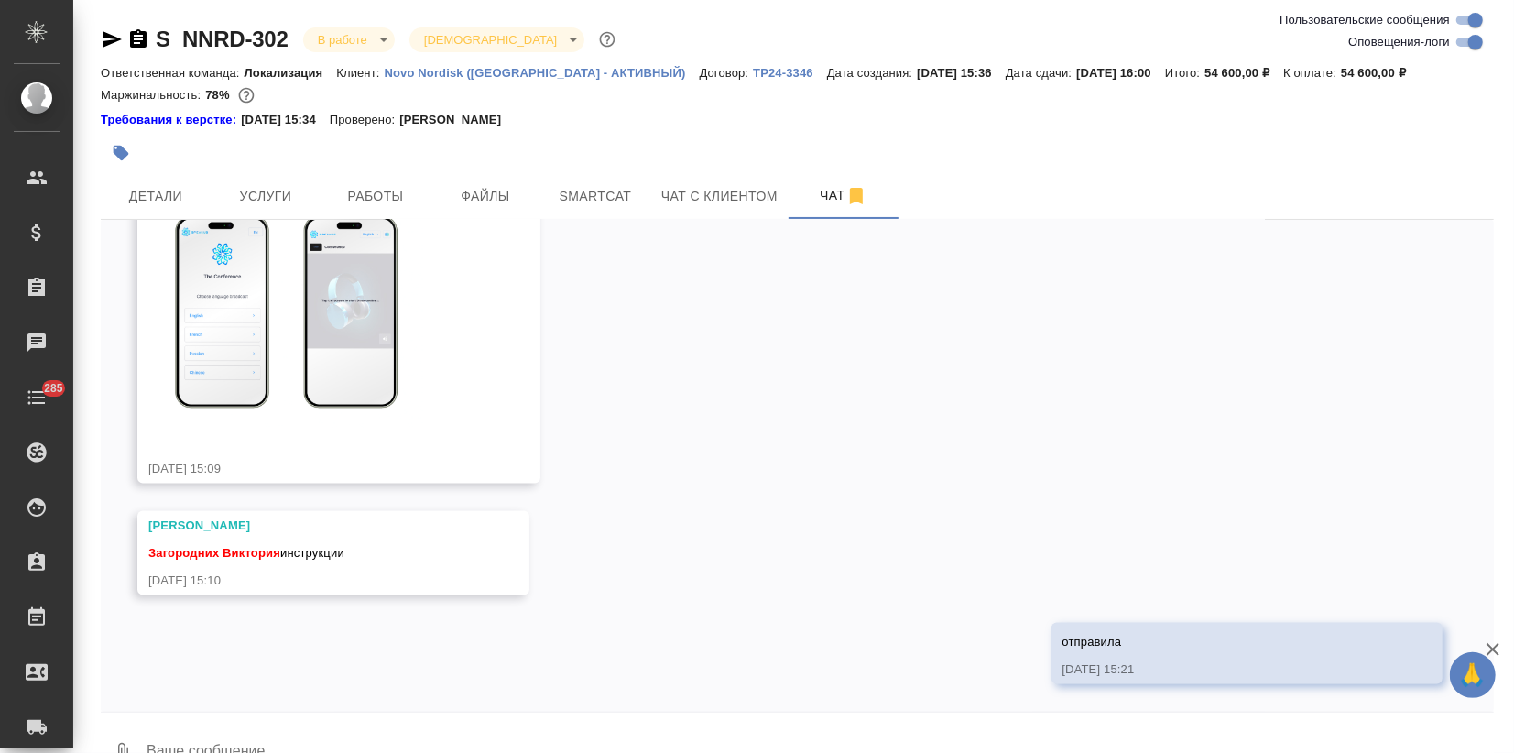
scroll to position [6195, 0]
